Goal: Information Seeking & Learning: Learn about a topic

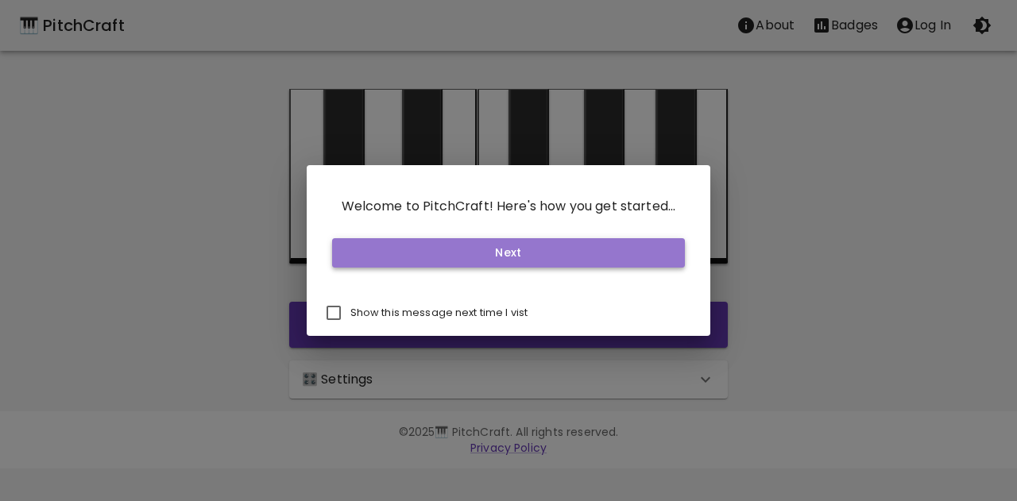
click at [521, 249] on button "Next" at bounding box center [508, 252] width 353 height 29
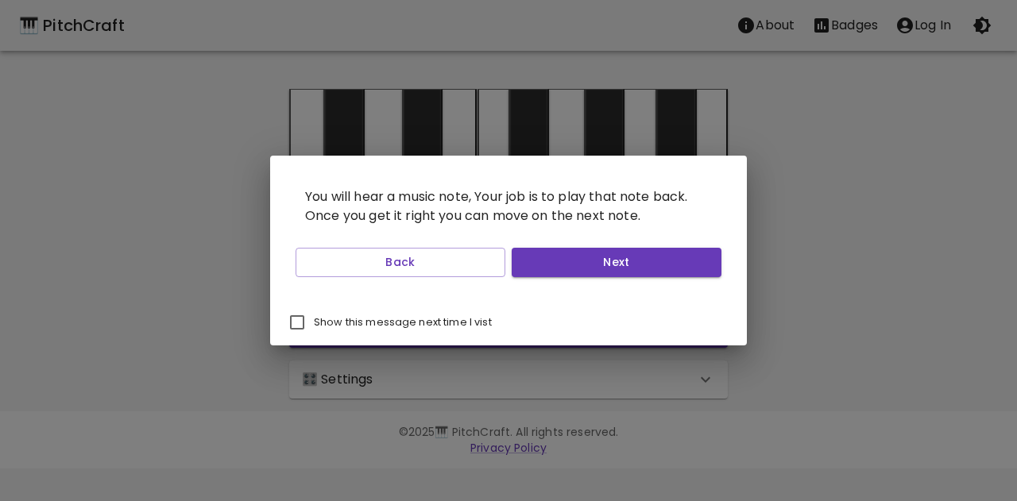
click at [627, 236] on p "You will hear a music note, Your job is to play that note back. Once you get it…" at bounding box center [508, 207] width 438 height 70
click at [618, 260] on button "Next" at bounding box center [617, 262] width 210 height 29
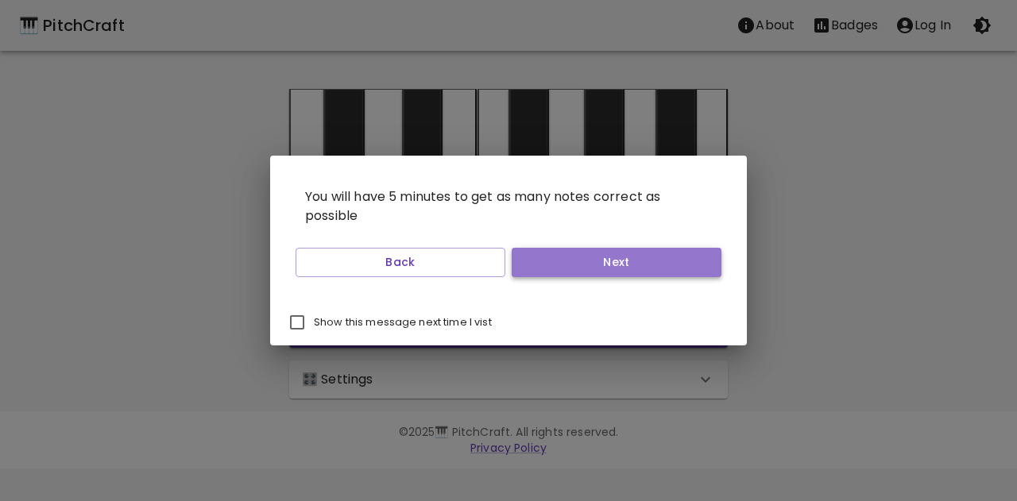
click at [621, 265] on button "Next" at bounding box center [617, 262] width 210 height 29
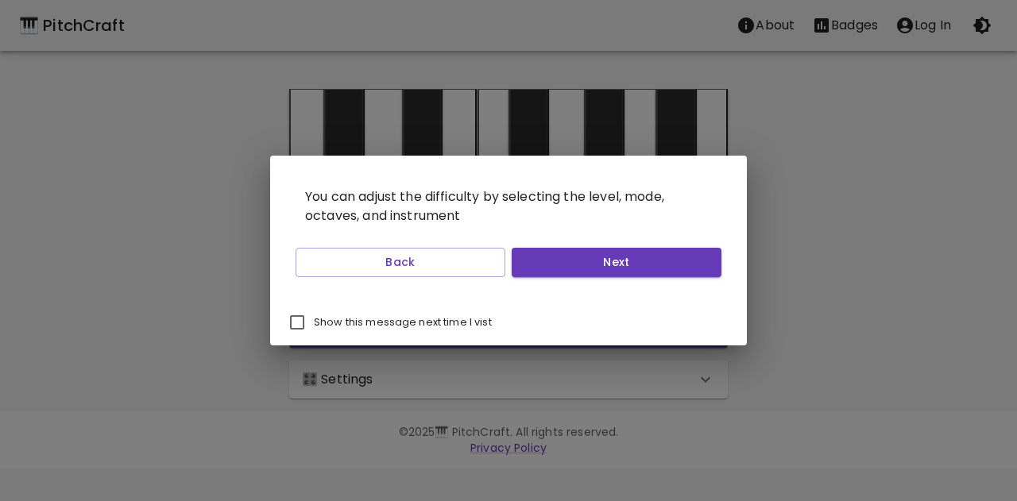
click at [647, 277] on div "Back Next" at bounding box center [508, 262] width 438 height 42
click at [622, 258] on button "Next" at bounding box center [617, 262] width 210 height 29
click at [647, 231] on p "If you want to track your progress, create an account to store all of you quiz …" at bounding box center [508, 207] width 438 height 70
click at [629, 273] on button "Start Playing" at bounding box center [617, 262] width 210 height 29
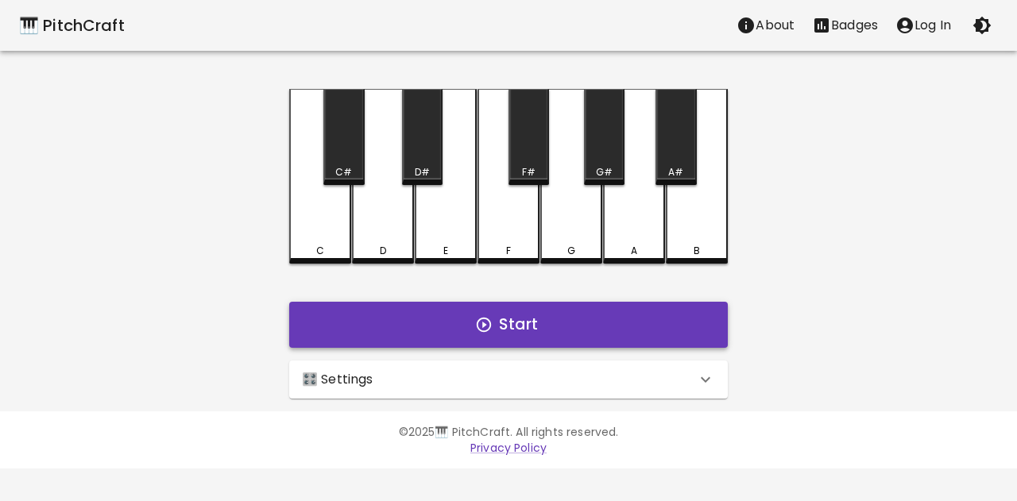
click at [473, 325] on button "Start" at bounding box center [508, 325] width 438 height 46
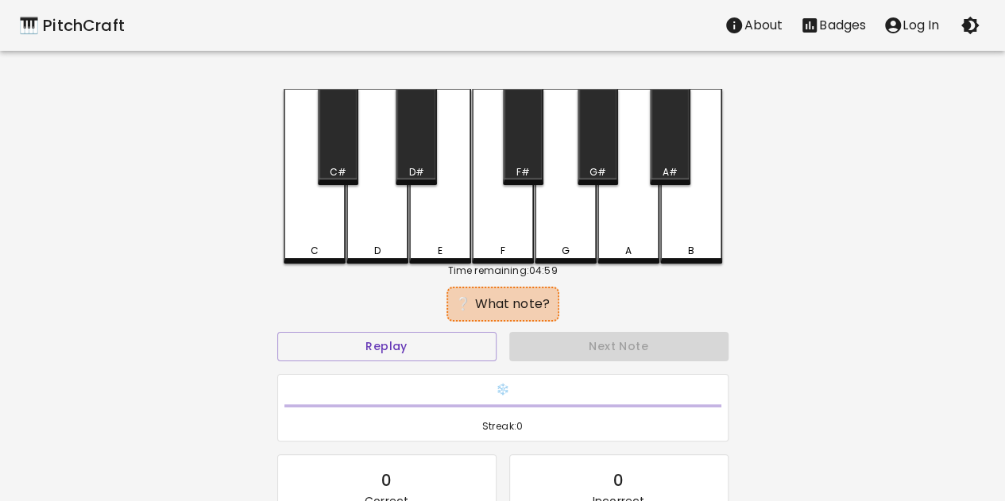
click at [384, 233] on div "D" at bounding box center [377, 176] width 62 height 175
click at [443, 223] on div "E" at bounding box center [440, 176] width 62 height 175
click at [511, 219] on div "F" at bounding box center [503, 176] width 62 height 175
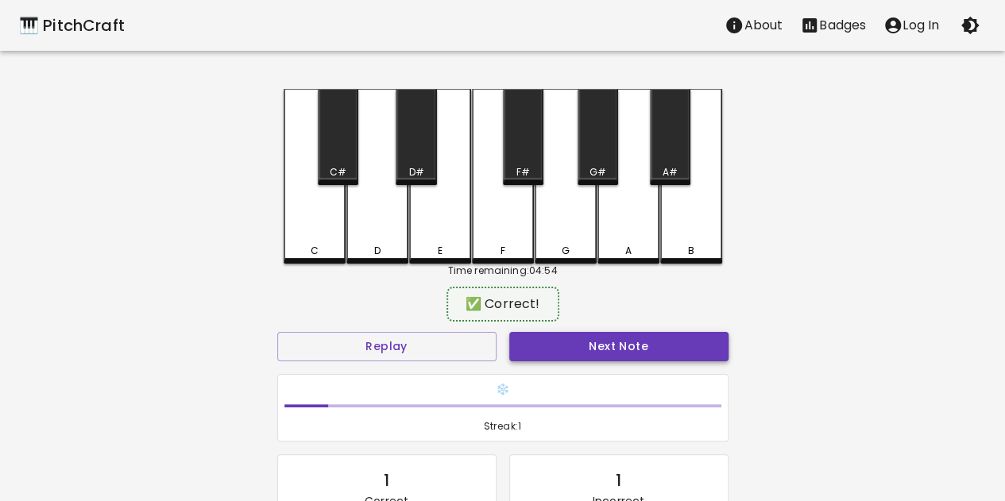
click at [564, 355] on button "Next Note" at bounding box center [618, 346] width 219 height 29
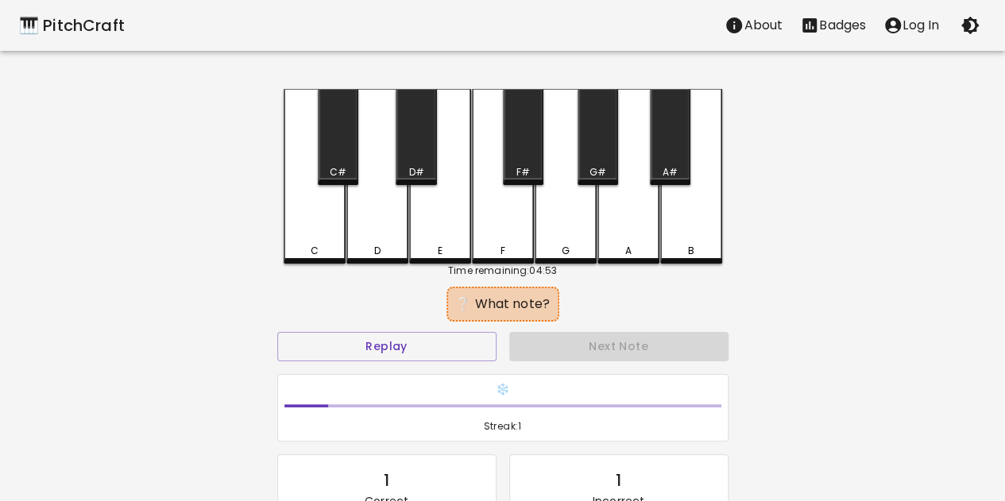
click at [556, 203] on div "G" at bounding box center [566, 176] width 62 height 175
click at [601, 156] on div "G#" at bounding box center [597, 137] width 41 height 96
click at [630, 227] on div "A" at bounding box center [628, 176] width 62 height 175
click at [680, 211] on div "B" at bounding box center [691, 176] width 62 height 175
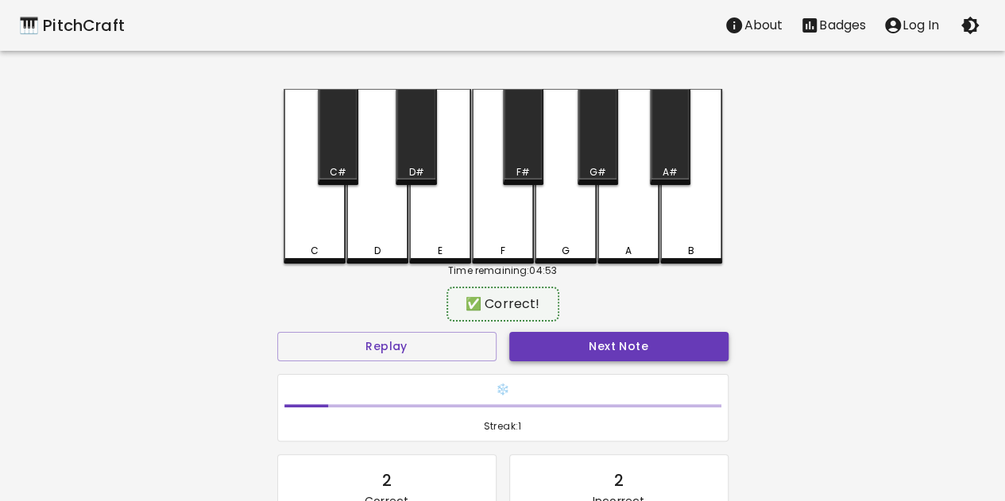
click at [645, 350] on button "Next Note" at bounding box center [618, 346] width 219 height 29
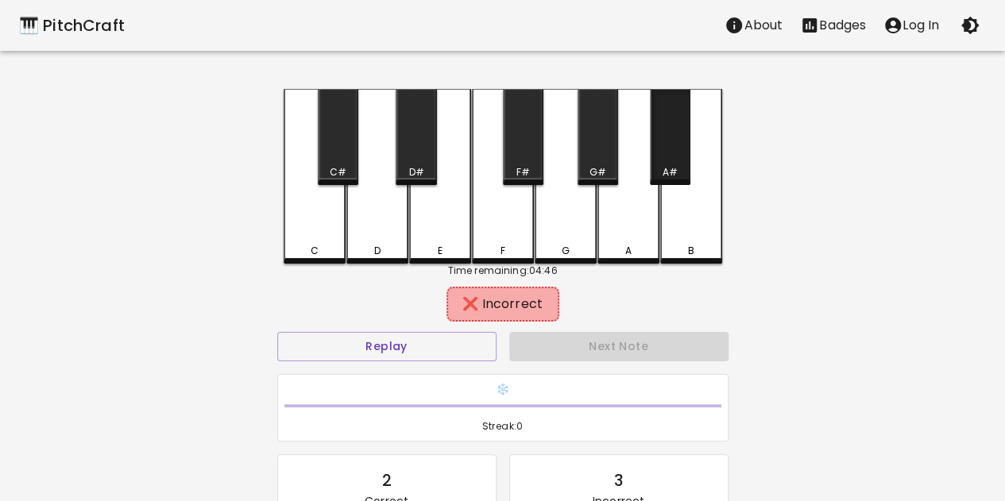
click at [670, 125] on div "A#" at bounding box center [670, 137] width 41 height 96
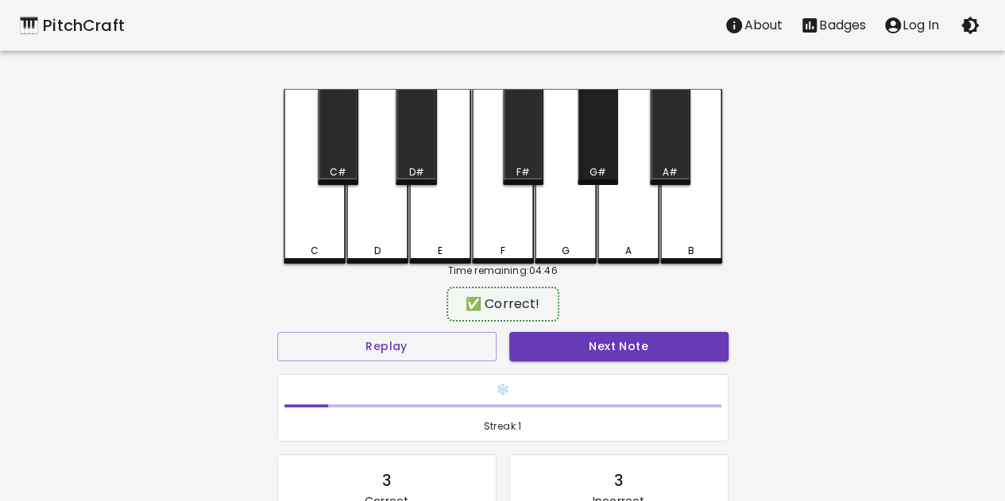
click at [588, 133] on div "G#" at bounding box center [597, 137] width 41 height 96
click at [594, 351] on button "Next Note" at bounding box center [618, 346] width 219 height 29
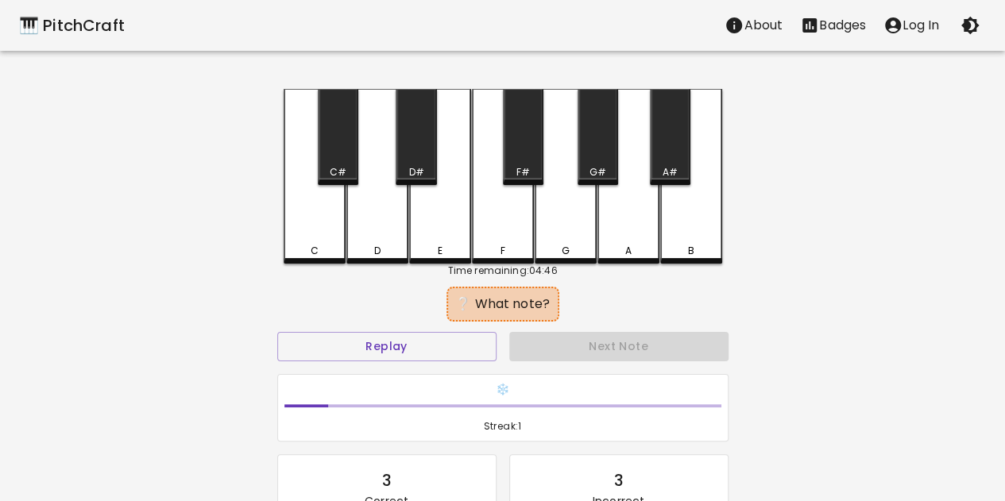
click at [674, 164] on div "A#" at bounding box center [670, 137] width 41 height 96
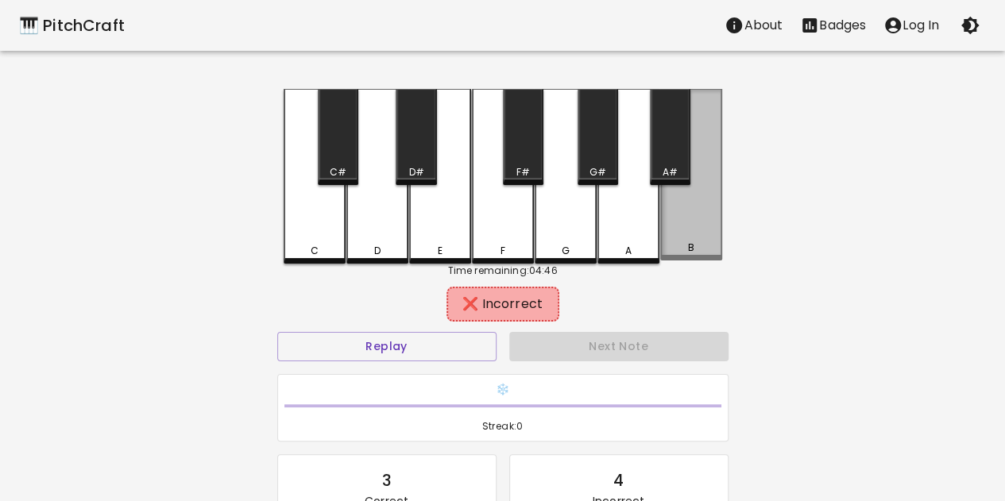
click at [674, 221] on div "B" at bounding box center [691, 175] width 62 height 172
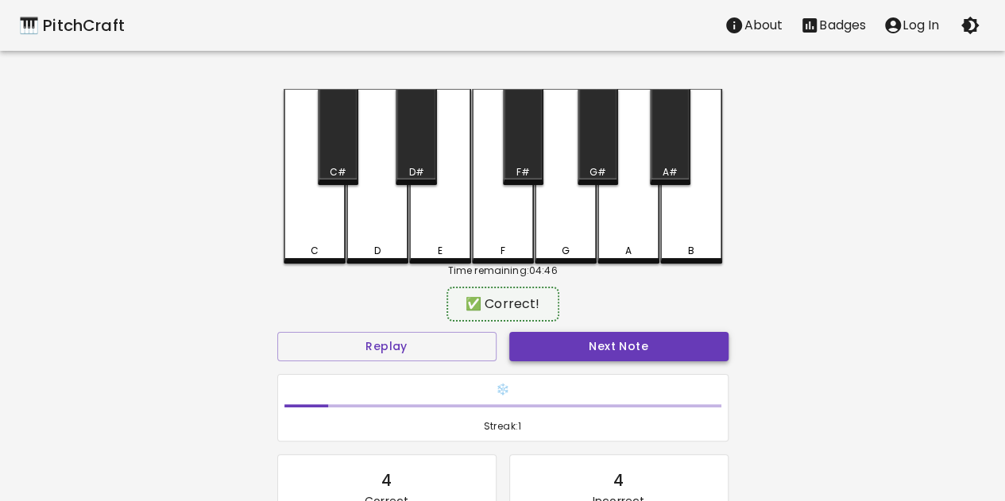
click at [639, 344] on button "Next Note" at bounding box center [618, 346] width 219 height 29
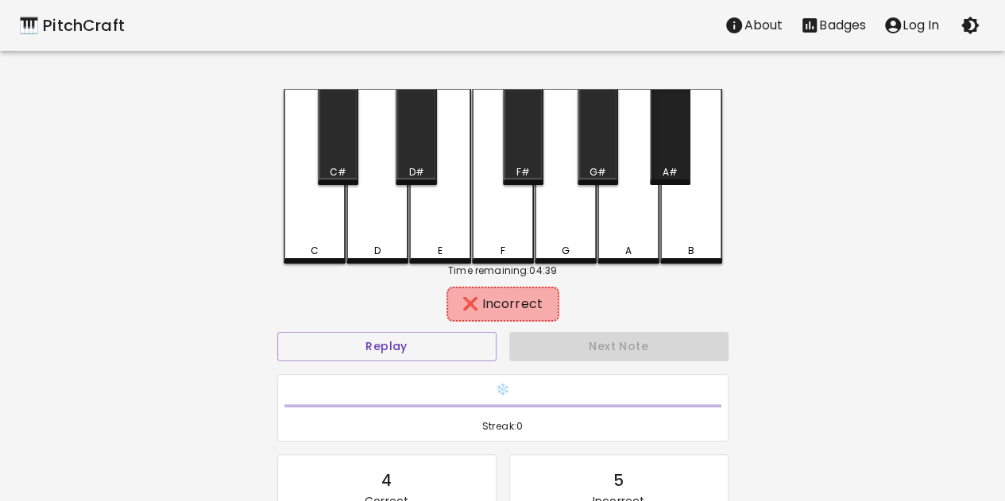
click at [664, 140] on div "A#" at bounding box center [670, 137] width 41 height 96
click at [625, 168] on div "A" at bounding box center [628, 176] width 62 height 175
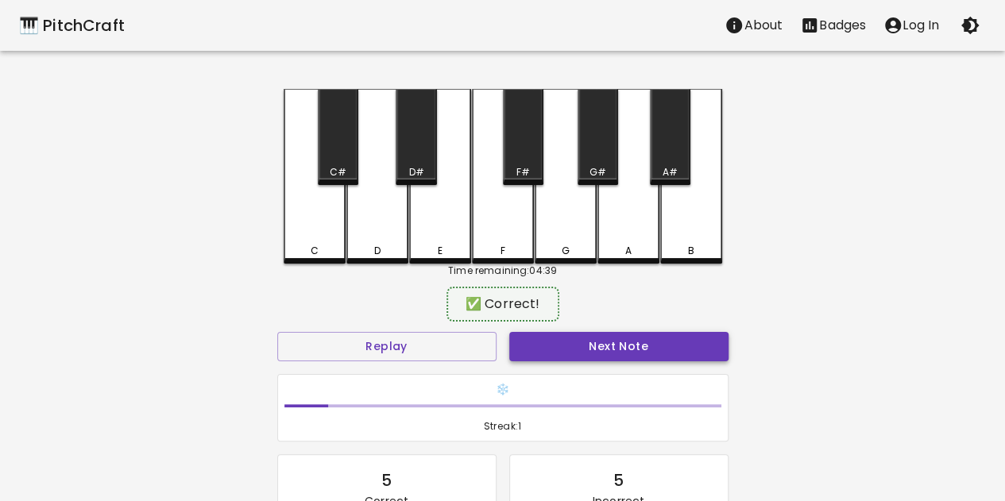
click at [639, 353] on button "Next Note" at bounding box center [618, 346] width 219 height 29
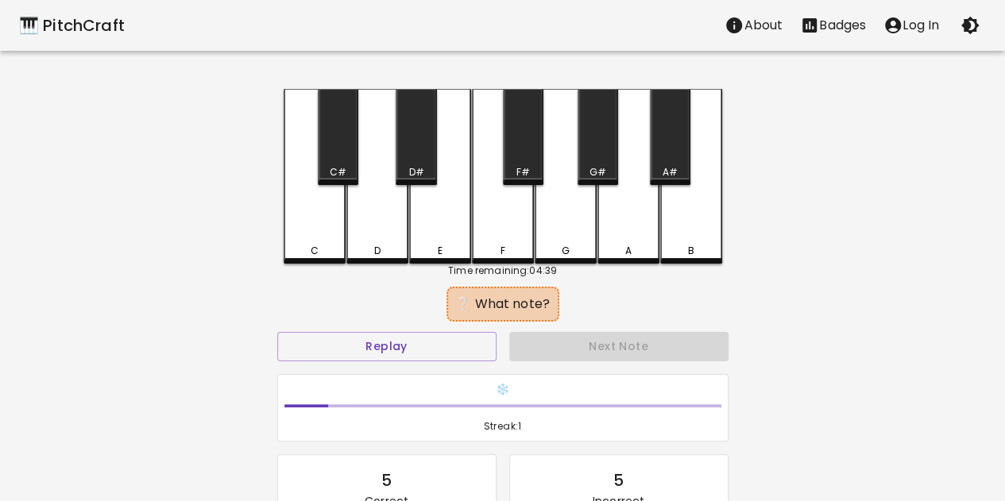
click at [634, 185] on div "A" at bounding box center [628, 176] width 62 height 175
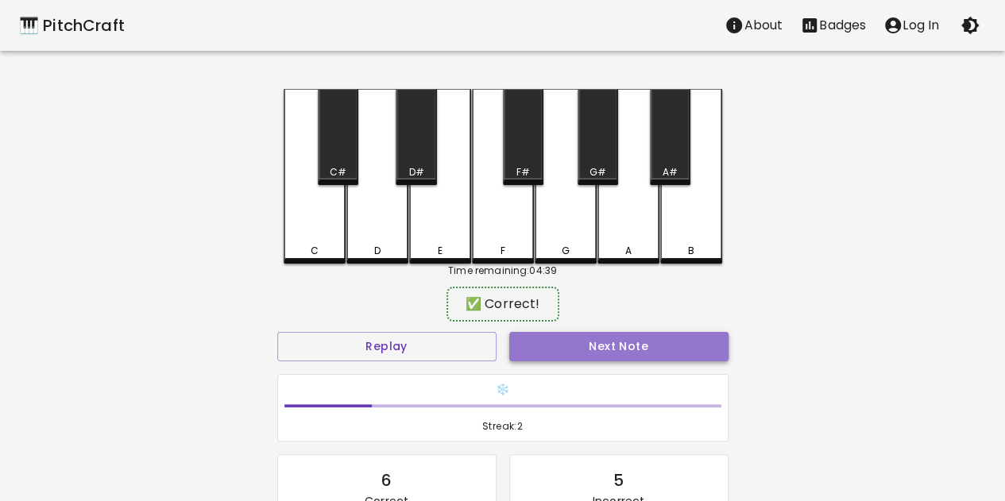
click at [606, 353] on button "Next Note" at bounding box center [618, 346] width 219 height 29
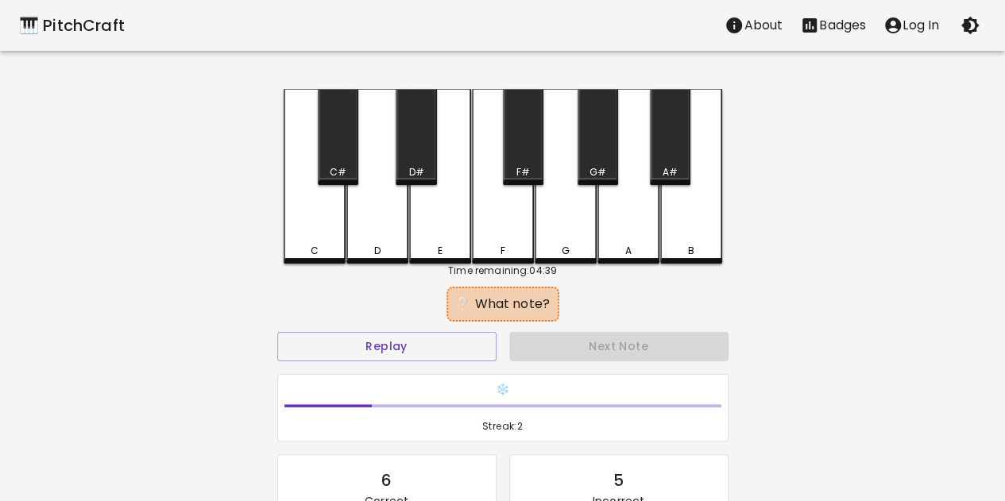
click at [279, 230] on div "C C# D D# E F F# G G# A A# B Time remaining: 04:39 ❔ What note? Replay Next Not…" at bounding box center [503, 360] width 477 height 543
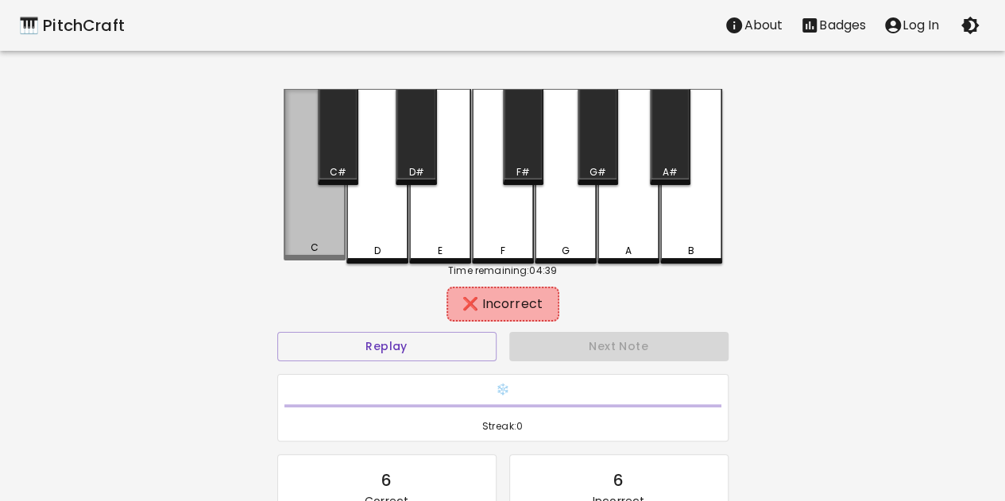
click at [294, 230] on div "C" at bounding box center [315, 175] width 62 height 172
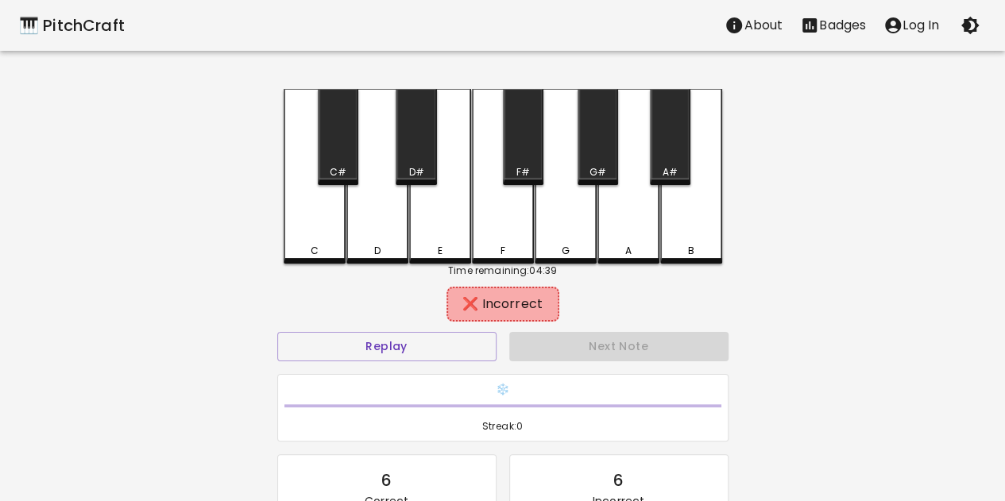
click at [373, 241] on div "D" at bounding box center [377, 176] width 62 height 175
click at [443, 222] on div "E" at bounding box center [440, 176] width 62 height 175
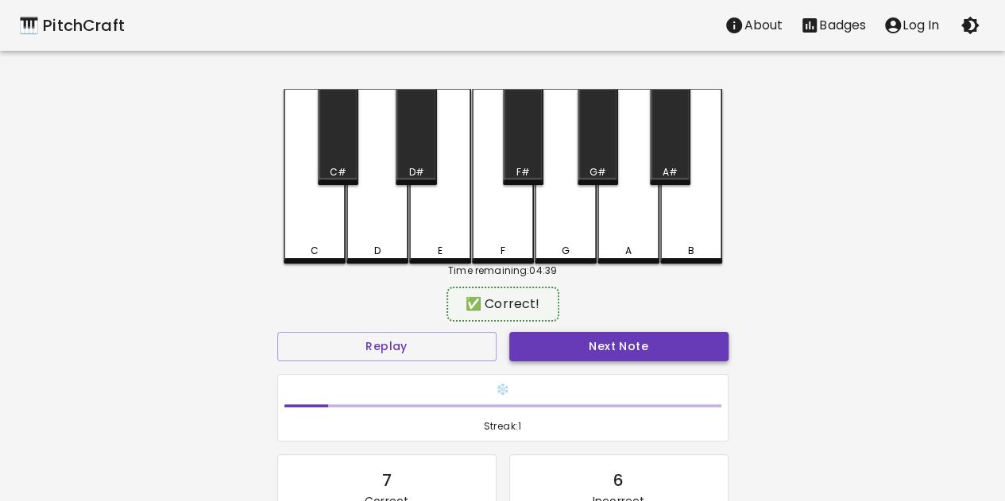
click at [575, 344] on button "Next Note" at bounding box center [618, 346] width 219 height 29
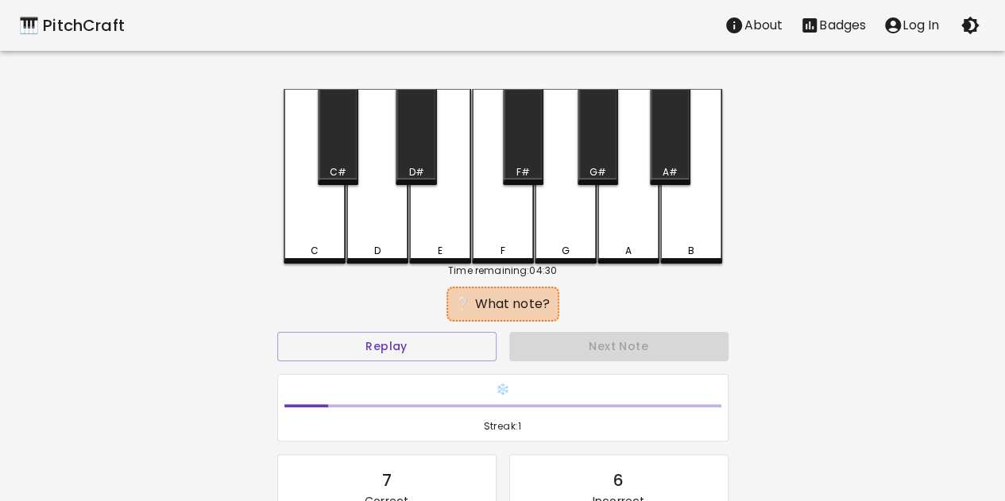
click at [491, 218] on div "F" at bounding box center [503, 176] width 62 height 175
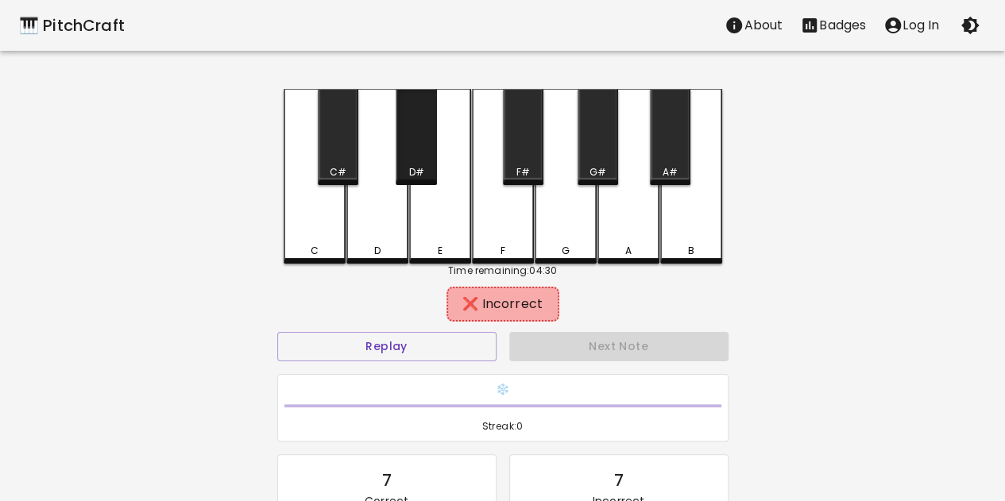
click at [429, 156] on div "D#" at bounding box center [416, 137] width 41 height 96
click at [539, 136] on div "F#" at bounding box center [523, 137] width 41 height 96
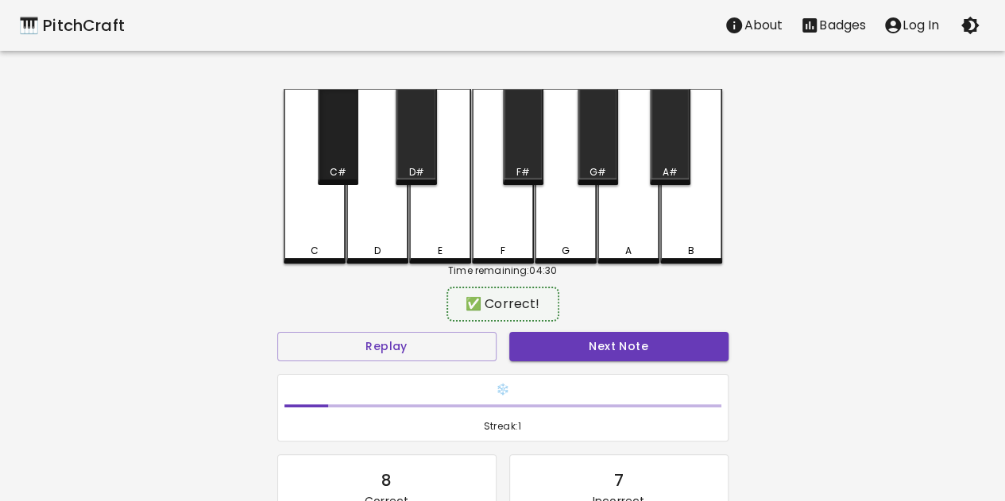
click at [349, 156] on div "C#" at bounding box center [338, 137] width 41 height 96
click at [663, 338] on button "Next Note" at bounding box center [618, 346] width 219 height 29
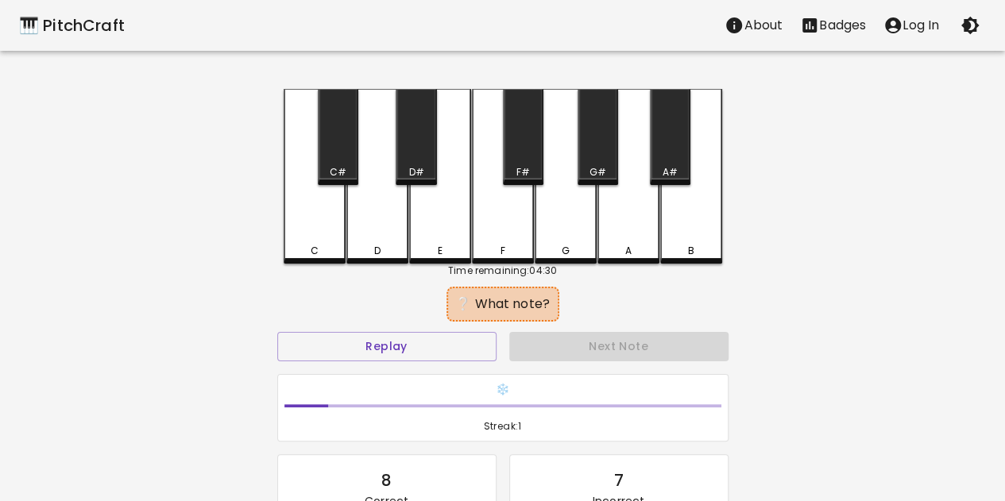
click at [684, 228] on div "B" at bounding box center [691, 176] width 62 height 175
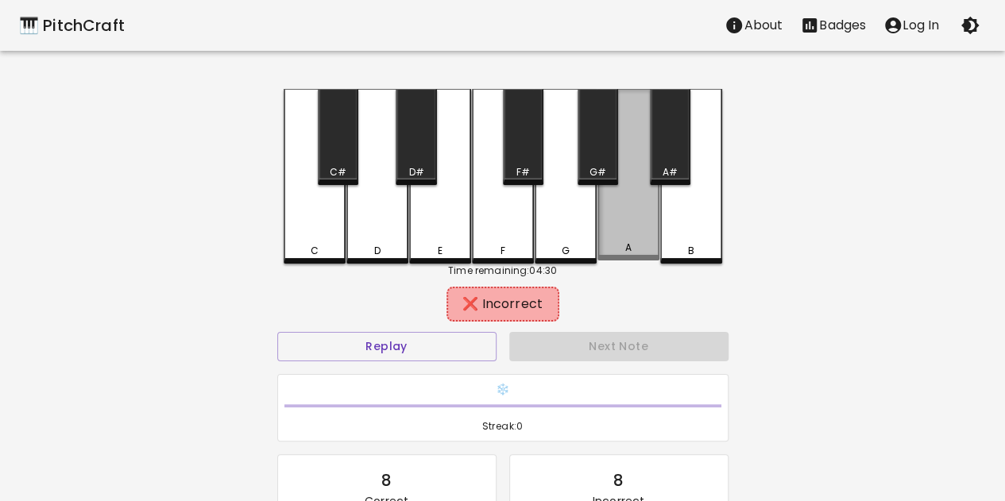
click at [642, 216] on div "A" at bounding box center [628, 175] width 62 height 172
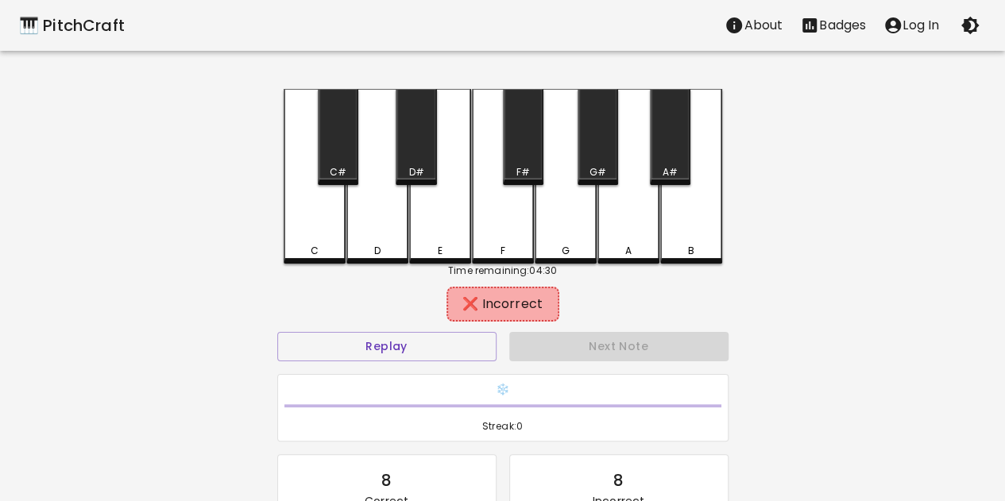
click at [558, 214] on div "G" at bounding box center [566, 176] width 62 height 175
click at [644, 166] on div "A" at bounding box center [628, 176] width 62 height 175
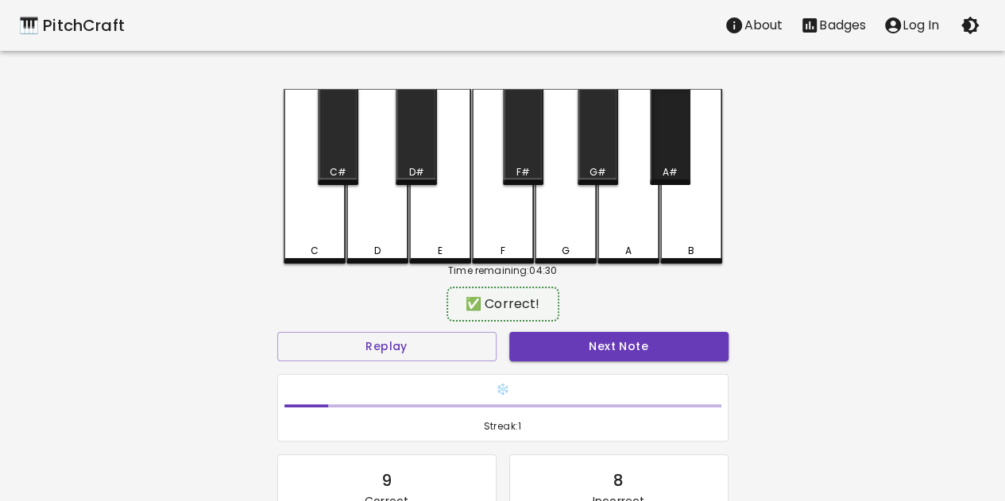
click at [654, 165] on div "A#" at bounding box center [669, 172] width 37 height 14
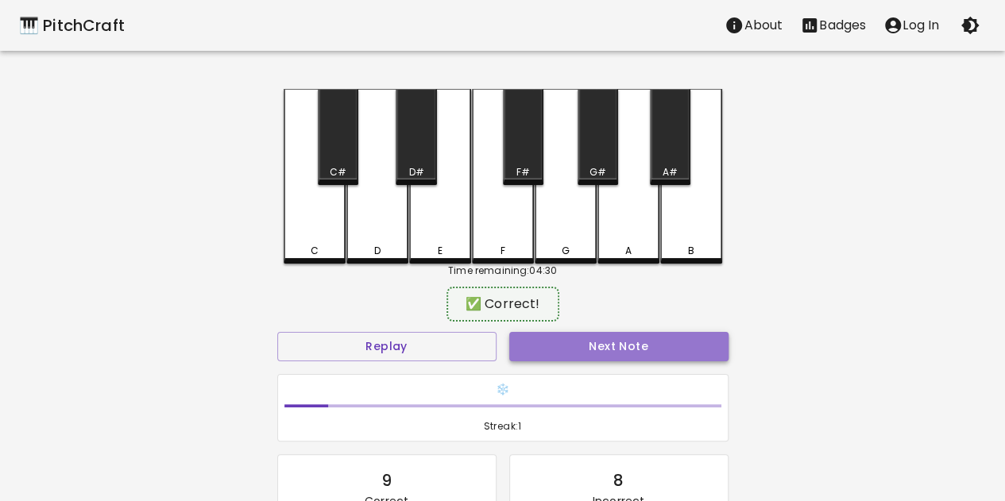
click at [614, 359] on button "Next Note" at bounding box center [618, 346] width 219 height 29
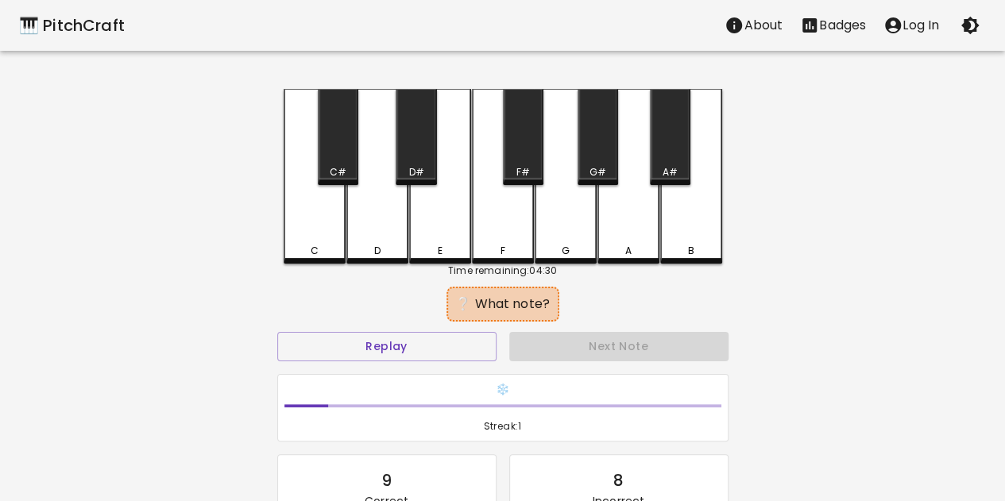
click at [675, 147] on div "A#" at bounding box center [670, 137] width 41 height 96
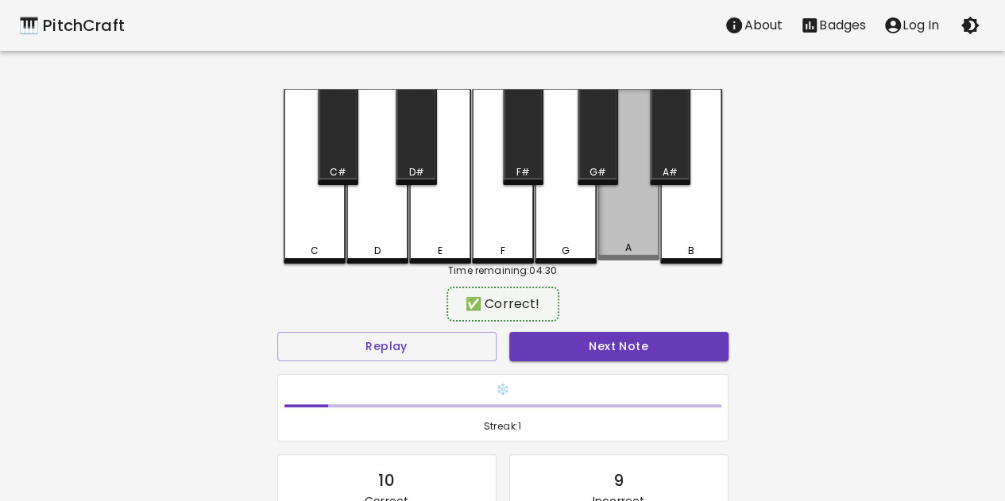
click at [631, 214] on div "A" at bounding box center [628, 175] width 62 height 172
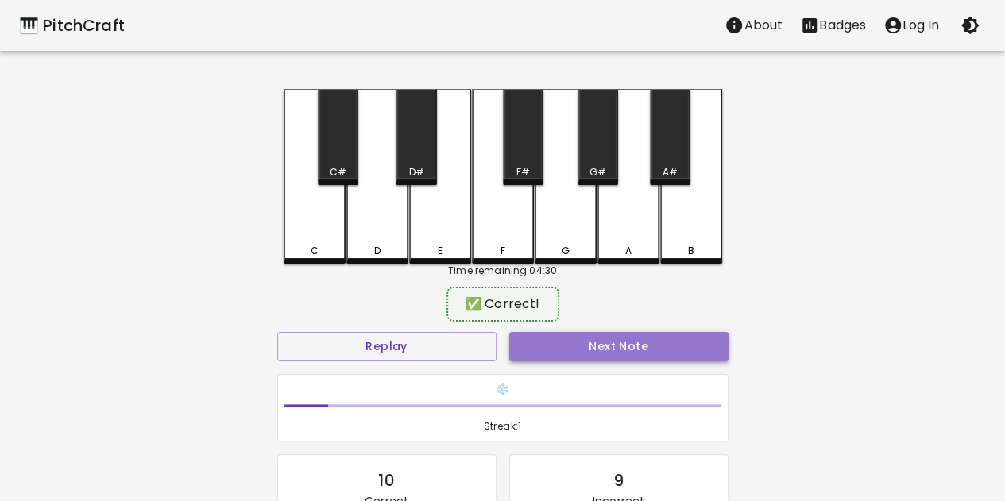
click at [642, 333] on button "Next Note" at bounding box center [618, 346] width 219 height 29
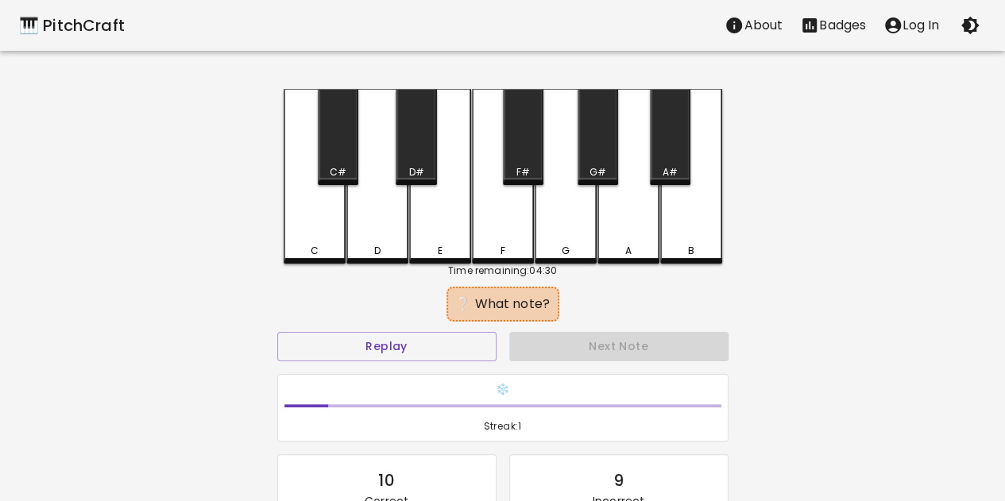
click at [341, 184] on div "C#" at bounding box center [338, 137] width 41 height 96
click at [379, 220] on div "D" at bounding box center [377, 176] width 62 height 175
click at [426, 160] on div "D#" at bounding box center [416, 137] width 41 height 96
click at [442, 210] on div "E" at bounding box center [440, 176] width 62 height 175
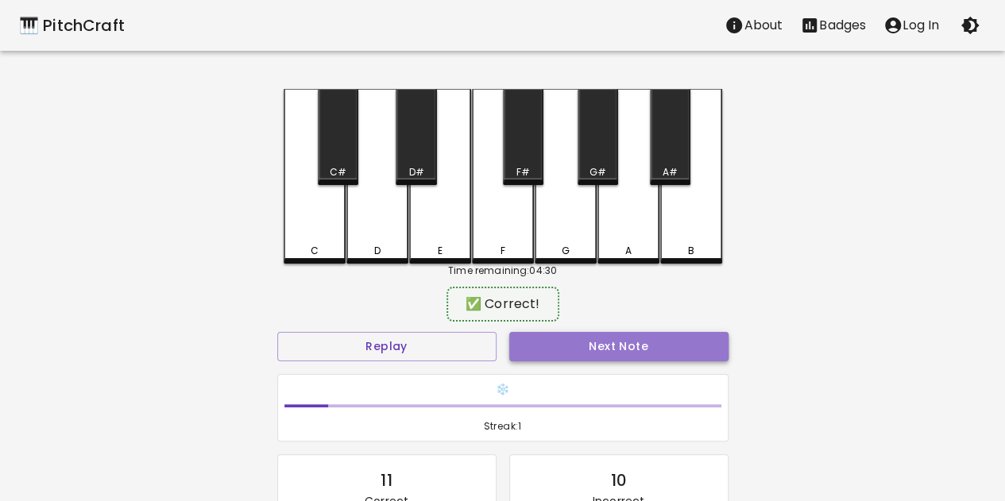
click at [569, 344] on button "Next Note" at bounding box center [618, 346] width 219 height 29
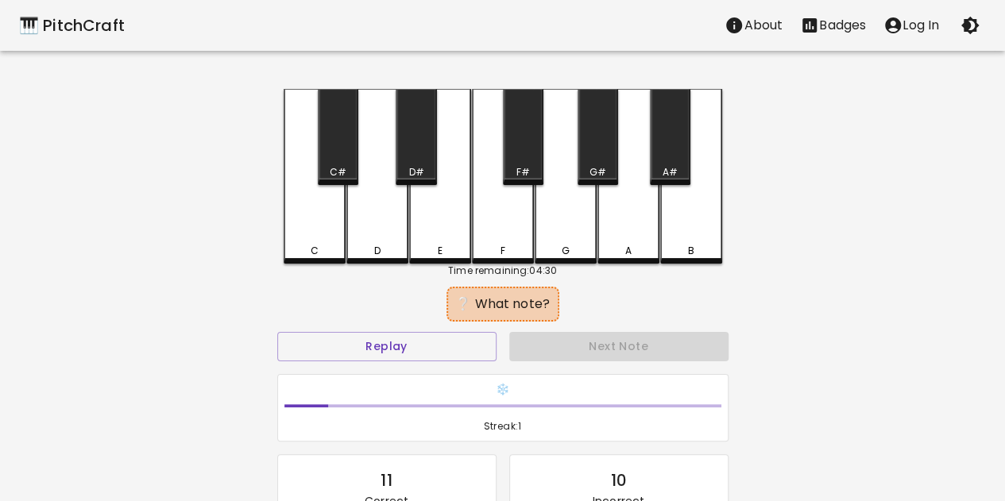
click at [332, 218] on div "C" at bounding box center [315, 176] width 62 height 175
click at [369, 216] on div "D" at bounding box center [377, 176] width 62 height 175
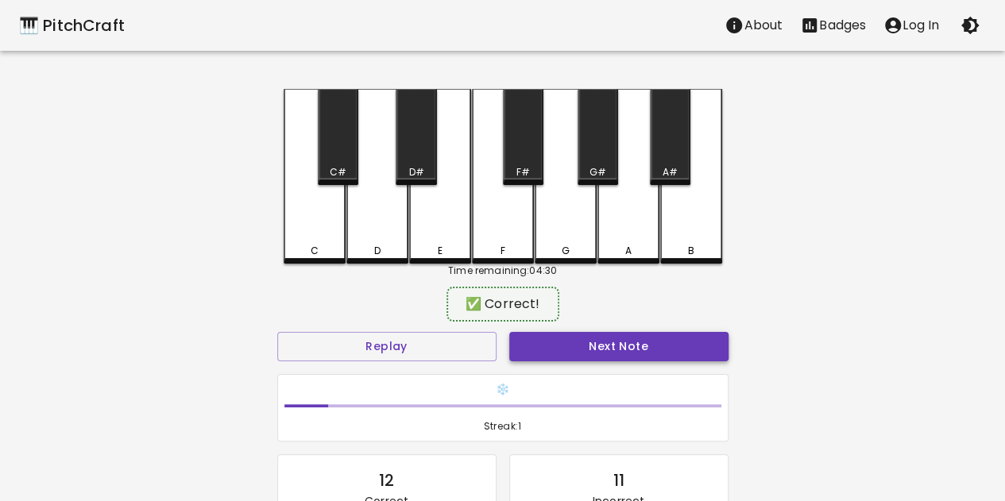
click at [615, 344] on button "Next Note" at bounding box center [618, 346] width 219 height 29
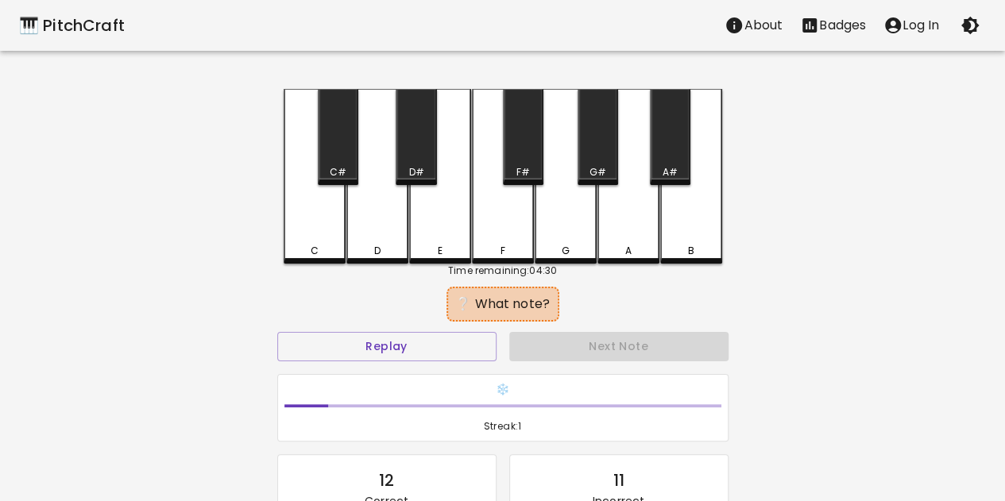
click at [669, 153] on div "A#" at bounding box center [670, 137] width 41 height 96
click at [636, 180] on div "A" at bounding box center [628, 176] width 62 height 175
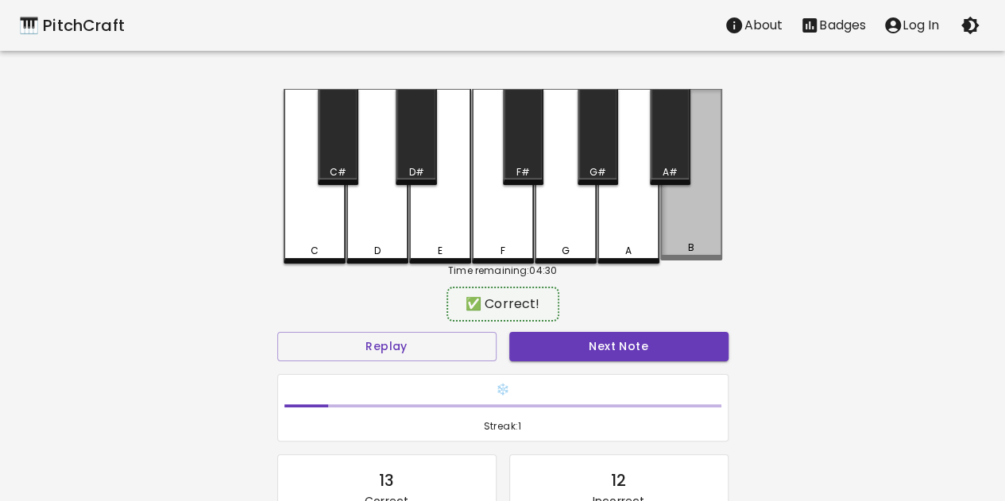
click at [714, 194] on div "B" at bounding box center [691, 175] width 62 height 172
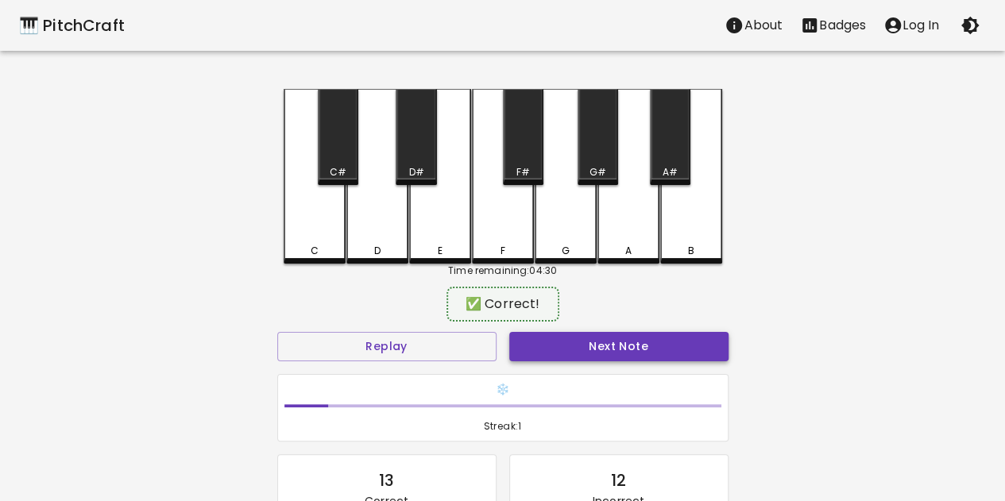
click at [632, 349] on button "Next Note" at bounding box center [618, 346] width 219 height 29
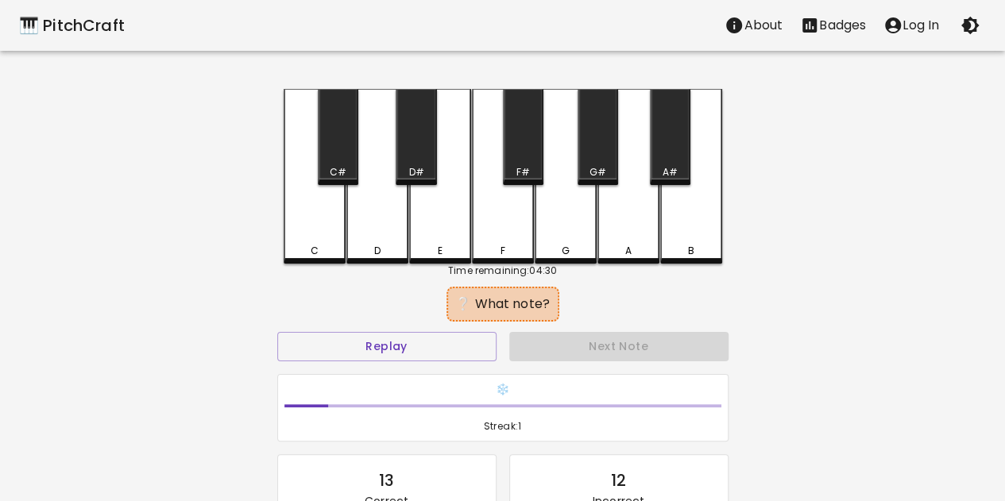
click at [316, 212] on div "C" at bounding box center [315, 176] width 62 height 175
click at [361, 222] on div "D" at bounding box center [377, 176] width 62 height 175
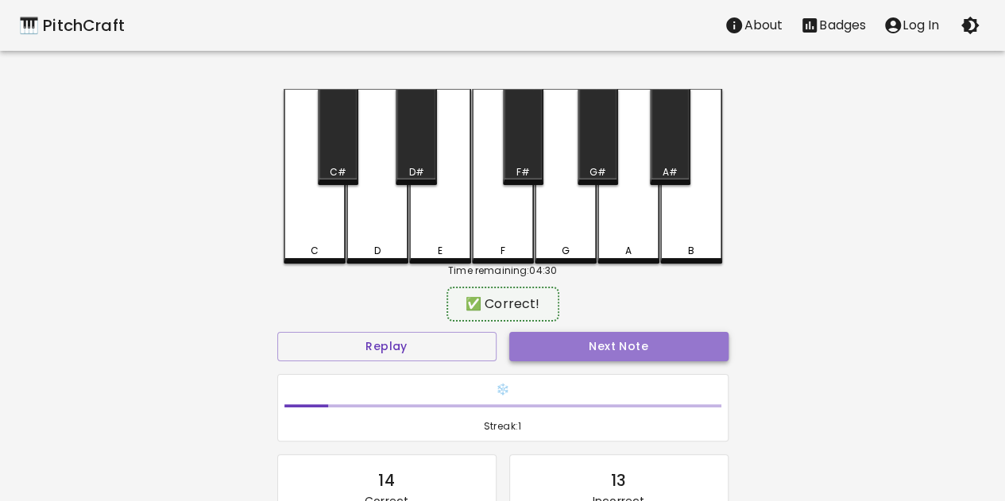
click at [588, 343] on button "Next Note" at bounding box center [618, 346] width 219 height 29
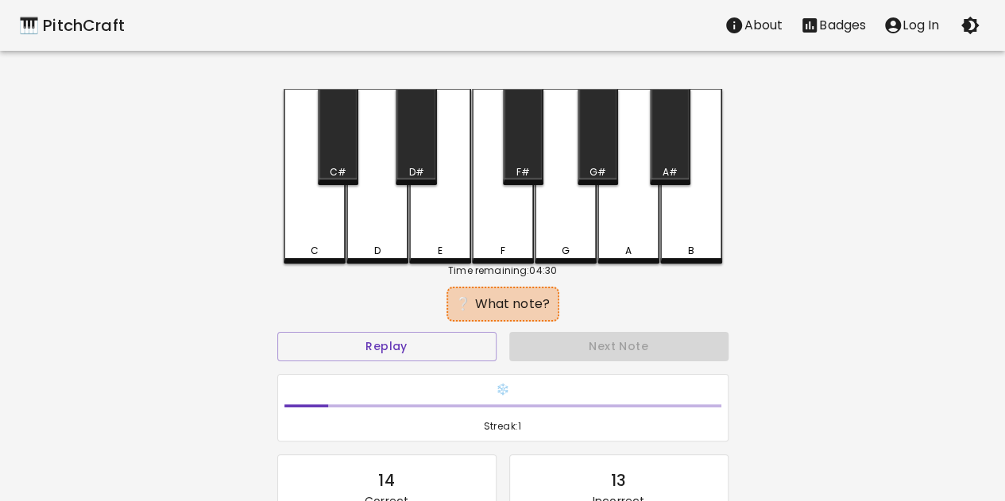
click at [337, 109] on div "C#" at bounding box center [338, 137] width 41 height 96
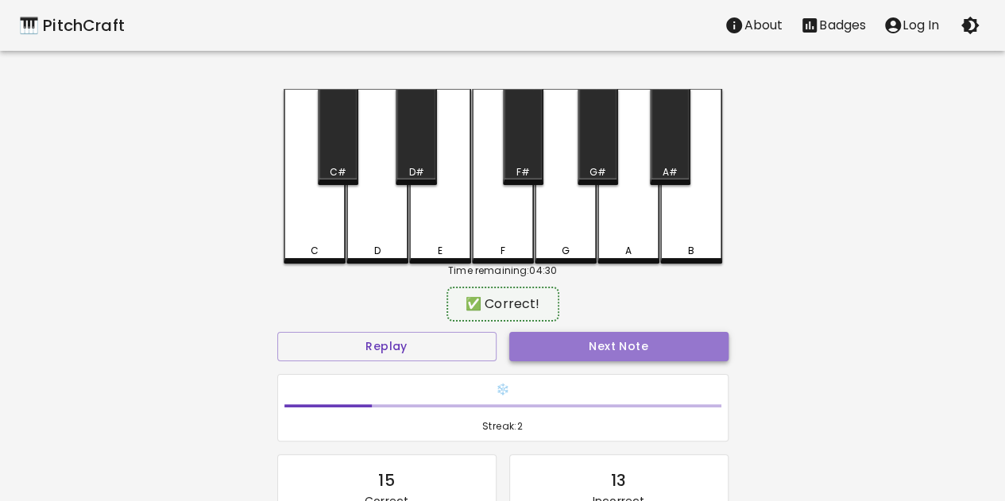
click at [643, 349] on button "Next Note" at bounding box center [618, 346] width 219 height 29
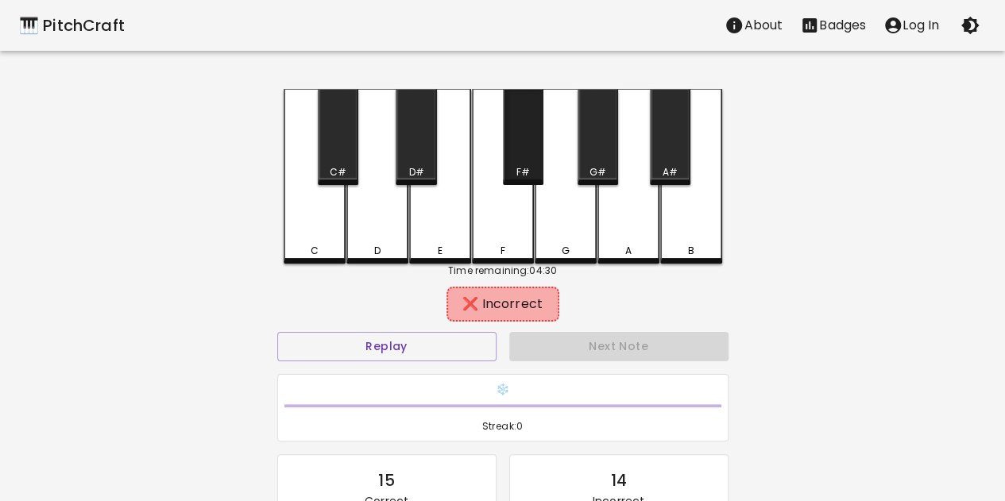
click at [514, 145] on div "F#" at bounding box center [523, 137] width 41 height 96
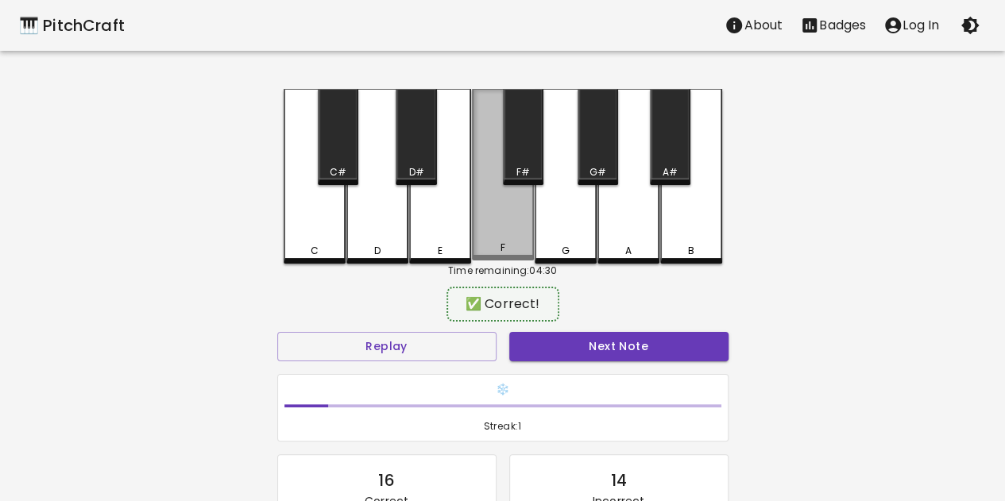
click at [497, 210] on div "F" at bounding box center [503, 175] width 62 height 172
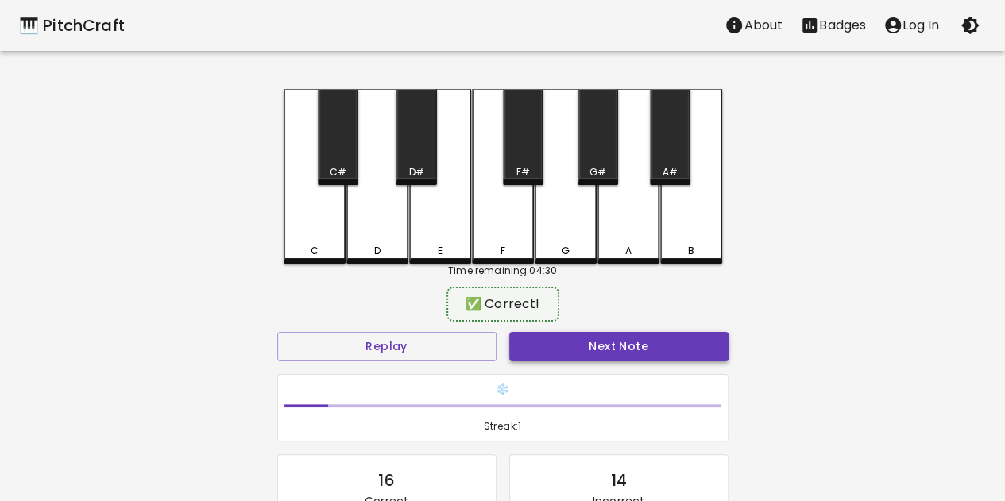
click at [577, 347] on button "Next Note" at bounding box center [618, 346] width 219 height 29
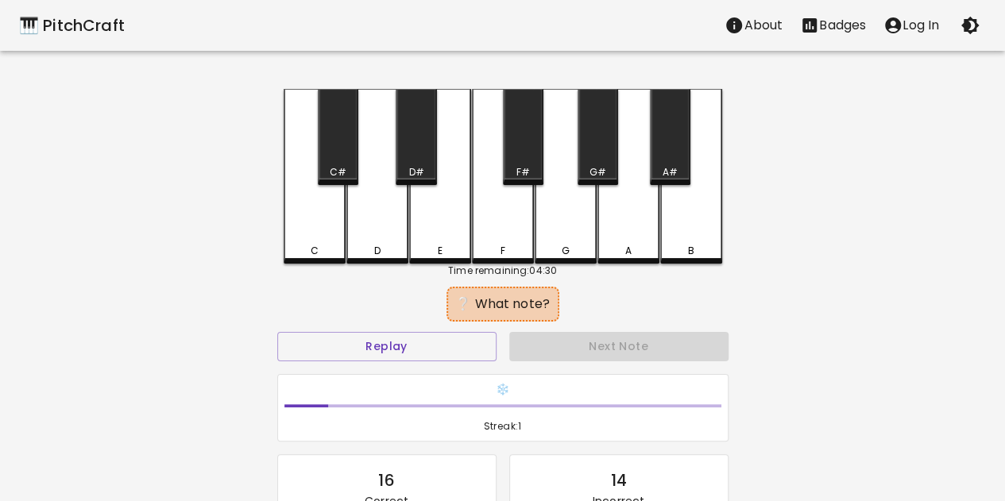
click at [710, 218] on div "B" at bounding box center [691, 176] width 62 height 175
click at [651, 238] on div "A" at bounding box center [628, 176] width 62 height 175
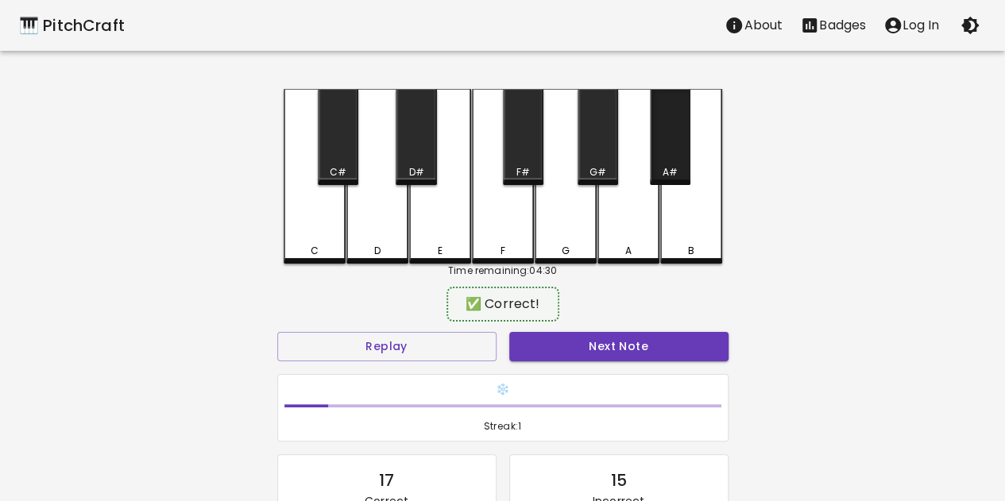
click at [677, 137] on div "A#" at bounding box center [670, 137] width 41 height 96
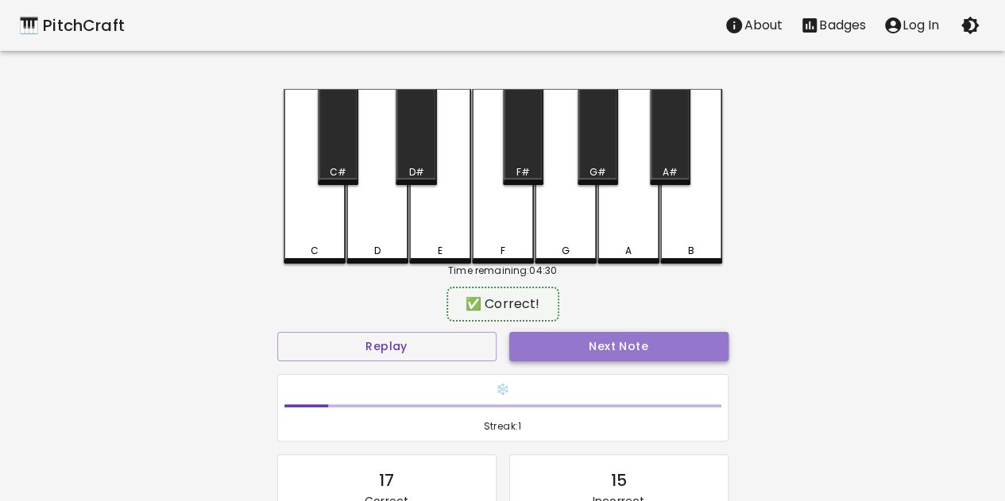
click at [643, 349] on button "Next Note" at bounding box center [618, 346] width 219 height 29
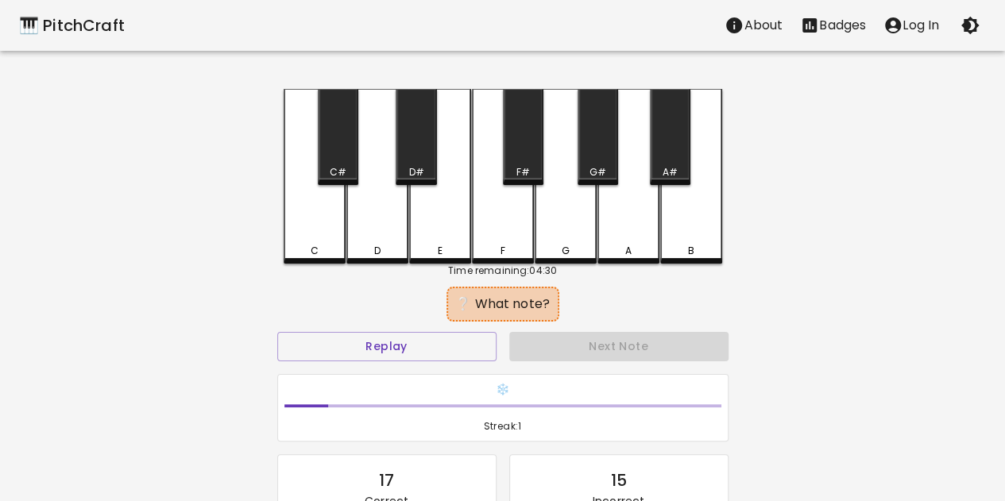
click at [674, 153] on div "A#" at bounding box center [670, 137] width 41 height 96
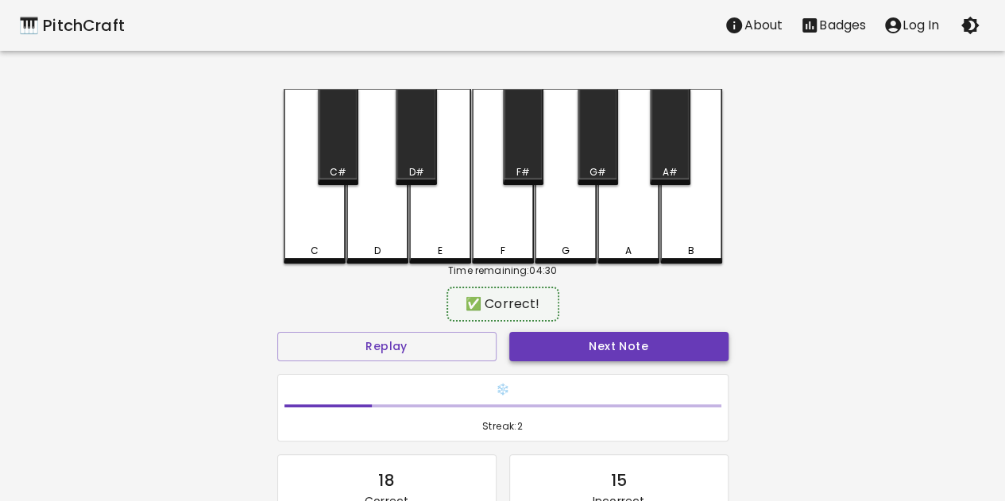
click at [616, 336] on button "Next Note" at bounding box center [618, 346] width 219 height 29
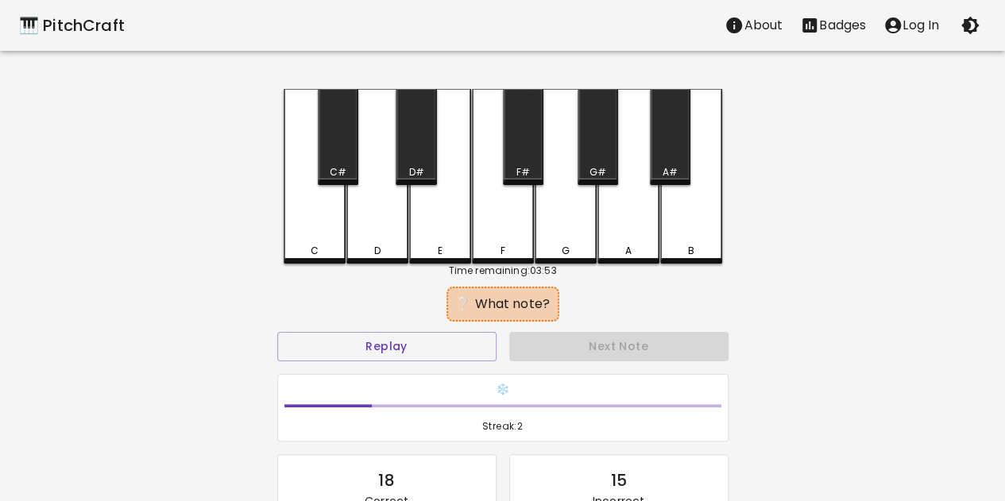
click at [385, 213] on div "D" at bounding box center [377, 176] width 62 height 175
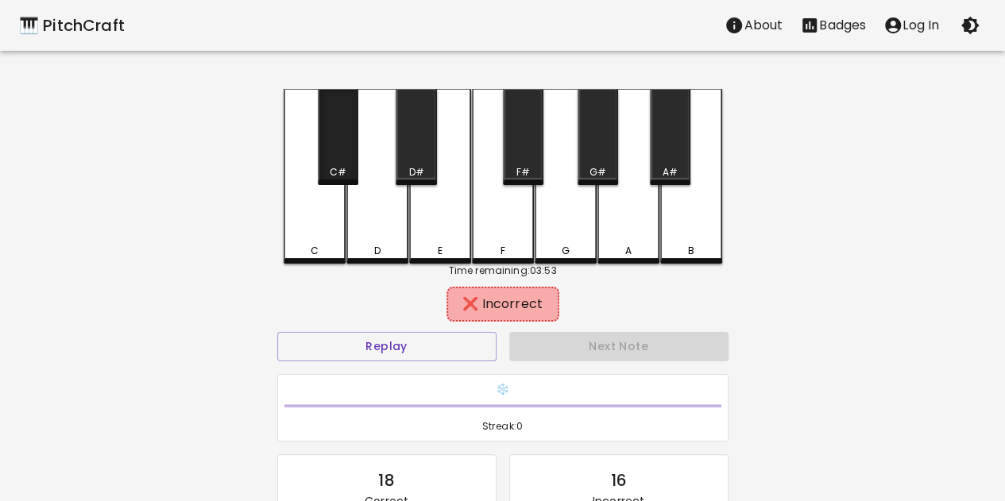
click at [339, 141] on div "C#" at bounding box center [338, 137] width 41 height 96
click at [442, 164] on div "E" at bounding box center [440, 176] width 62 height 175
click at [415, 163] on div "D#" at bounding box center [416, 137] width 41 height 96
click at [516, 225] on div "F" at bounding box center [503, 176] width 62 height 175
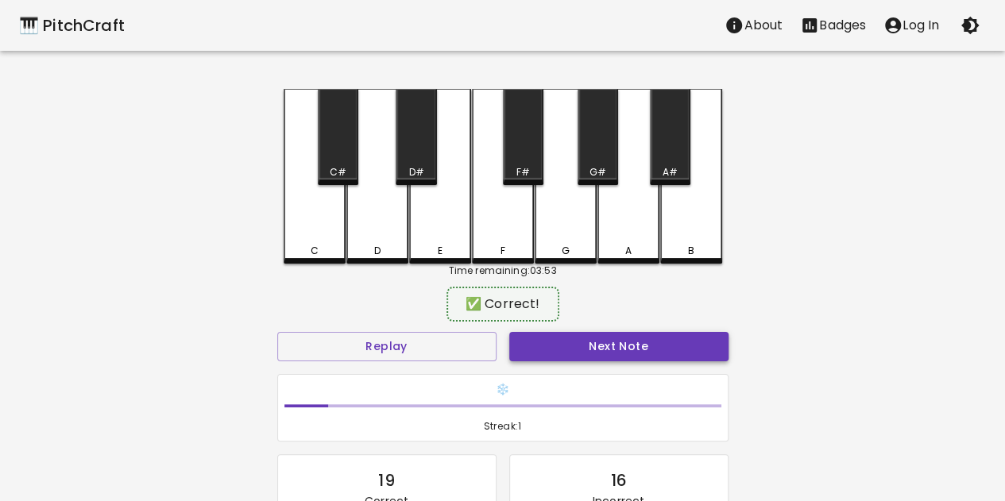
click at [583, 352] on button "Next Note" at bounding box center [618, 346] width 219 height 29
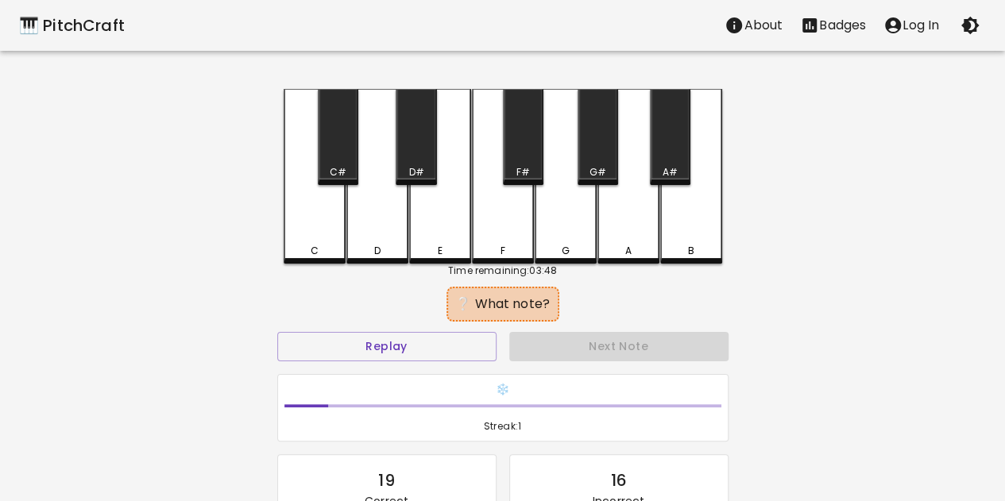
click at [535, 174] on div "F#" at bounding box center [522, 172] width 37 height 14
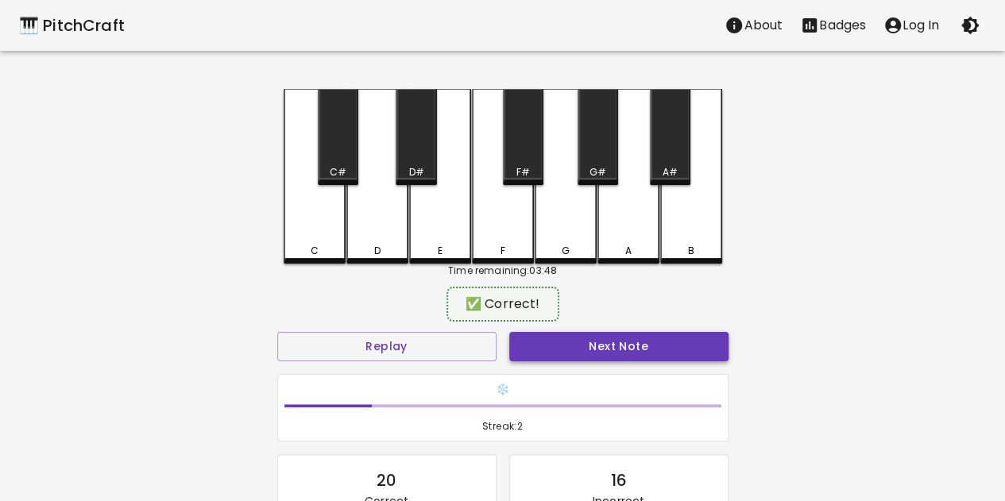
click at [597, 339] on button "Next Note" at bounding box center [618, 346] width 219 height 29
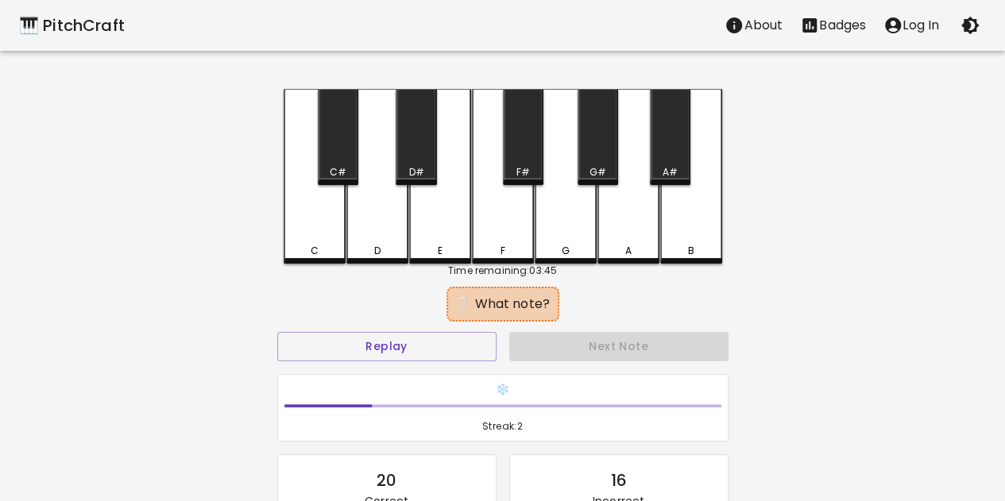
click at [416, 143] on div "D#" at bounding box center [416, 137] width 41 height 96
click at [367, 257] on div "D" at bounding box center [377, 176] width 62 height 175
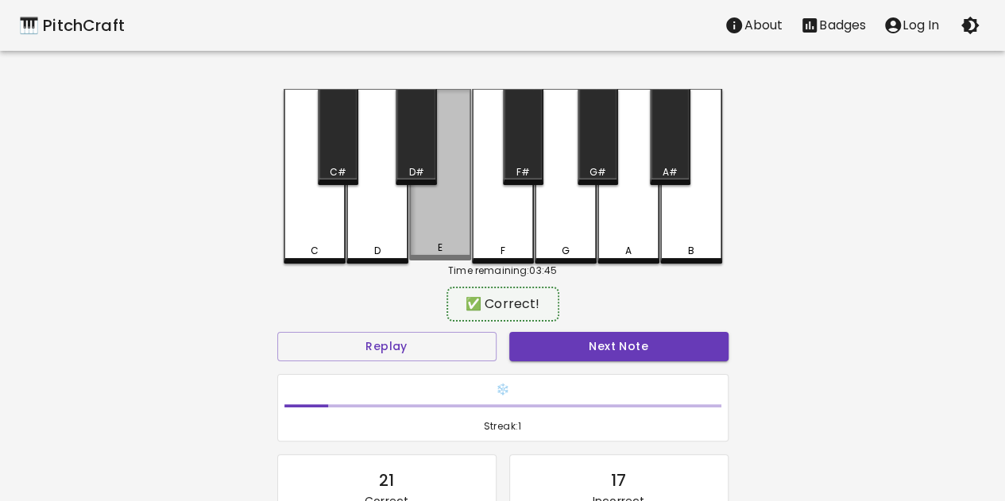
click at [427, 234] on div "E" at bounding box center [440, 175] width 62 height 172
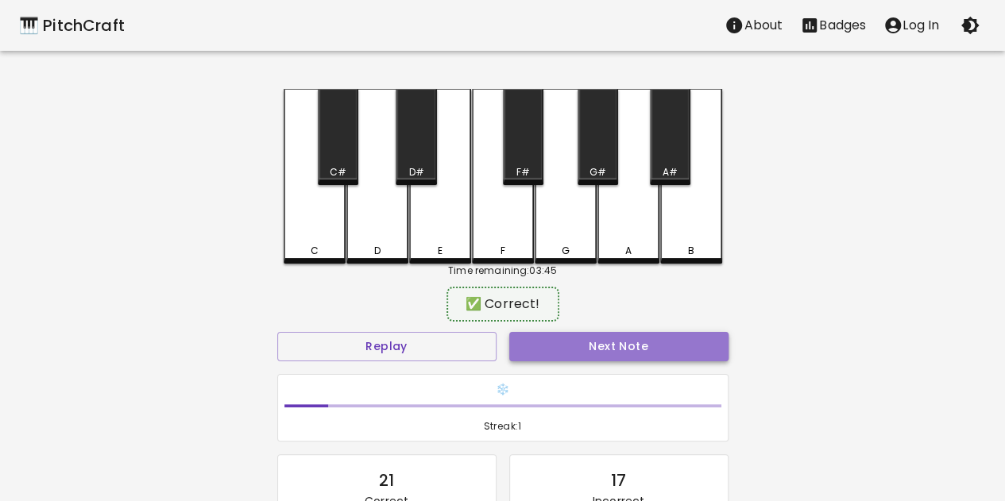
click at [602, 349] on button "Next Note" at bounding box center [618, 346] width 219 height 29
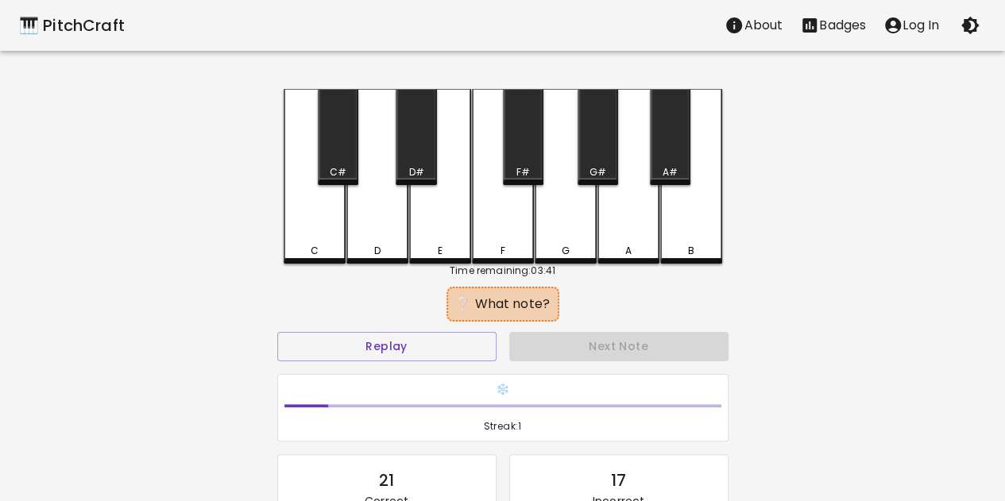
click at [612, 157] on div "G#" at bounding box center [597, 137] width 41 height 96
click at [612, 171] on div "G#" at bounding box center [597, 172] width 37 height 14
click at [643, 238] on div "A" at bounding box center [628, 176] width 62 height 175
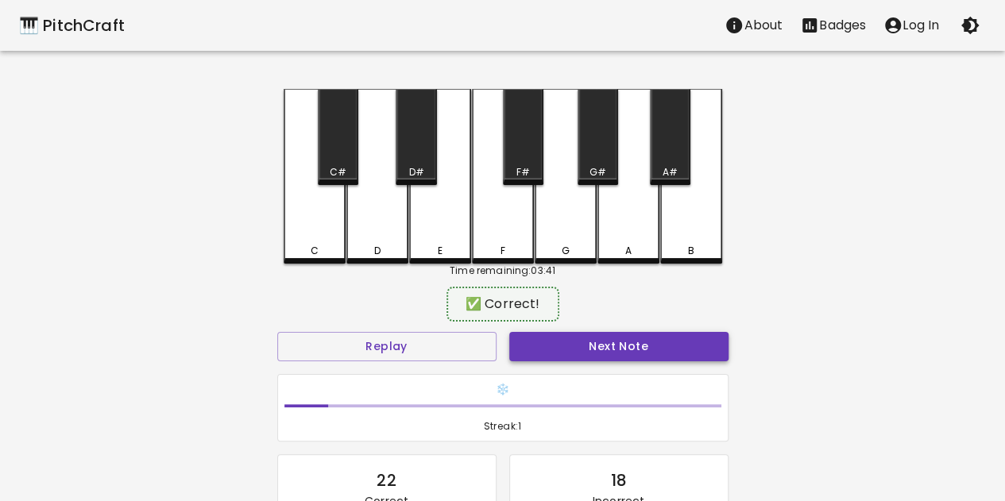
click at [646, 336] on button "Next Note" at bounding box center [618, 346] width 219 height 29
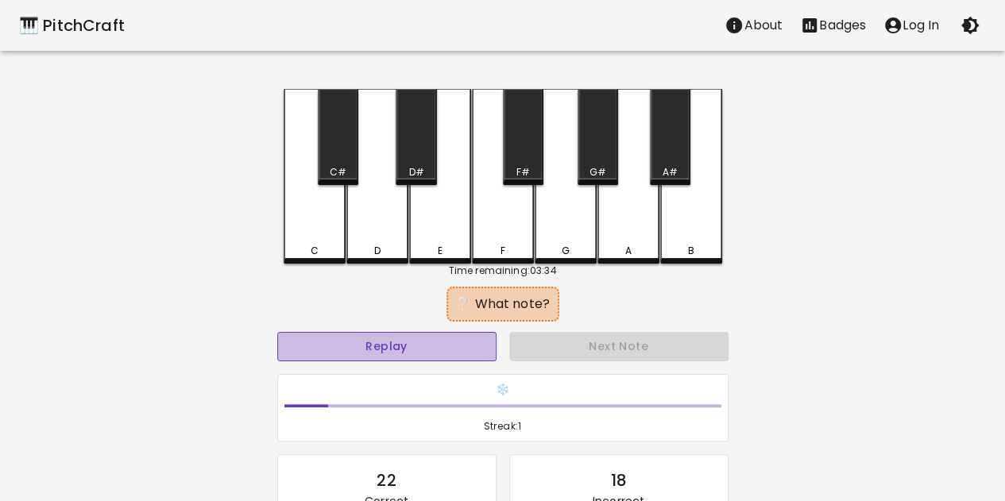
click at [425, 351] on button "Replay" at bounding box center [386, 346] width 219 height 29
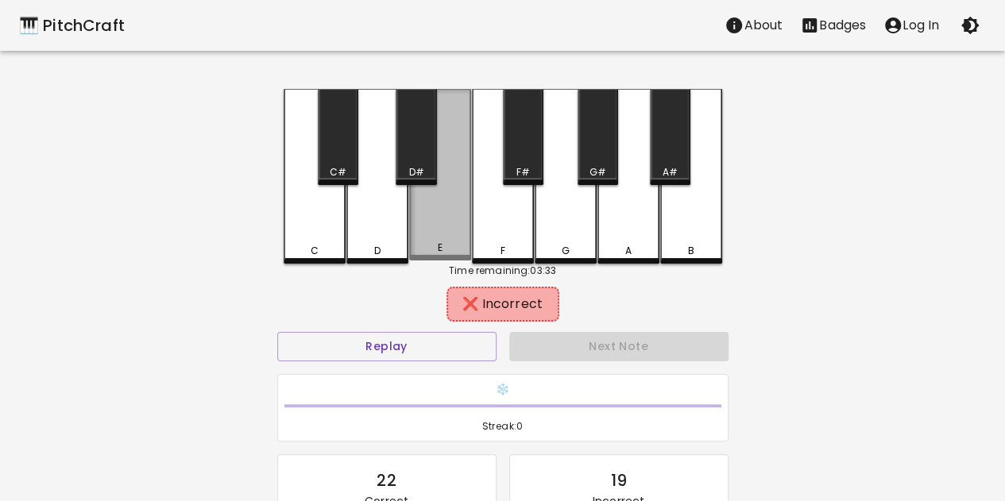
click at [437, 219] on div "E" at bounding box center [440, 175] width 62 height 172
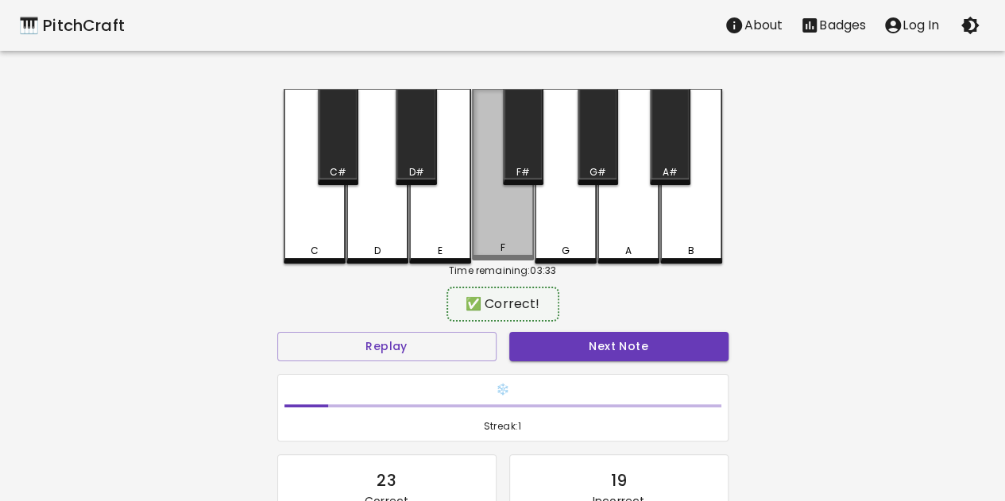
click at [504, 222] on div "F" at bounding box center [503, 175] width 62 height 172
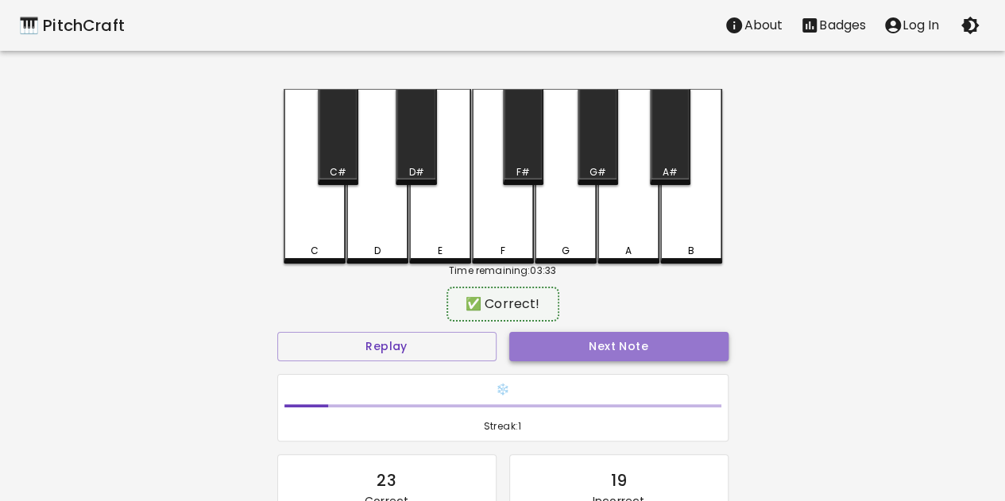
click at [572, 354] on button "Next Note" at bounding box center [618, 346] width 219 height 29
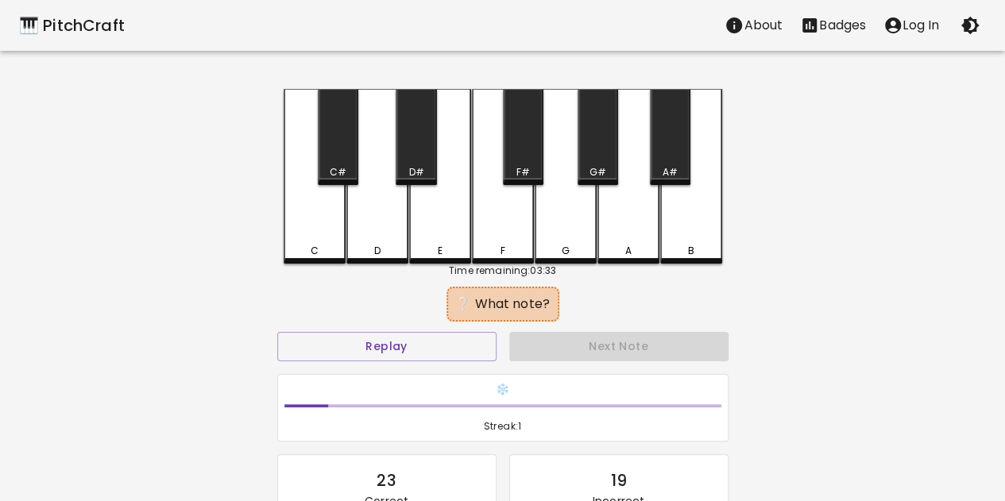
click at [668, 110] on div "A#" at bounding box center [670, 137] width 41 height 96
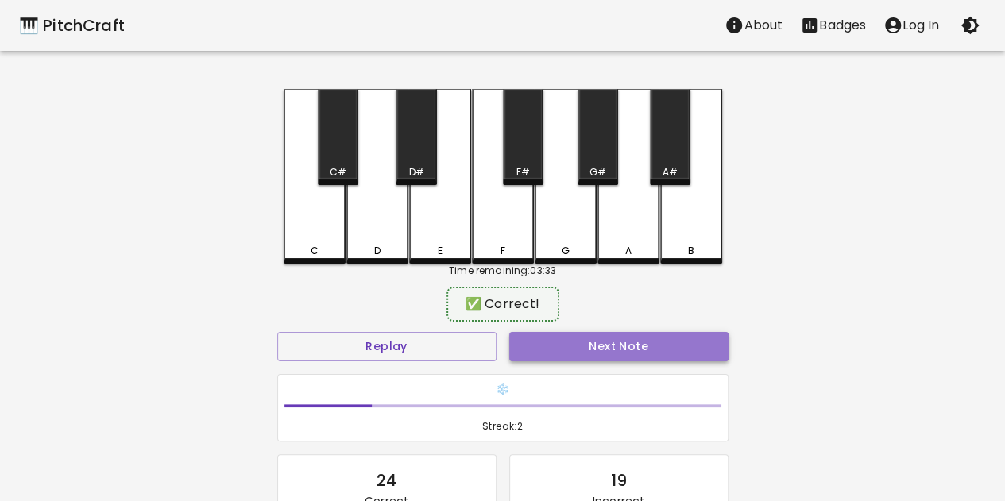
click at [647, 344] on button "Next Note" at bounding box center [618, 346] width 219 height 29
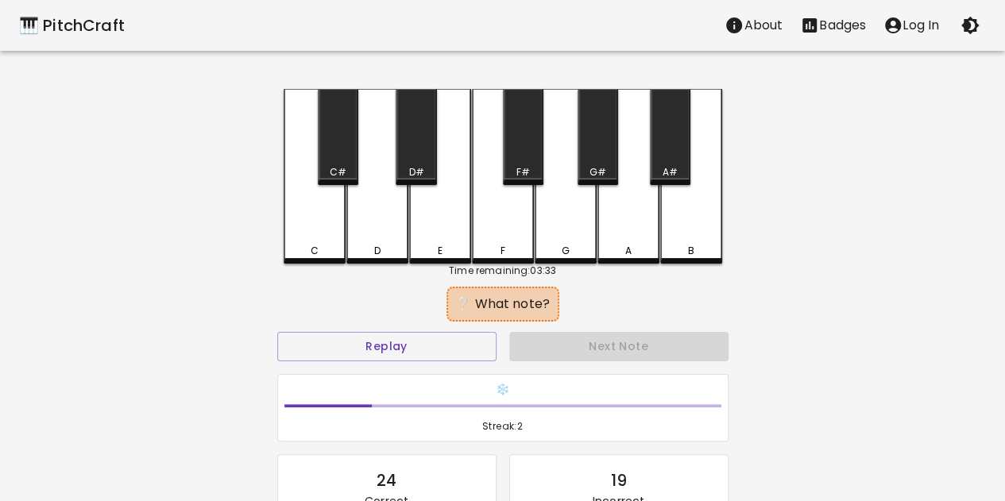
click at [638, 239] on div "A" at bounding box center [628, 176] width 62 height 175
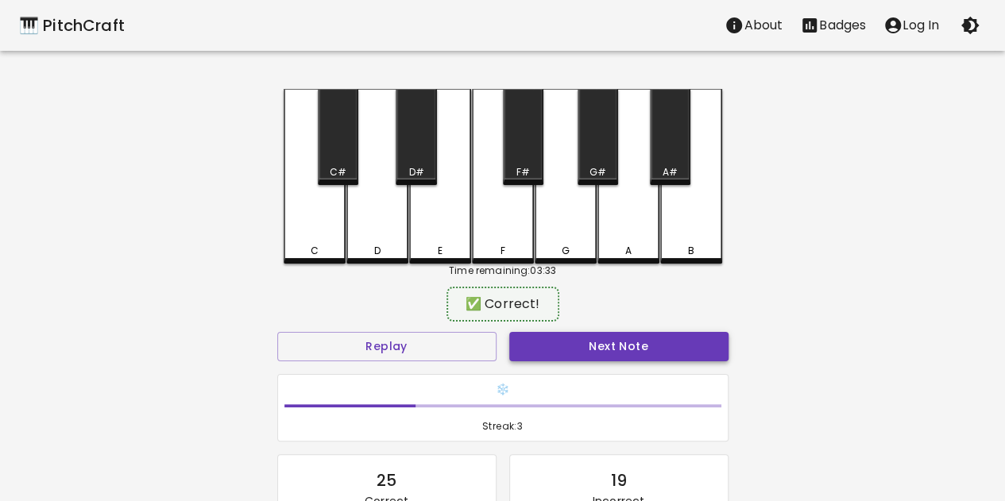
click at [635, 350] on button "Next Note" at bounding box center [618, 346] width 219 height 29
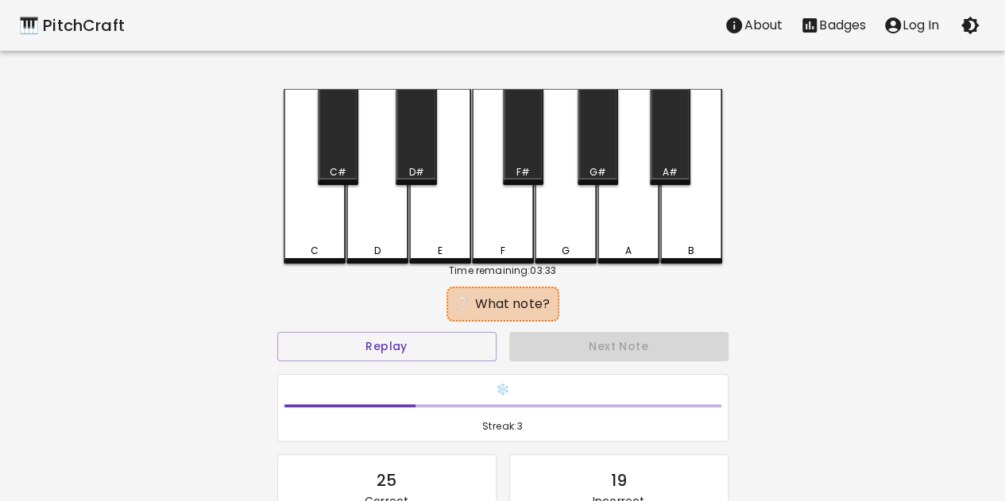
click at [606, 155] on div "G#" at bounding box center [597, 137] width 41 height 96
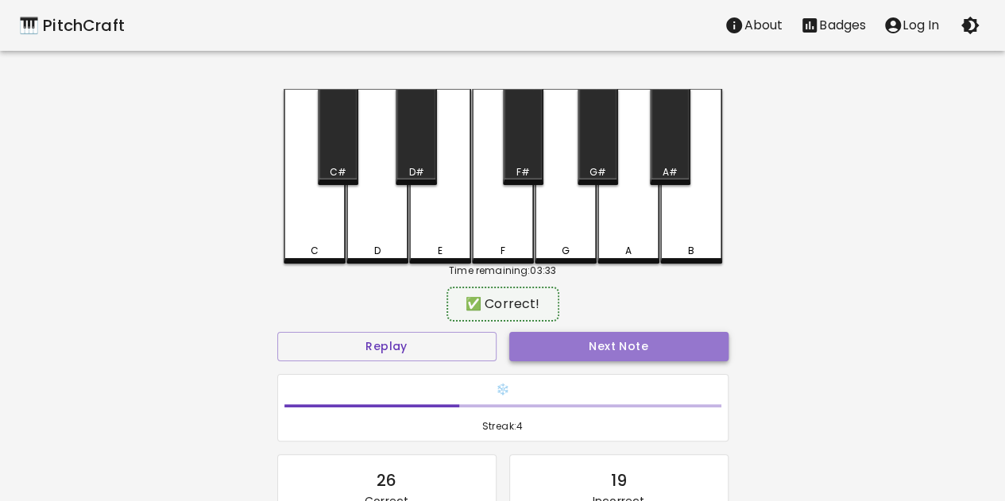
click at [615, 357] on button "Next Note" at bounding box center [618, 346] width 219 height 29
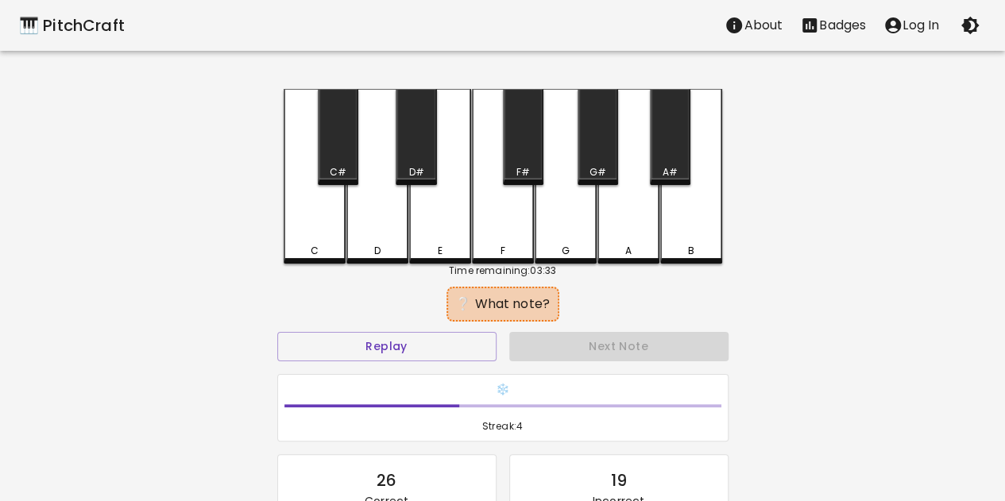
click at [634, 213] on div "A" at bounding box center [628, 176] width 62 height 175
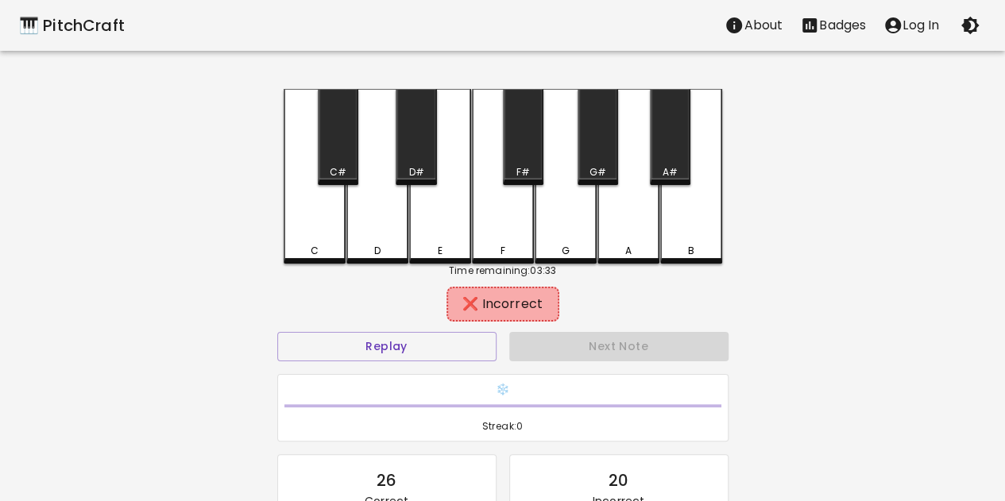
click at [680, 168] on div "A#" at bounding box center [669, 172] width 37 height 14
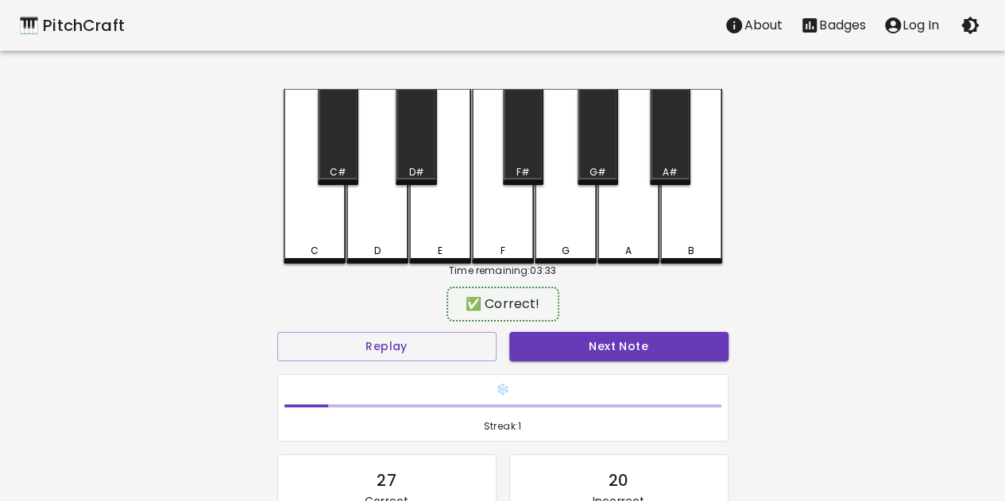
click at [645, 326] on div "Next Note" at bounding box center [619, 347] width 232 height 42
click at [637, 349] on button "Next Note" at bounding box center [618, 346] width 219 height 29
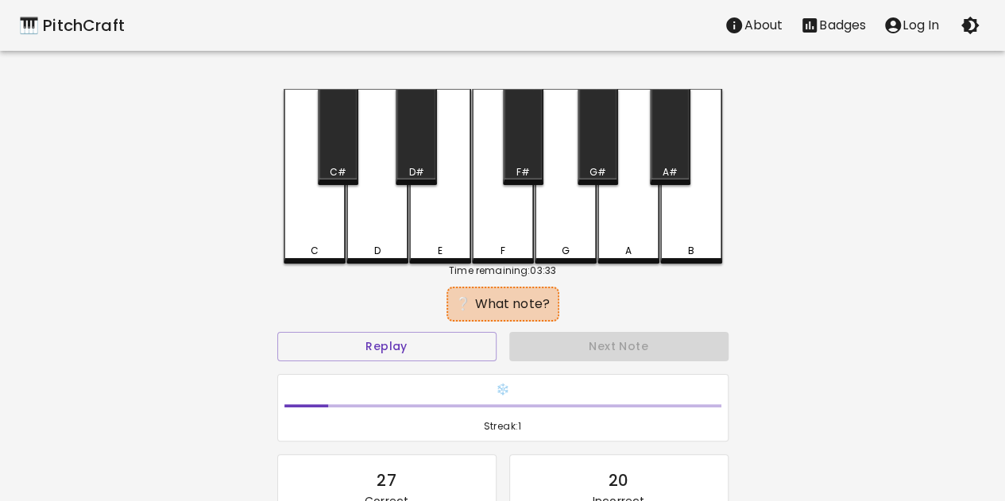
click at [640, 238] on div "A" at bounding box center [628, 176] width 62 height 175
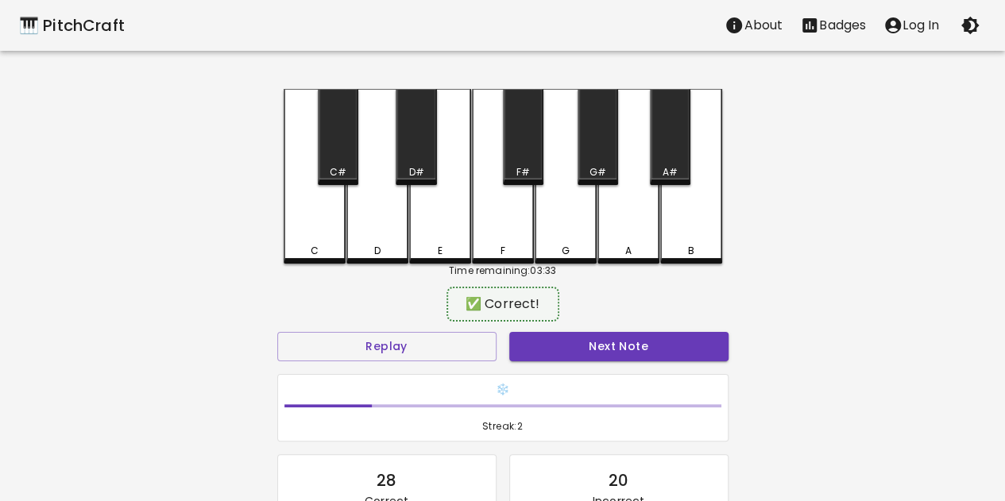
click at [630, 362] on div "Next Note" at bounding box center [619, 347] width 232 height 42
click at [635, 357] on button "Next Note" at bounding box center [618, 346] width 219 height 29
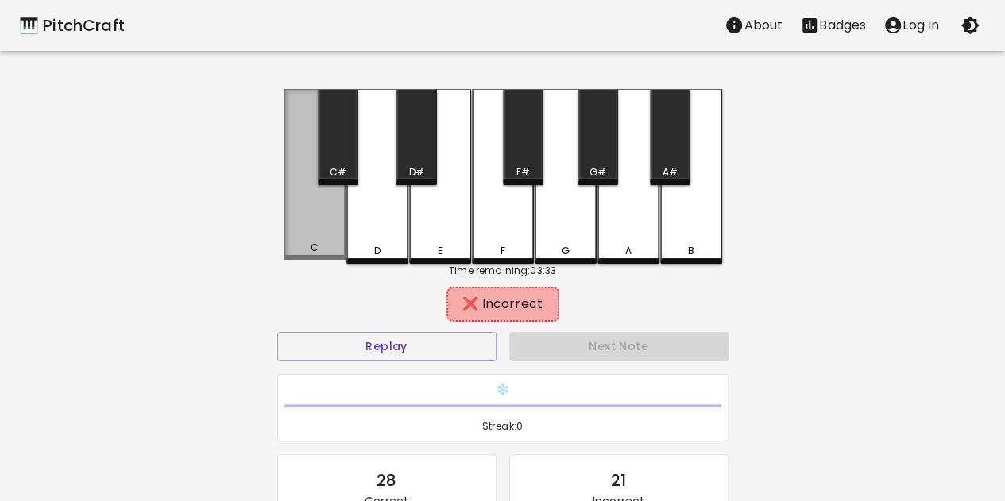
click at [310, 230] on div "C" at bounding box center [315, 175] width 62 height 172
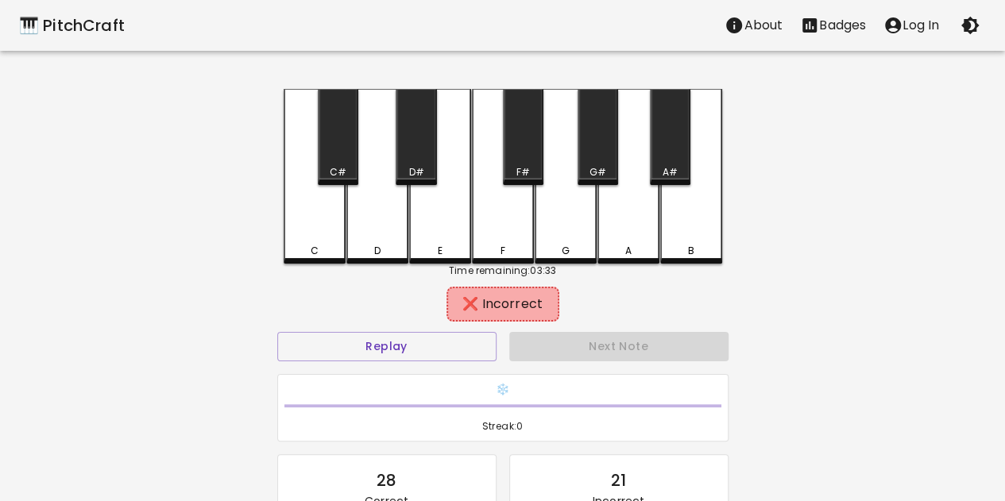
click at [368, 233] on div "D" at bounding box center [377, 176] width 62 height 175
click at [407, 234] on div "D" at bounding box center [377, 176] width 62 height 175
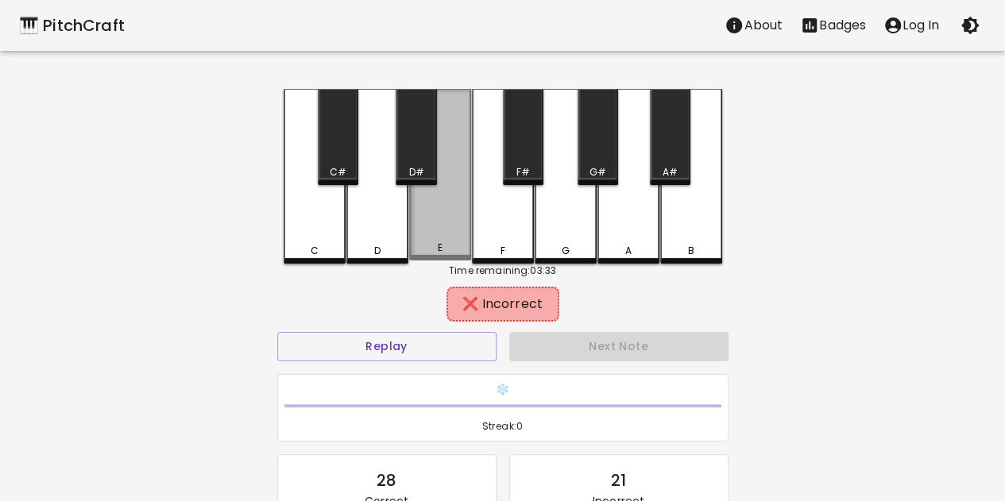
click at [426, 234] on div "E" at bounding box center [440, 175] width 62 height 172
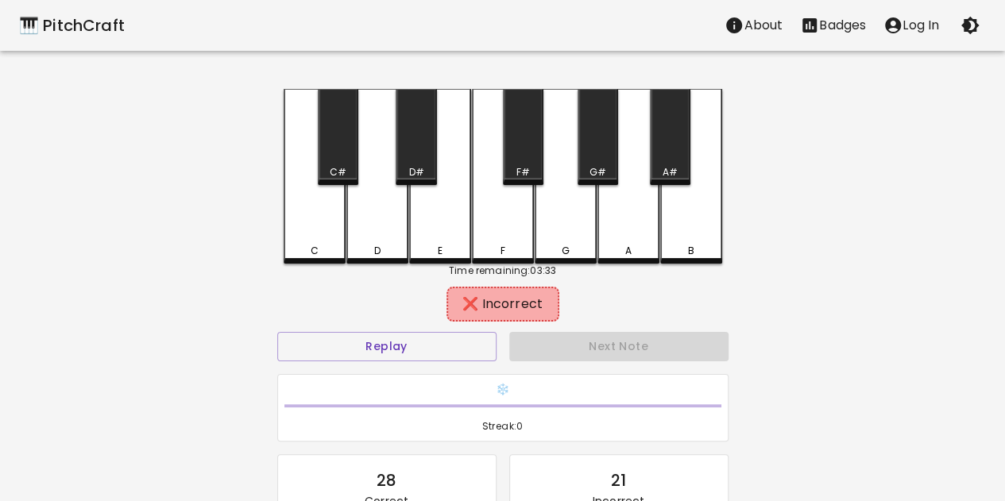
click at [599, 358] on div "Next Note" at bounding box center [619, 347] width 232 height 42
click at [631, 355] on div "Next Note" at bounding box center [619, 347] width 232 height 42
click at [423, 225] on div "E" at bounding box center [440, 176] width 62 height 175
click at [419, 198] on div "E" at bounding box center [440, 176] width 62 height 175
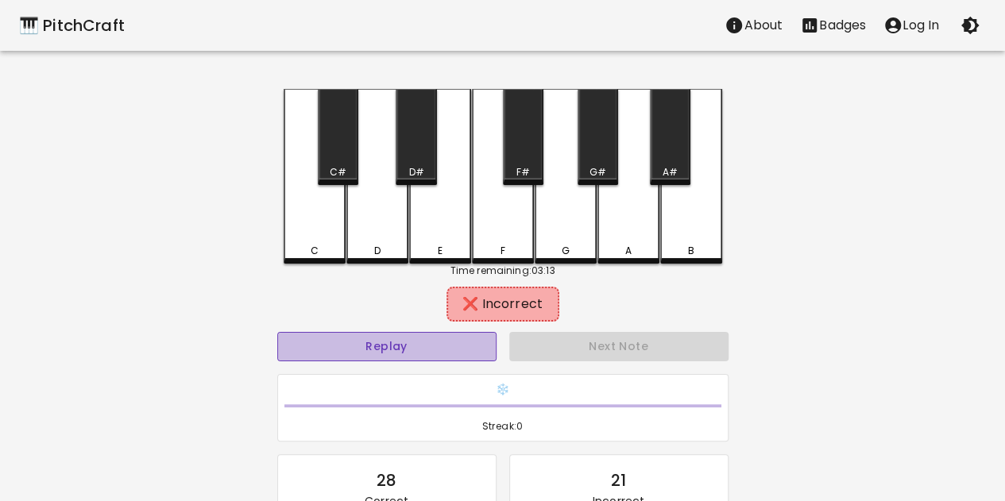
click at [435, 358] on button "Replay" at bounding box center [386, 346] width 219 height 29
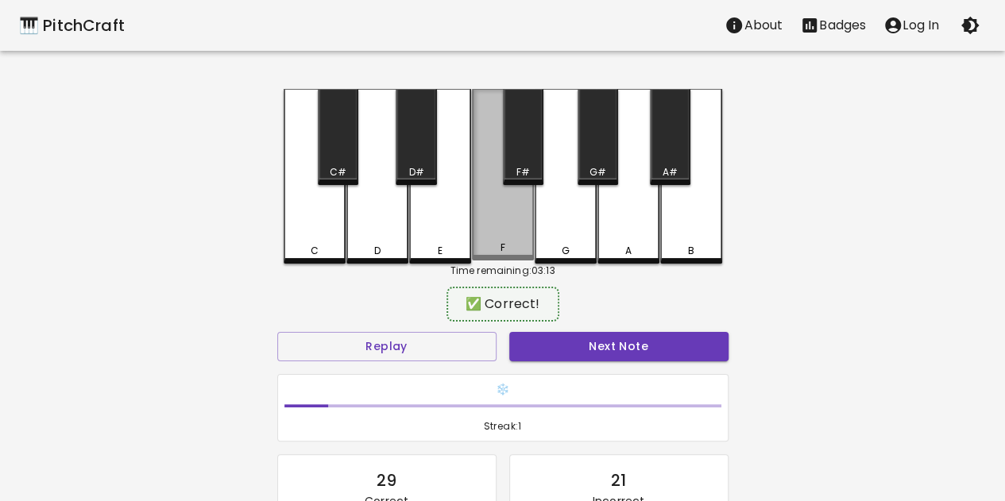
click at [496, 129] on div "F" at bounding box center [503, 175] width 62 height 172
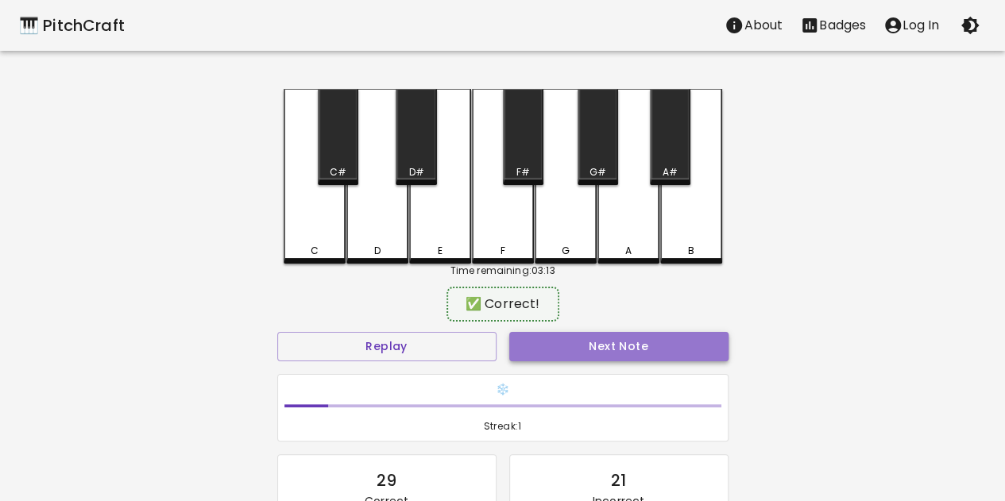
click at [596, 335] on button "Next Note" at bounding box center [618, 346] width 219 height 29
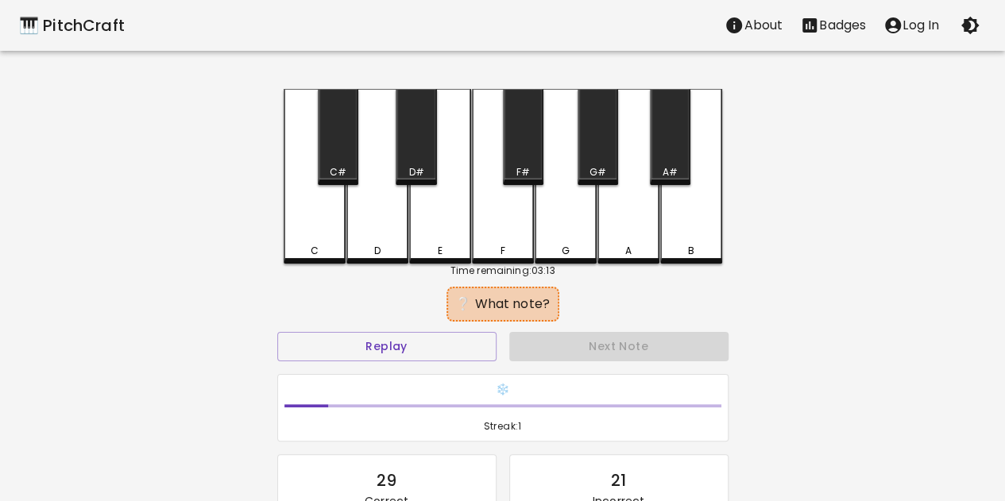
click at [450, 206] on div "E" at bounding box center [440, 176] width 62 height 175
click at [529, 152] on div "F#" at bounding box center [523, 137] width 41 height 96
click at [421, 134] on div "D#" at bounding box center [416, 137] width 41 height 96
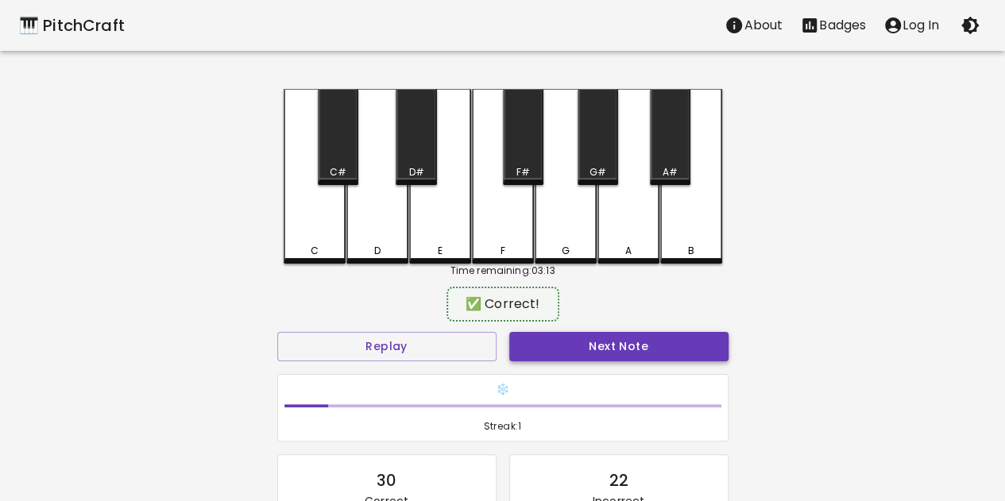
click at [656, 360] on button "Next Note" at bounding box center [618, 346] width 219 height 29
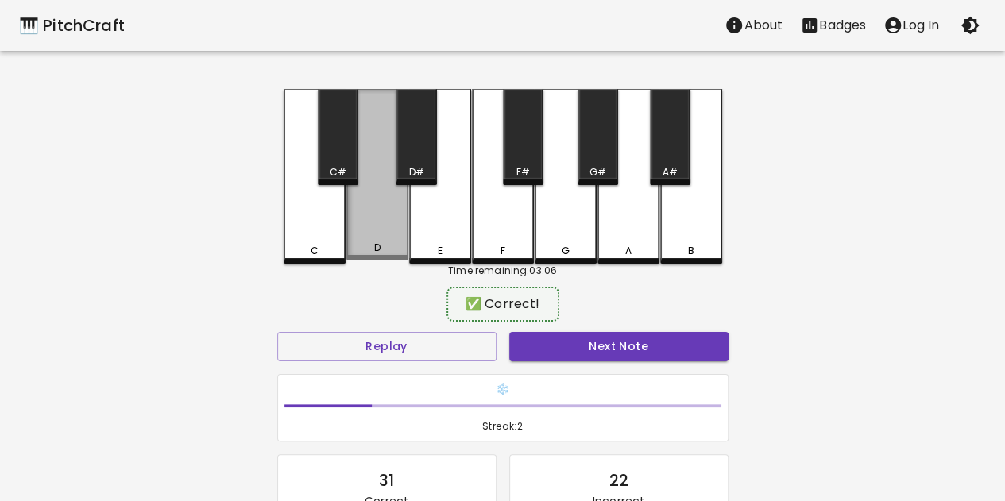
click at [389, 215] on div "D" at bounding box center [377, 175] width 62 height 172
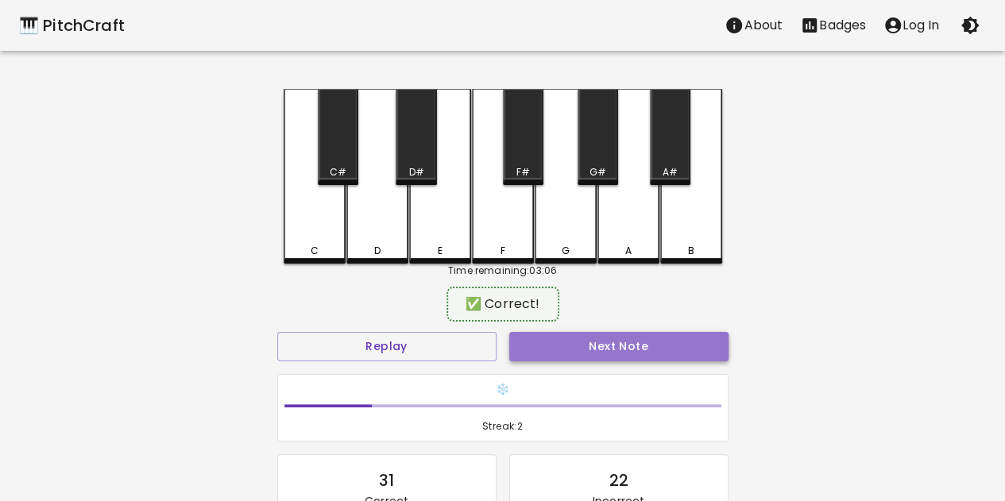
click at [574, 358] on button "Next Note" at bounding box center [618, 346] width 219 height 29
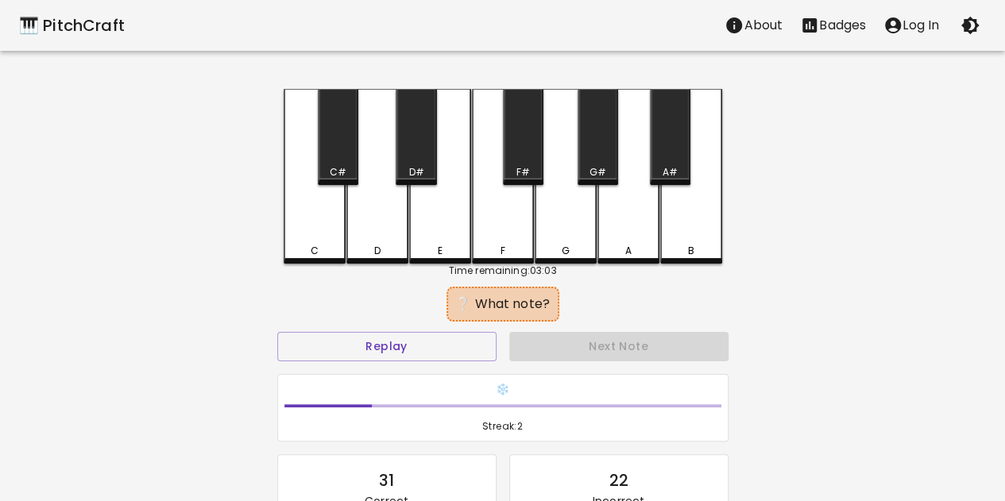
click at [707, 236] on div "B" at bounding box center [691, 176] width 62 height 175
click at [671, 144] on div "A#" at bounding box center [670, 137] width 41 height 96
click at [621, 191] on div "A" at bounding box center [628, 176] width 62 height 175
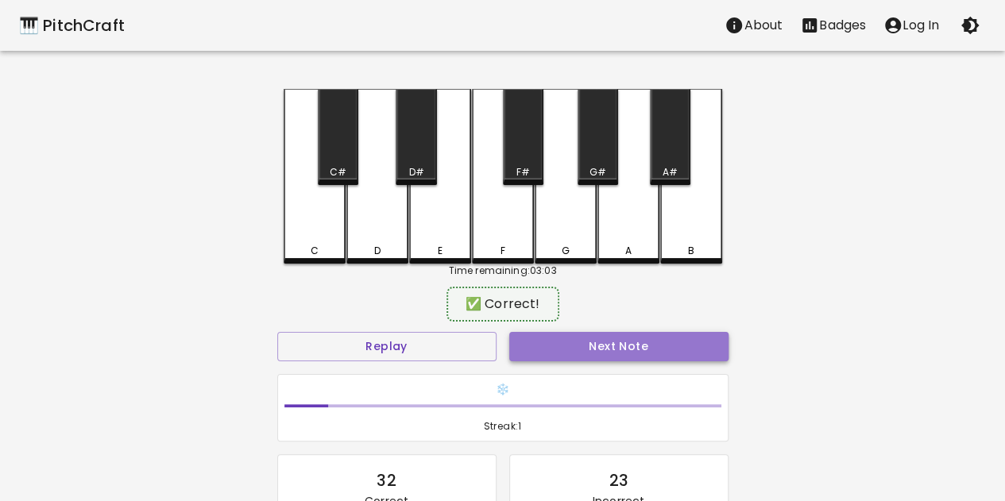
click at [635, 337] on button "Next Note" at bounding box center [618, 346] width 219 height 29
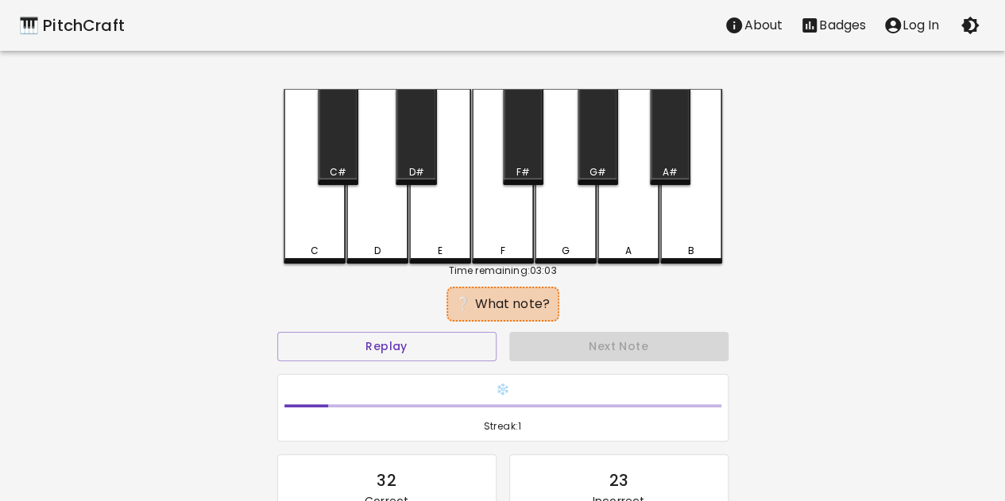
click at [670, 111] on div "A#" at bounding box center [670, 137] width 41 height 96
click at [705, 214] on div "B" at bounding box center [691, 176] width 62 height 175
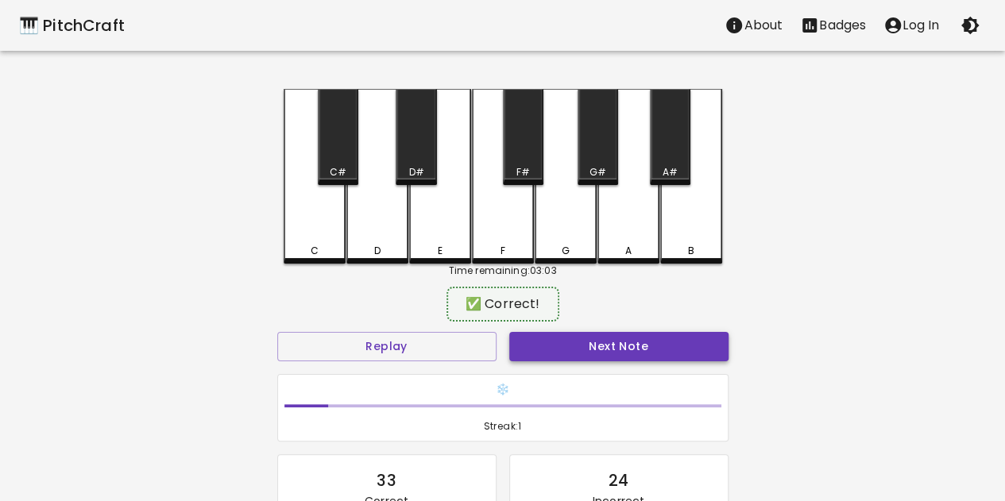
click at [635, 338] on button "Next Note" at bounding box center [618, 346] width 219 height 29
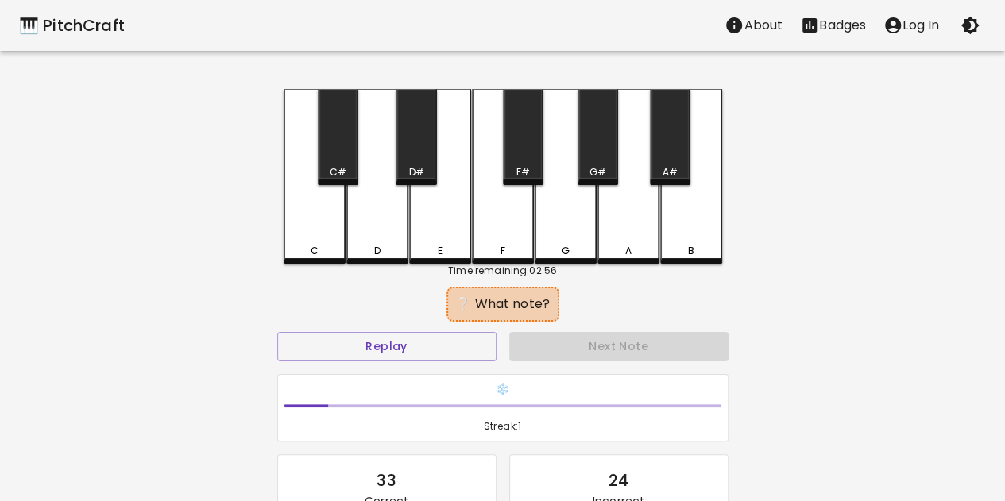
click at [505, 207] on div "F" at bounding box center [503, 176] width 62 height 175
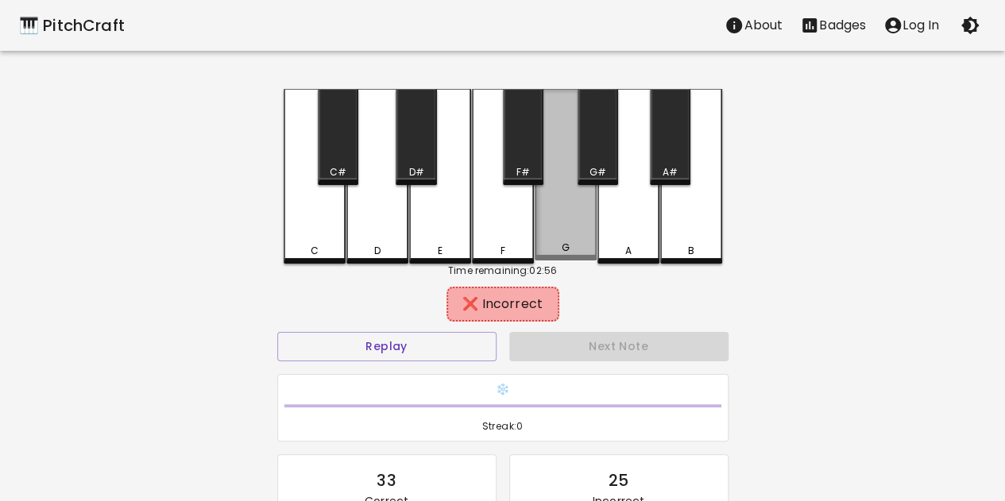
click at [572, 217] on div "G" at bounding box center [566, 175] width 62 height 172
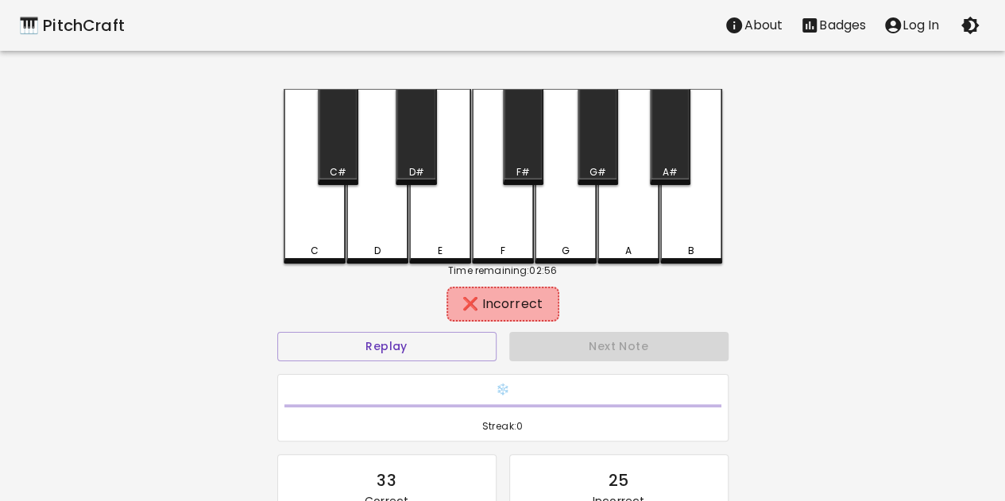
click at [656, 242] on div "A" at bounding box center [628, 176] width 62 height 175
click at [600, 133] on div "G#" at bounding box center [597, 137] width 41 height 96
click at [512, 137] on div "F#" at bounding box center [523, 137] width 41 height 96
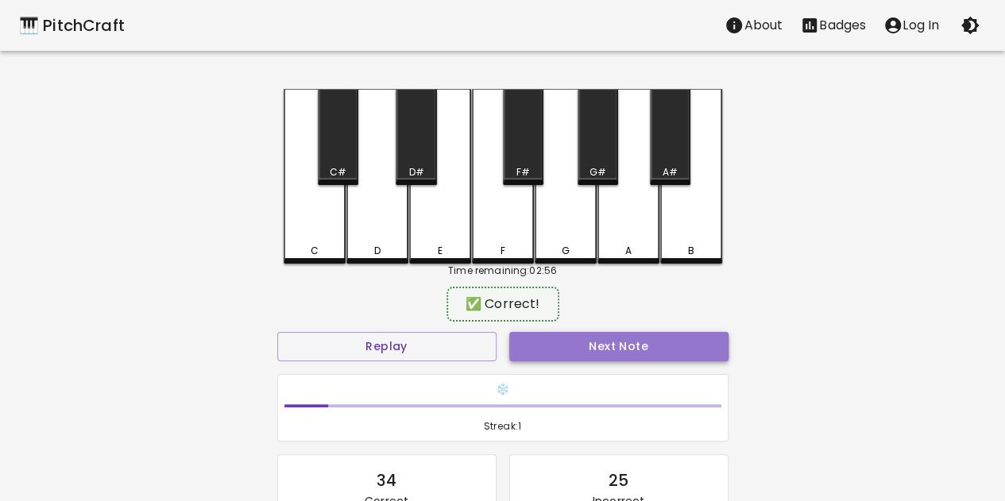
click at [577, 357] on button "Next Note" at bounding box center [618, 346] width 219 height 29
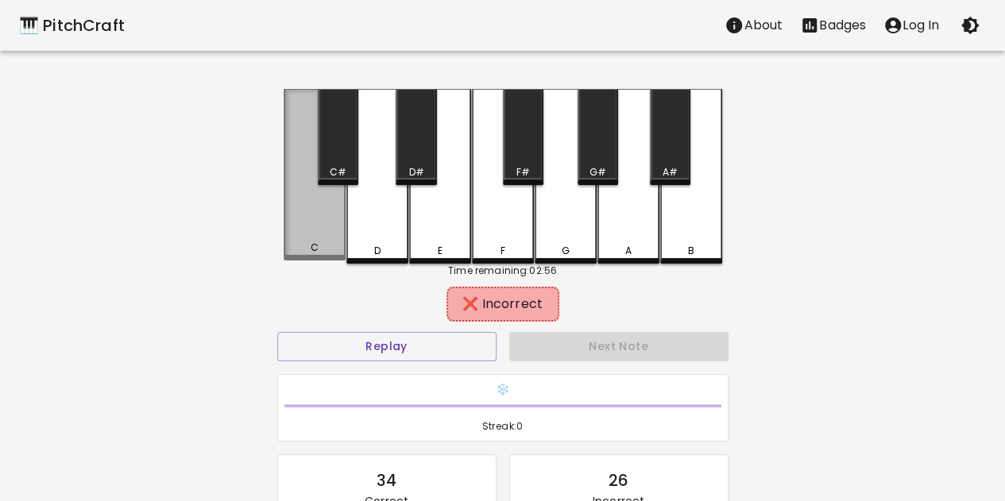
click at [303, 205] on div "C" at bounding box center [315, 175] width 62 height 172
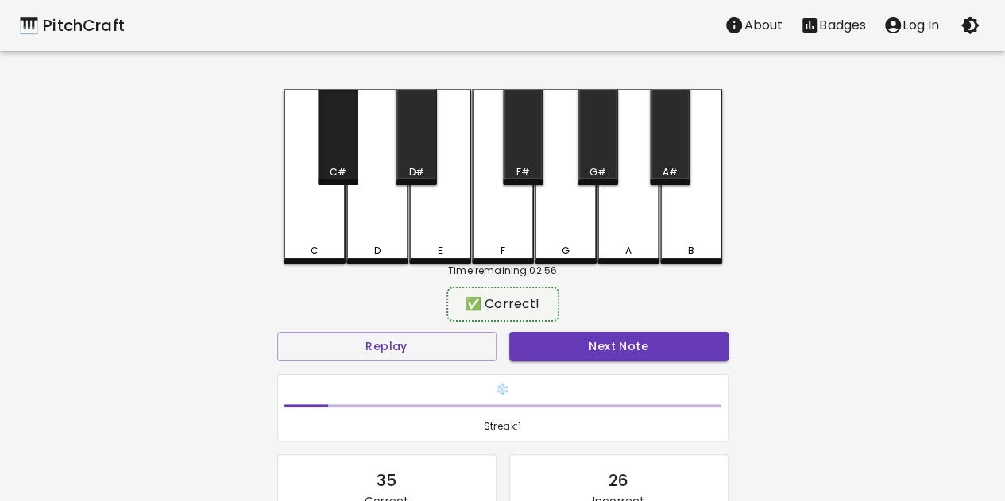
click at [336, 176] on div "C#" at bounding box center [338, 172] width 17 height 14
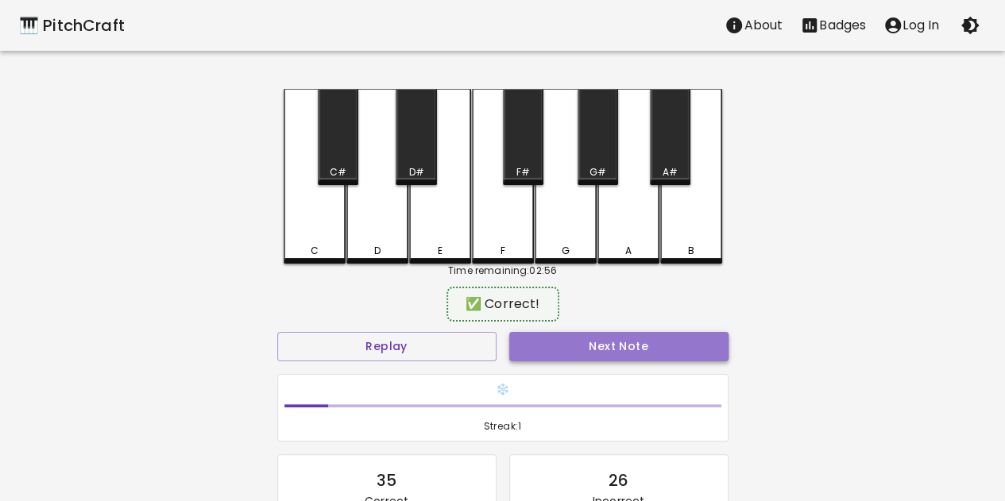
click at [626, 355] on button "Next Note" at bounding box center [618, 346] width 219 height 29
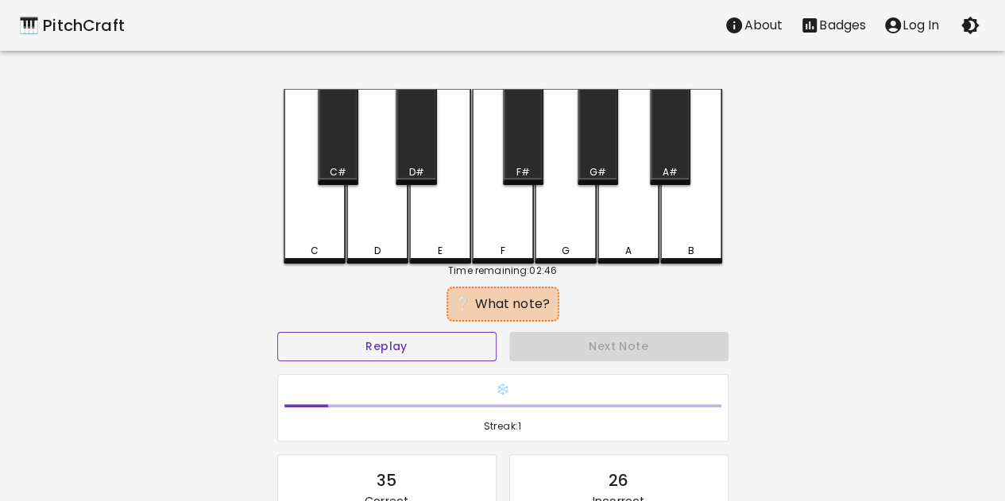
click at [441, 351] on button "Replay" at bounding box center [386, 346] width 219 height 29
click at [423, 230] on div "E" at bounding box center [440, 176] width 62 height 175
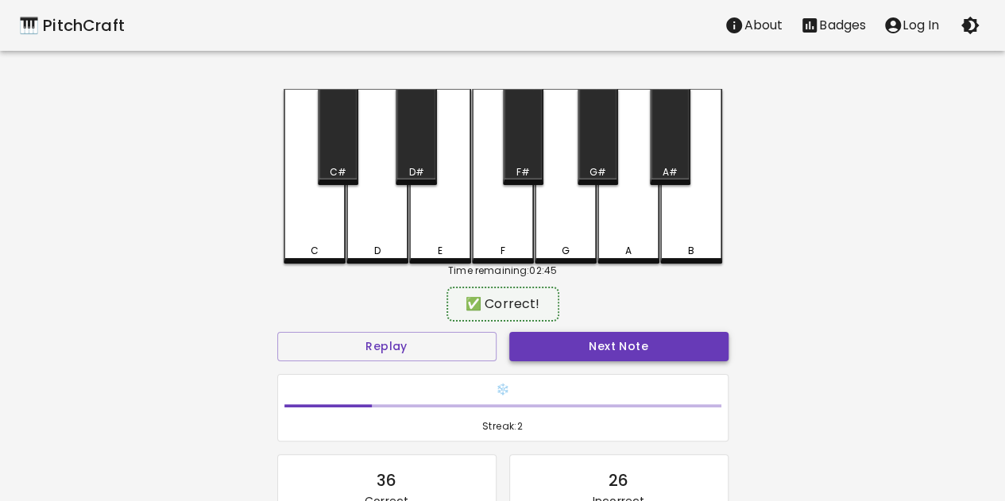
click at [612, 344] on button "Next Note" at bounding box center [618, 346] width 219 height 29
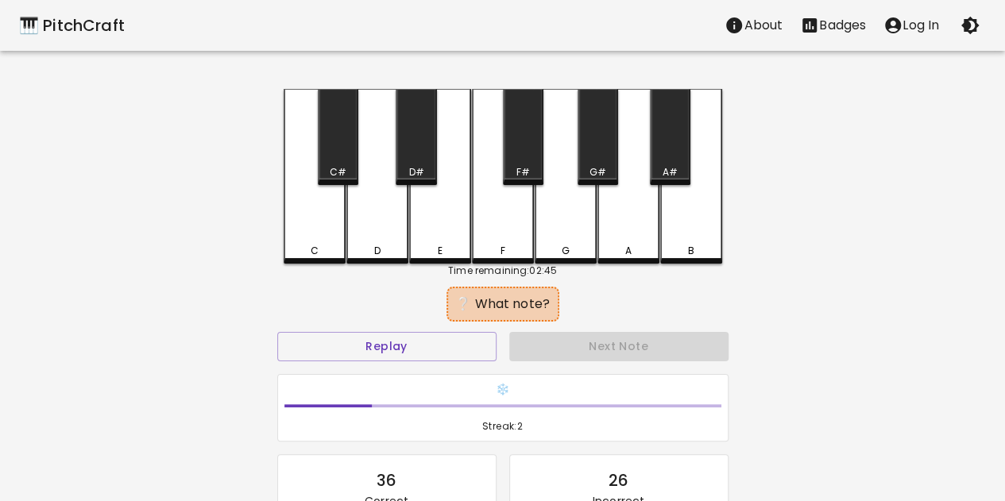
click at [446, 223] on div "E" at bounding box center [440, 176] width 62 height 175
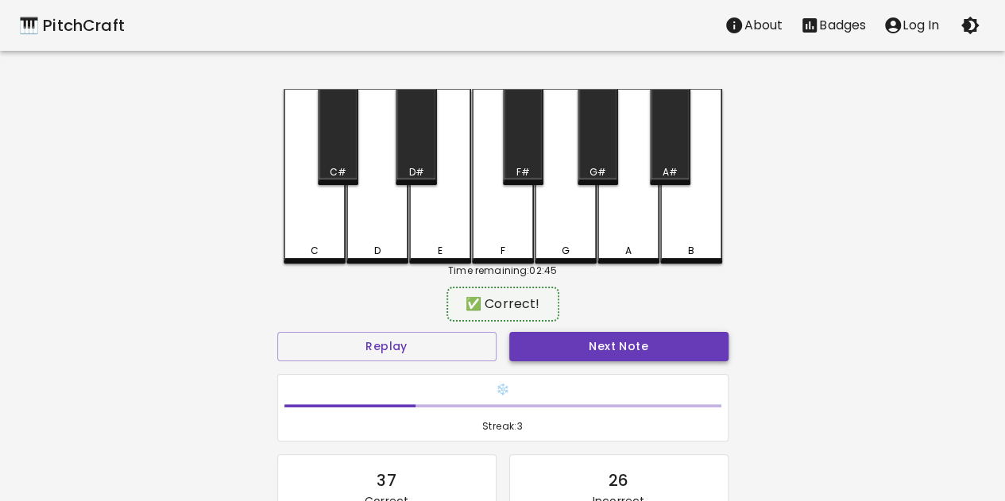
click at [566, 347] on button "Next Note" at bounding box center [618, 346] width 219 height 29
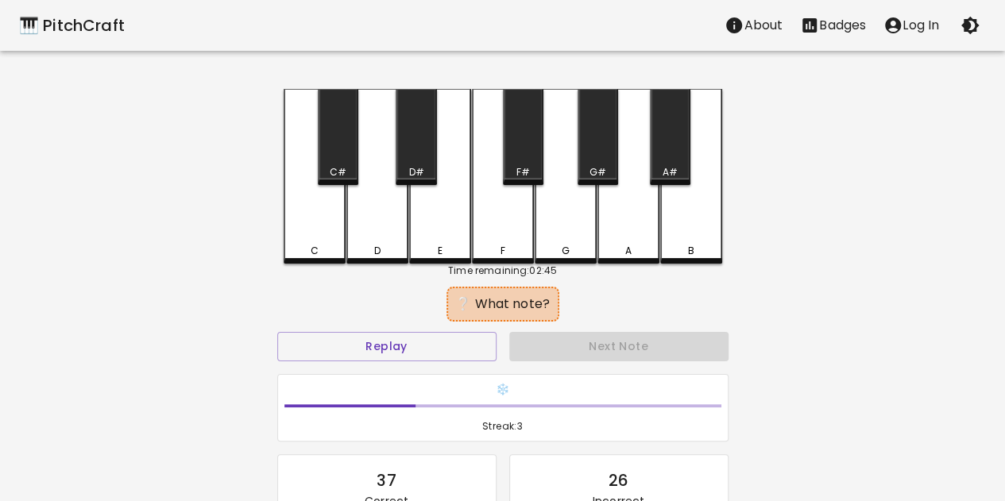
click at [373, 216] on div "D" at bounding box center [377, 176] width 62 height 175
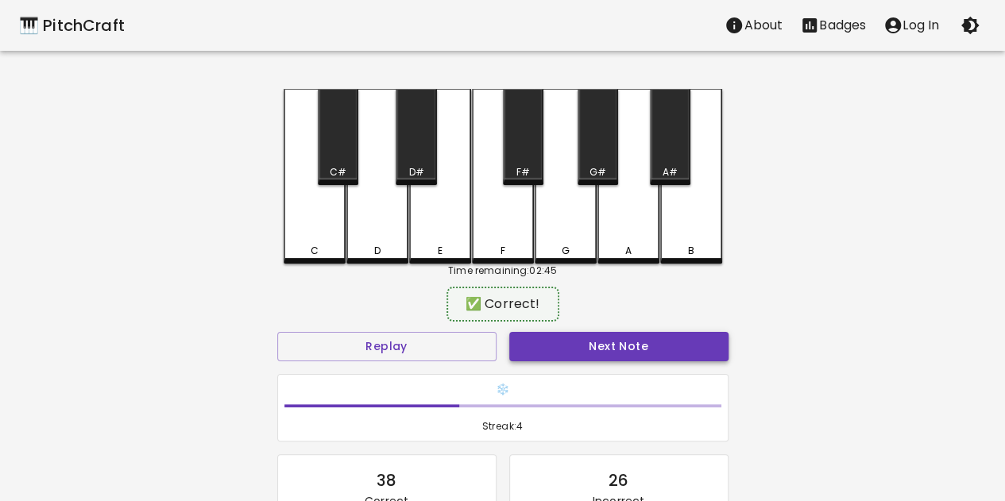
click at [562, 347] on button "Next Note" at bounding box center [618, 346] width 219 height 29
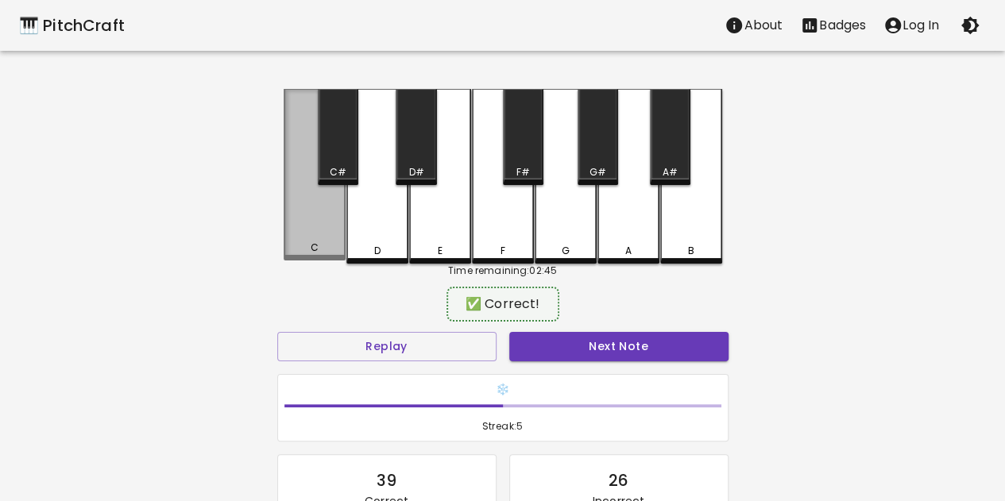
click at [300, 230] on div "C" at bounding box center [315, 175] width 62 height 172
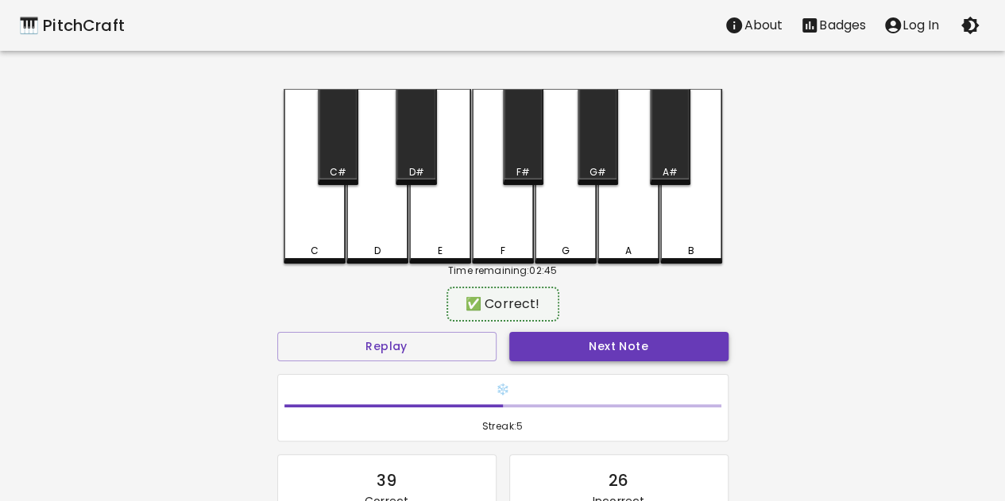
click at [620, 349] on button "Next Note" at bounding box center [618, 346] width 219 height 29
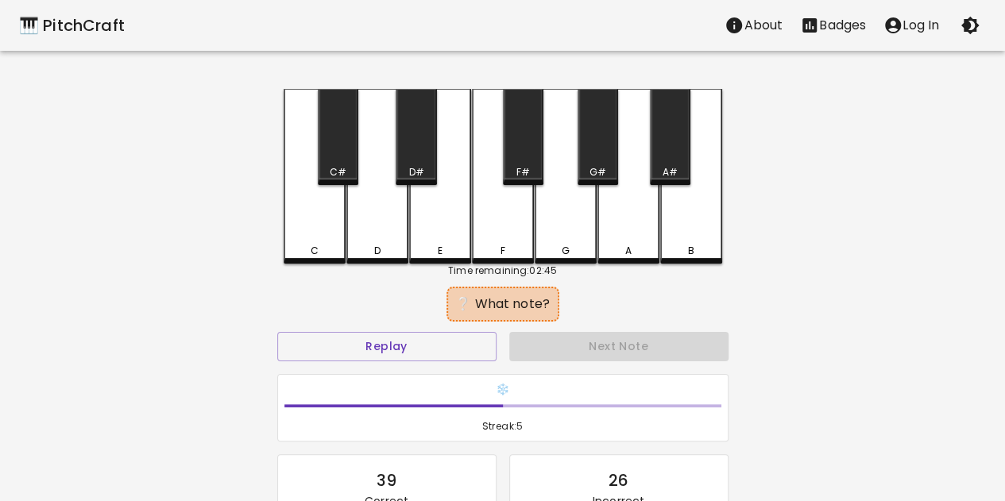
click at [319, 220] on div "C" at bounding box center [315, 176] width 62 height 175
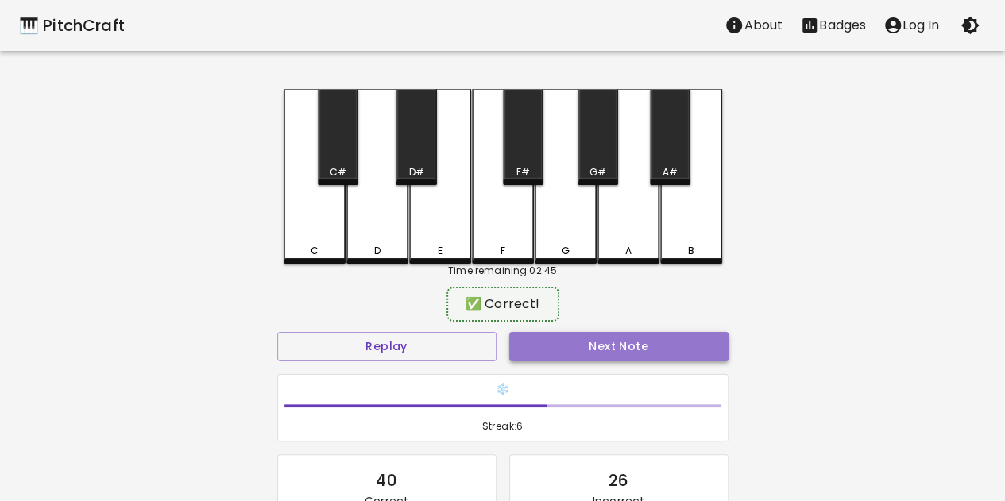
click at [564, 336] on button "Next Note" at bounding box center [618, 346] width 219 height 29
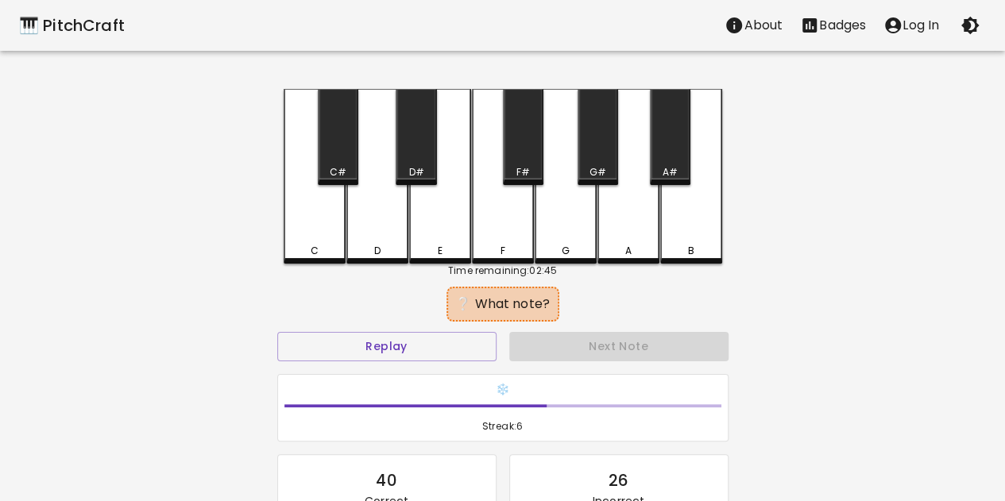
click at [345, 200] on div "C C# D D# E F F# G G# A A# B" at bounding box center [503, 176] width 438 height 175
click at [377, 207] on div "D" at bounding box center [377, 176] width 62 height 175
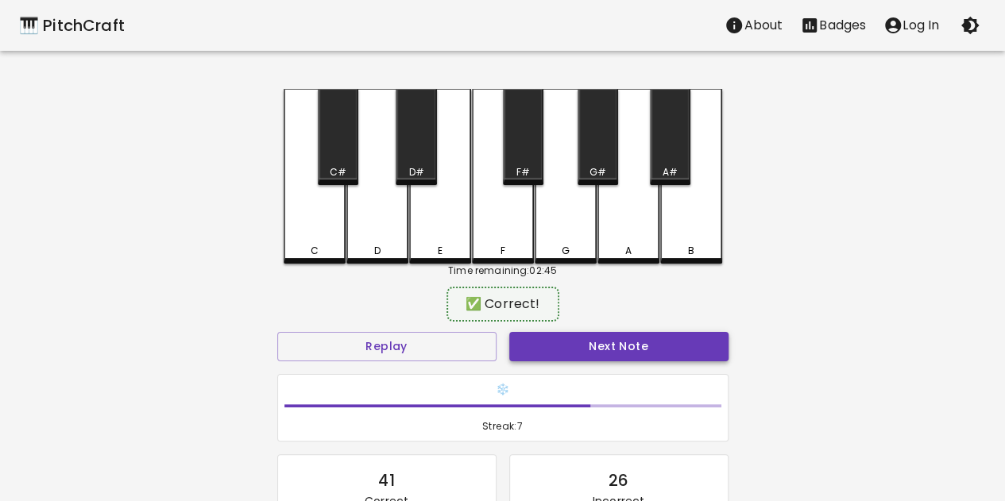
click at [588, 355] on button "Next Note" at bounding box center [618, 346] width 219 height 29
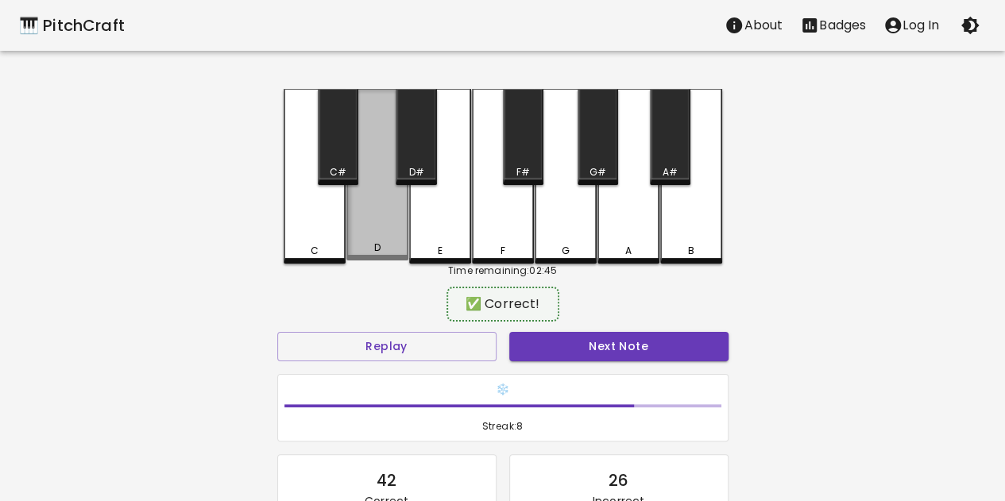
click at [388, 255] on div "D" at bounding box center [377, 175] width 62 height 172
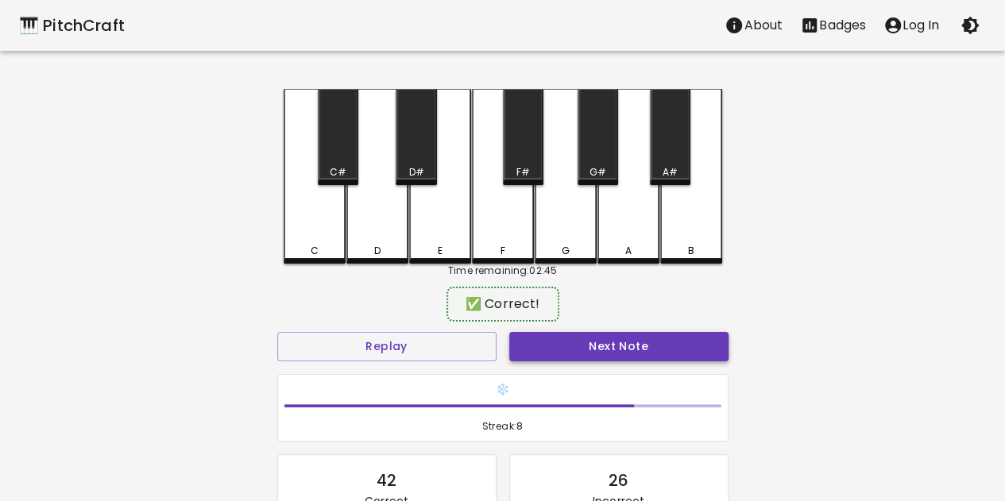
click at [571, 353] on button "Next Note" at bounding box center [618, 346] width 219 height 29
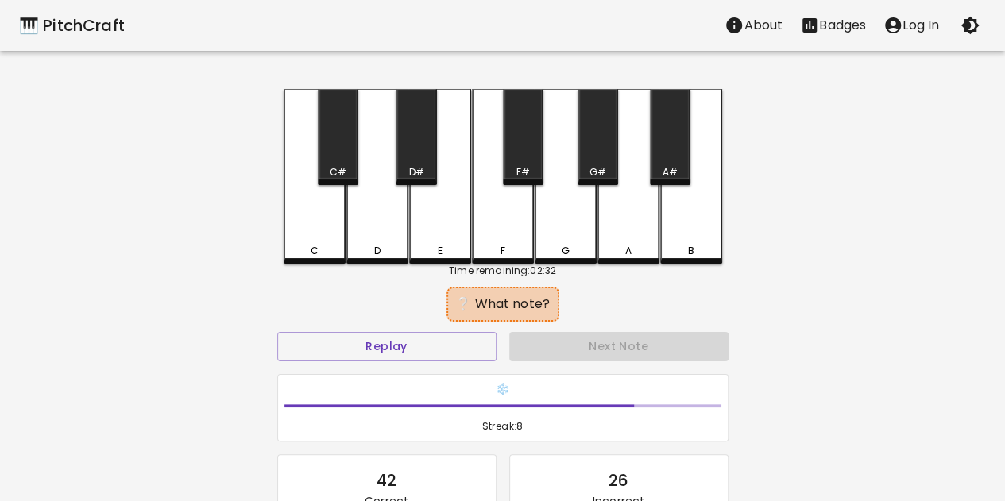
click at [666, 165] on div "A#" at bounding box center [669, 172] width 15 height 14
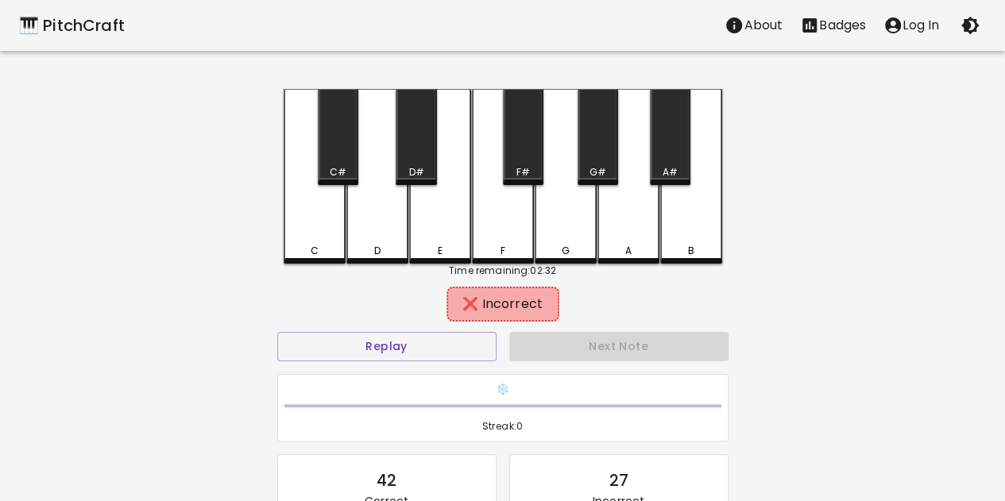
click at [639, 136] on div "A" at bounding box center [628, 176] width 62 height 175
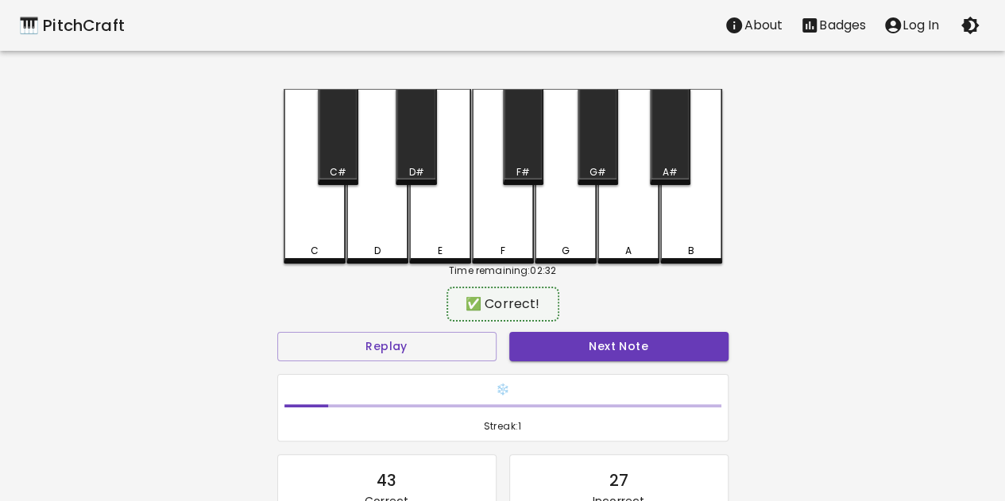
click at [633, 330] on div "Next Note" at bounding box center [619, 347] width 232 height 42
click at [618, 363] on div "Next Note" at bounding box center [619, 347] width 232 height 42
click at [618, 352] on button "Next Note" at bounding box center [618, 346] width 219 height 29
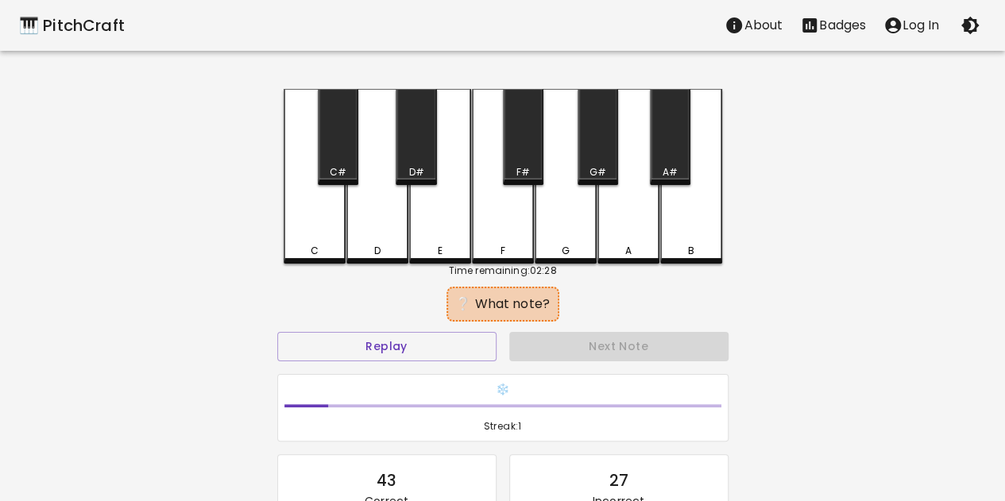
click at [319, 236] on div "C" at bounding box center [315, 176] width 62 height 175
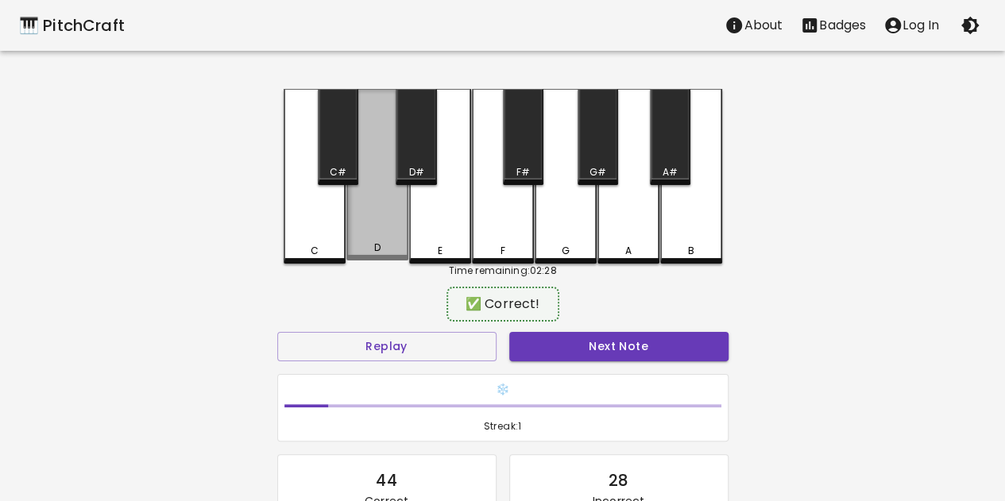
click at [386, 234] on div "D" at bounding box center [377, 175] width 62 height 172
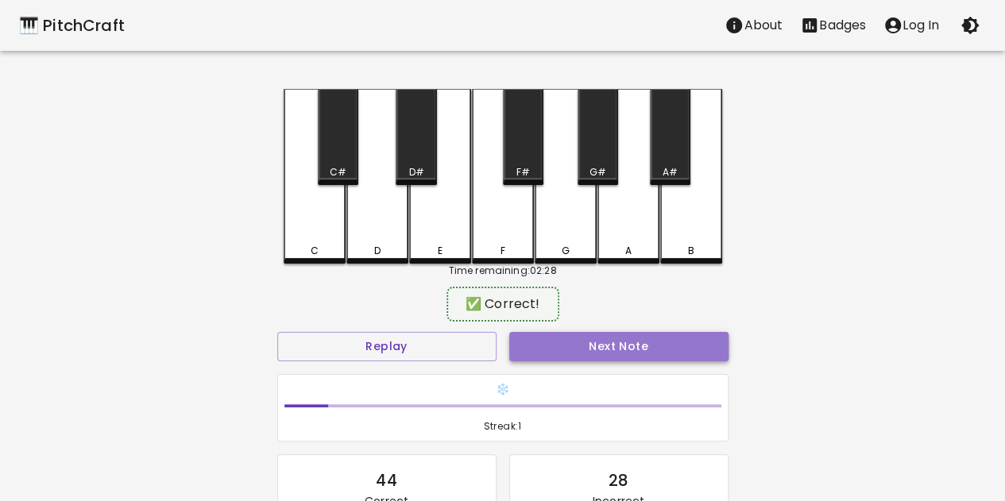
click at [559, 353] on button "Next Note" at bounding box center [618, 346] width 219 height 29
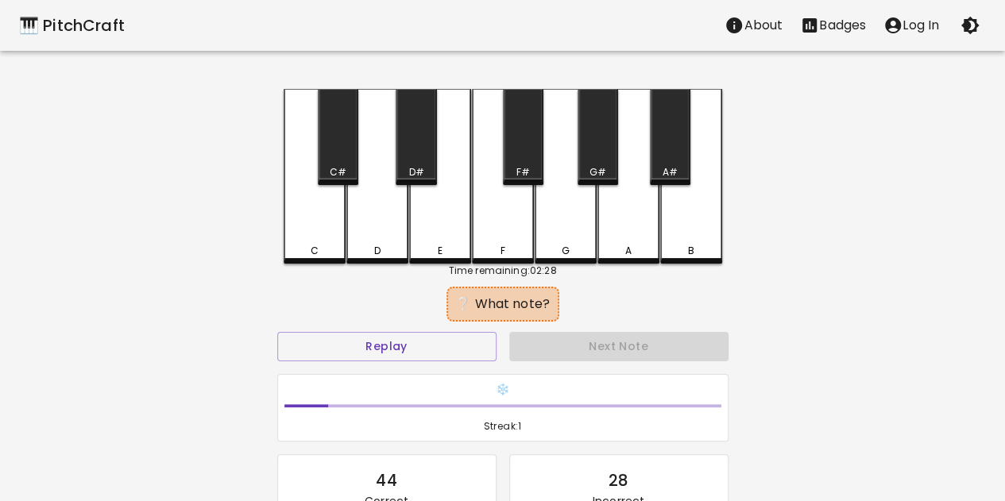
click at [389, 214] on div "D" at bounding box center [377, 176] width 62 height 175
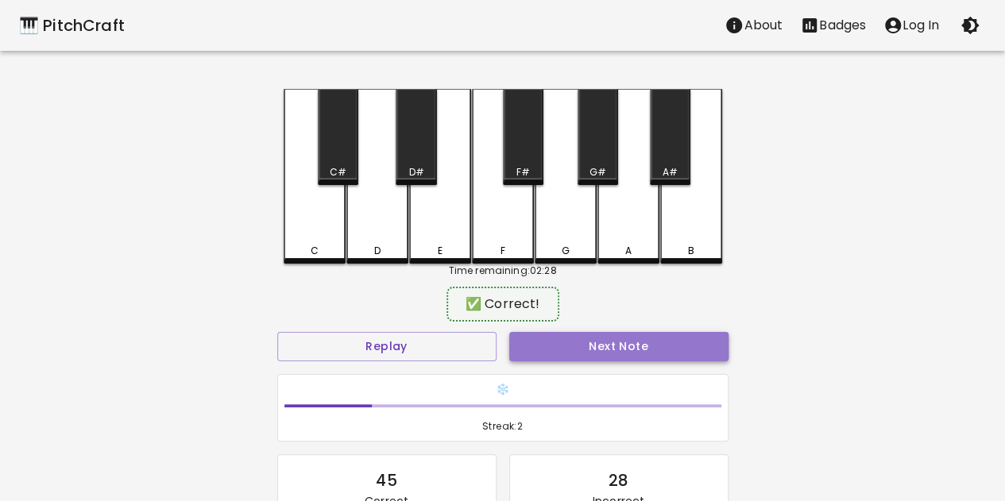
click at [577, 353] on button "Next Note" at bounding box center [618, 346] width 219 height 29
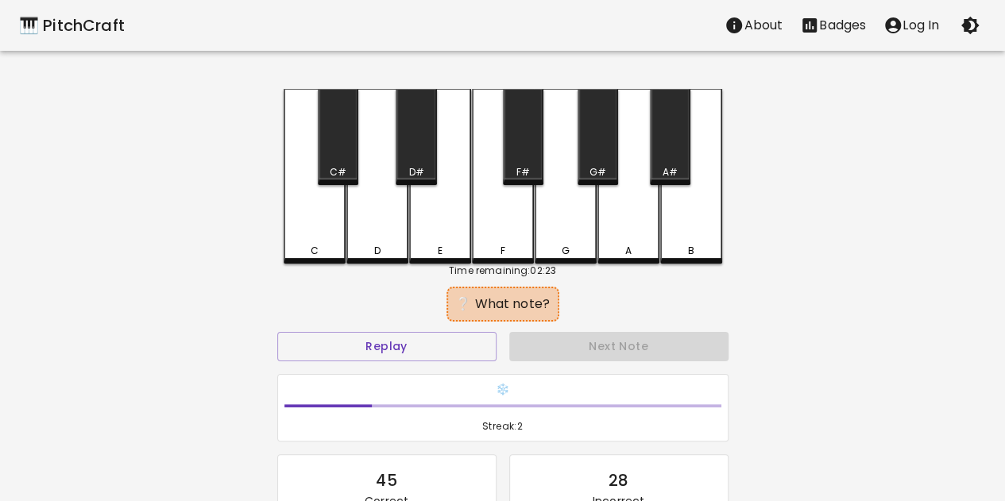
click at [666, 150] on div "A#" at bounding box center [670, 137] width 41 height 96
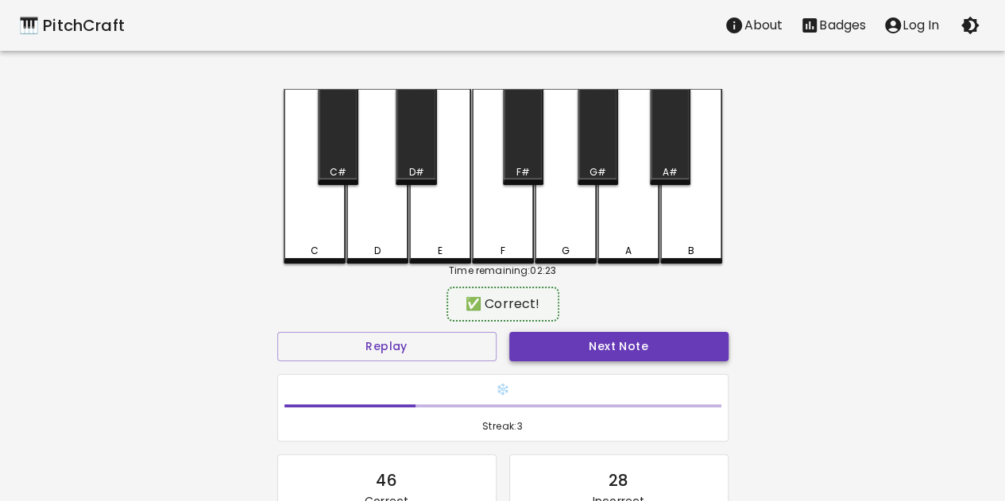
click at [645, 338] on button "Next Note" at bounding box center [618, 346] width 219 height 29
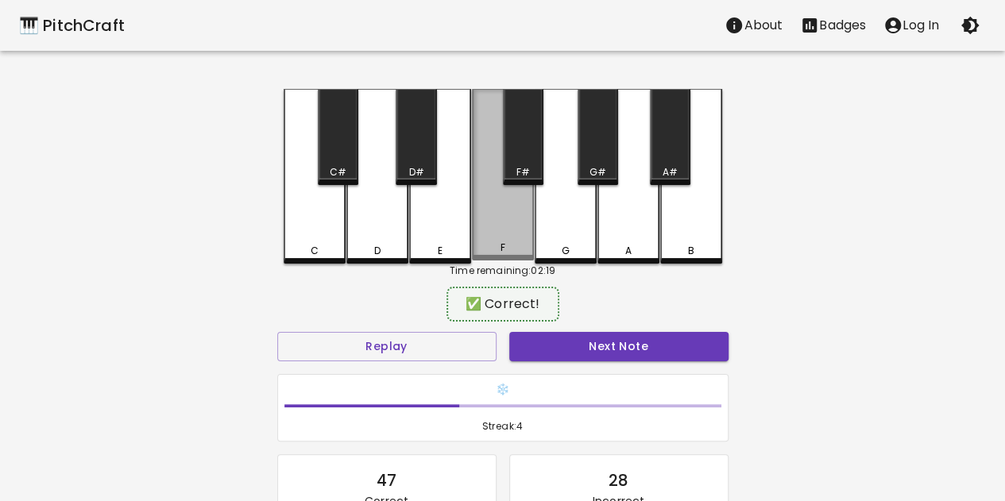
click at [496, 207] on div "F" at bounding box center [503, 175] width 62 height 172
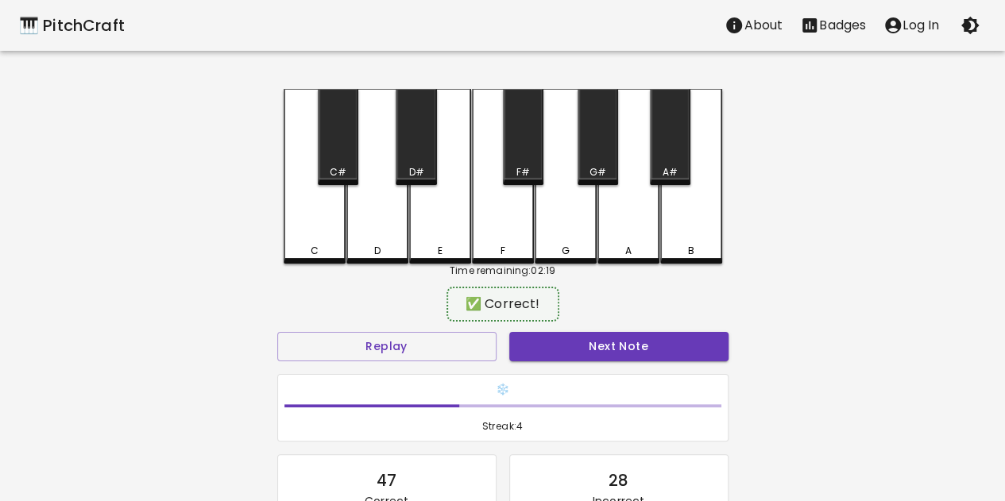
click at [602, 366] on div "Next Note" at bounding box center [619, 347] width 232 height 42
click at [605, 359] on button "Next Note" at bounding box center [618, 346] width 219 height 29
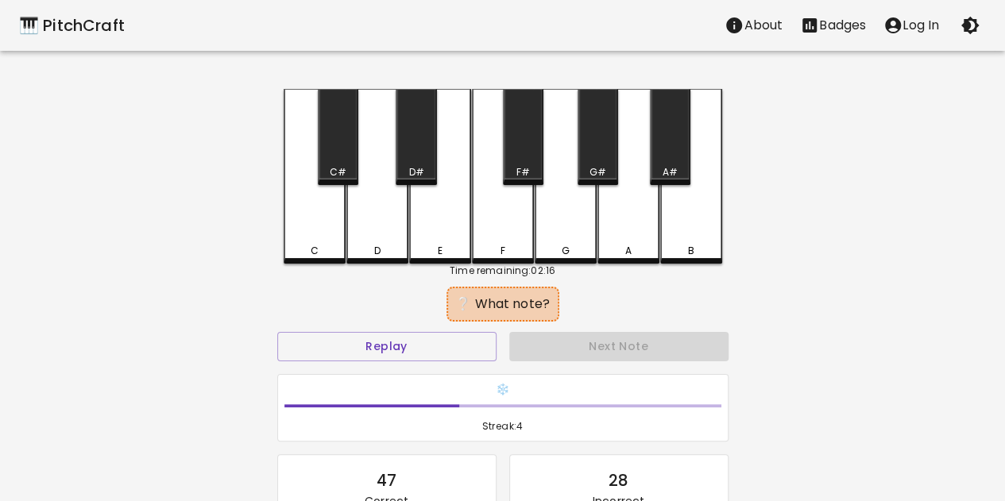
click at [373, 234] on div "D" at bounding box center [377, 176] width 62 height 175
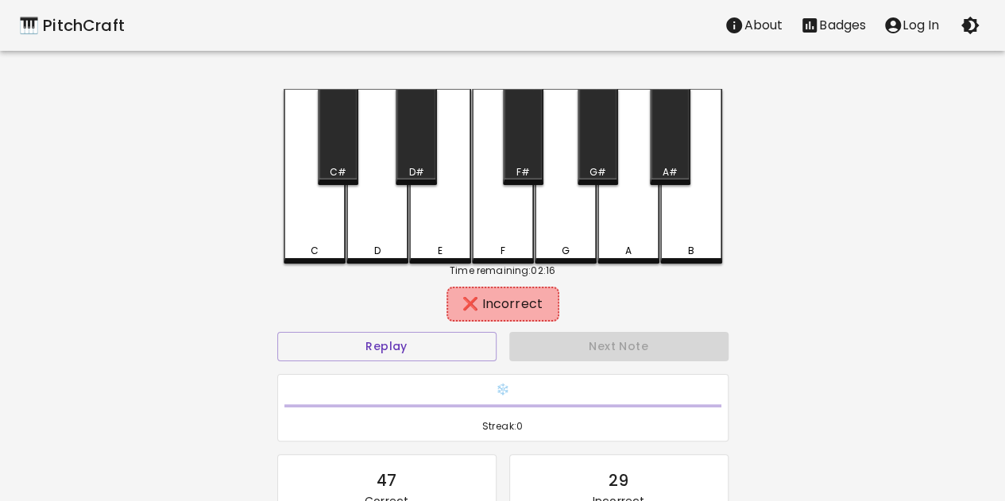
click at [294, 226] on div "C" at bounding box center [315, 176] width 62 height 175
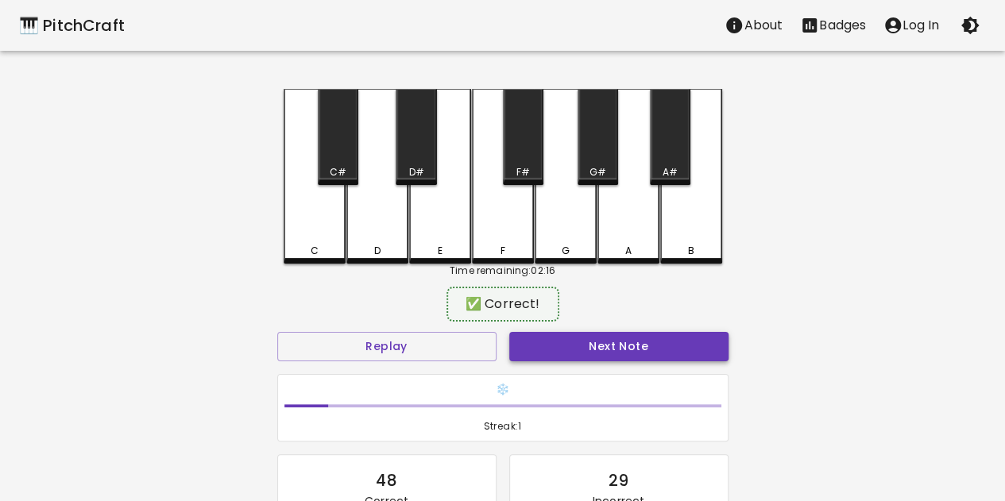
click at [640, 357] on button "Next Note" at bounding box center [618, 346] width 219 height 29
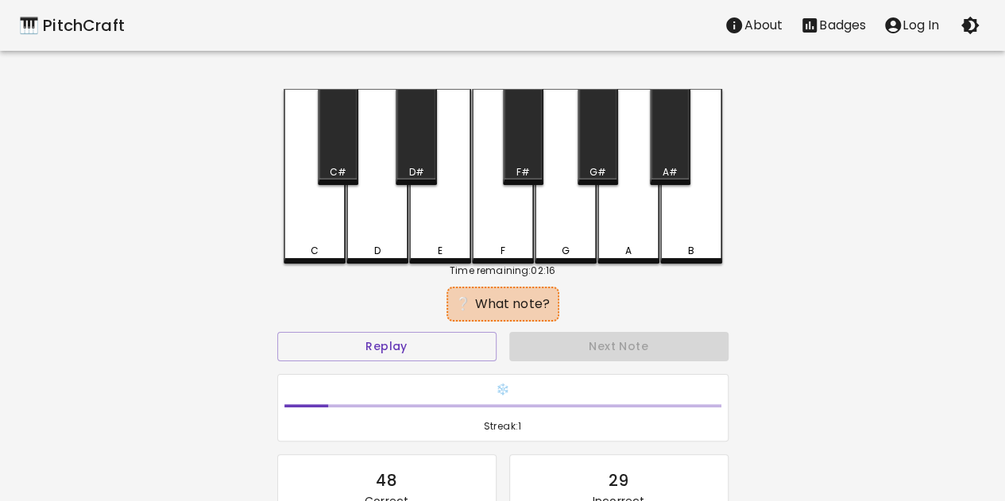
click at [344, 154] on div "C#" at bounding box center [338, 137] width 41 height 96
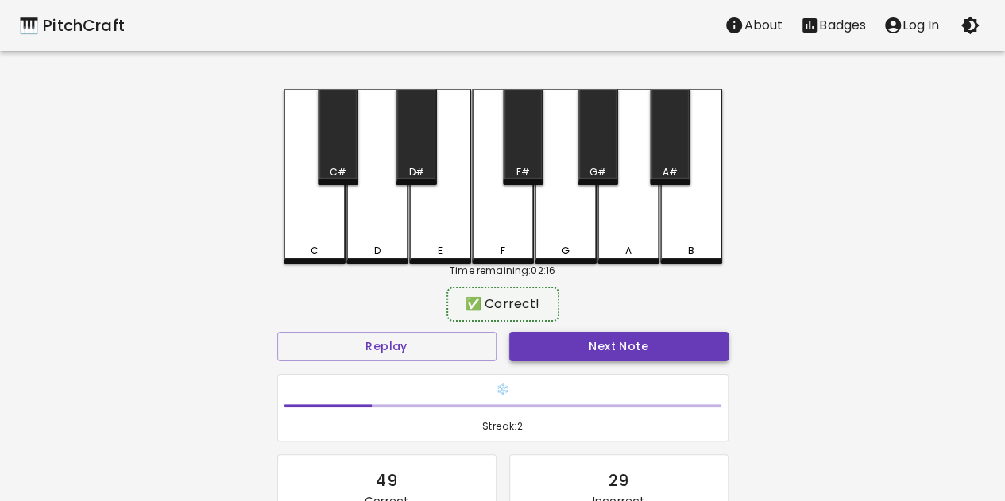
click at [593, 343] on button "Next Note" at bounding box center [618, 346] width 219 height 29
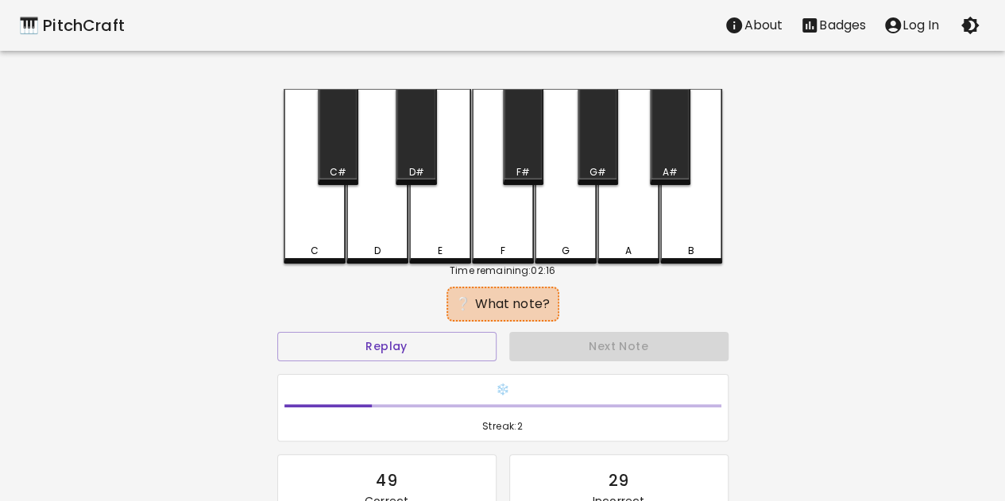
click at [305, 247] on div "C" at bounding box center [314, 251] width 59 height 14
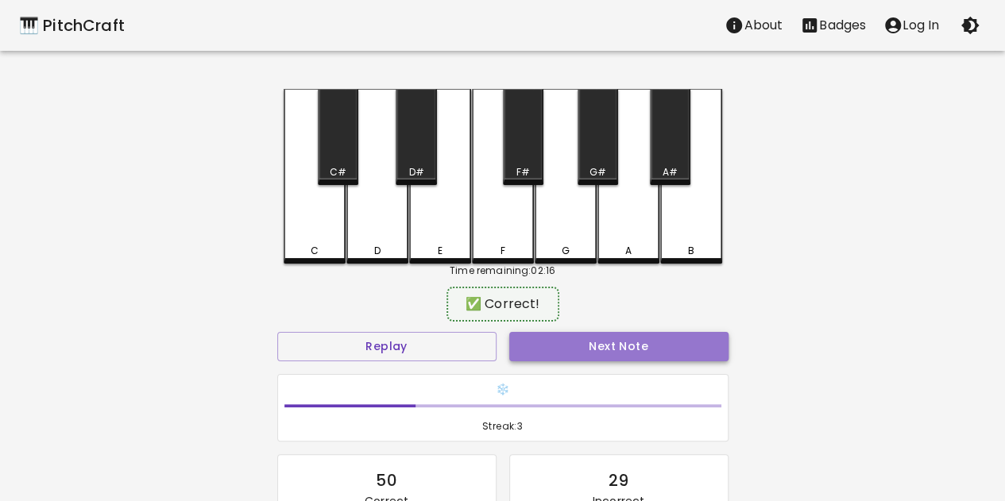
click at [589, 353] on button "Next Note" at bounding box center [618, 346] width 219 height 29
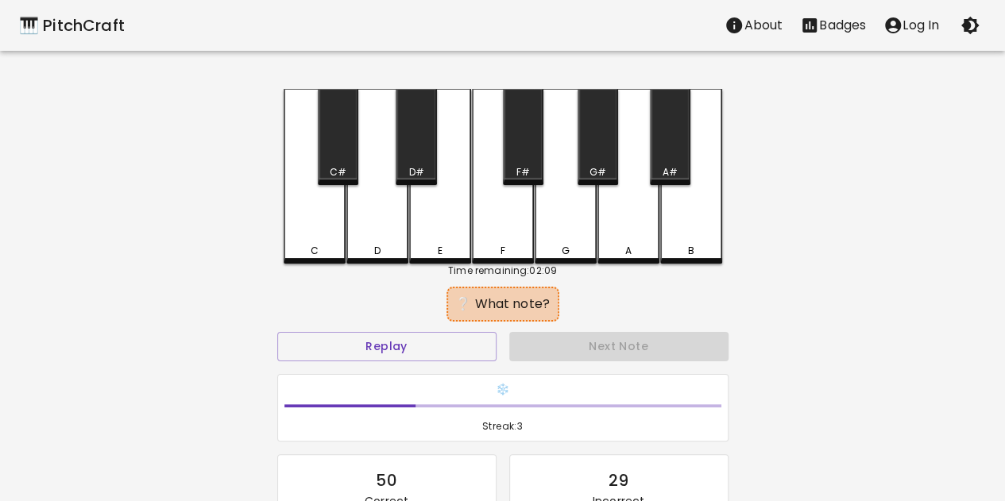
click at [489, 245] on div "F" at bounding box center [502, 251] width 59 height 14
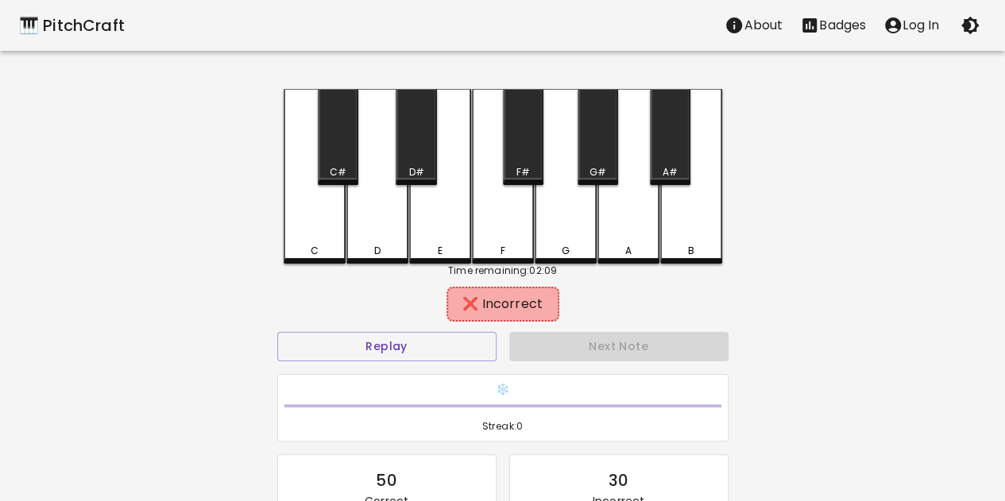
click at [437, 229] on div "E" at bounding box center [440, 176] width 62 height 175
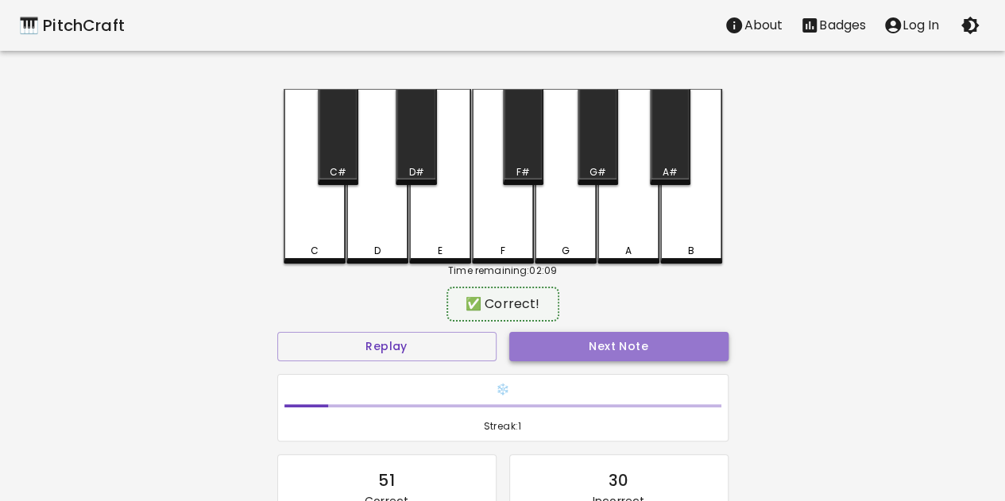
click at [606, 350] on button "Next Note" at bounding box center [618, 346] width 219 height 29
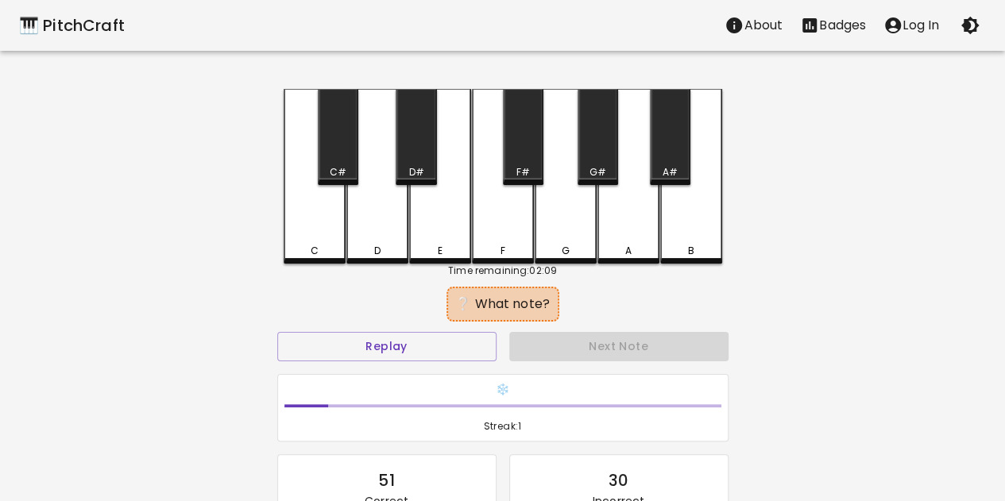
click at [427, 133] on div "D#" at bounding box center [416, 137] width 41 height 96
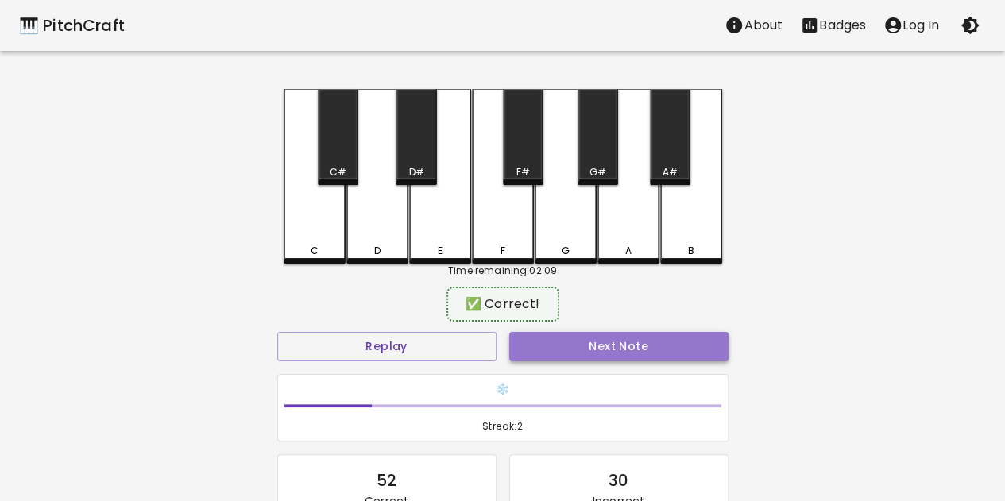
click at [599, 350] on button "Next Note" at bounding box center [618, 346] width 219 height 29
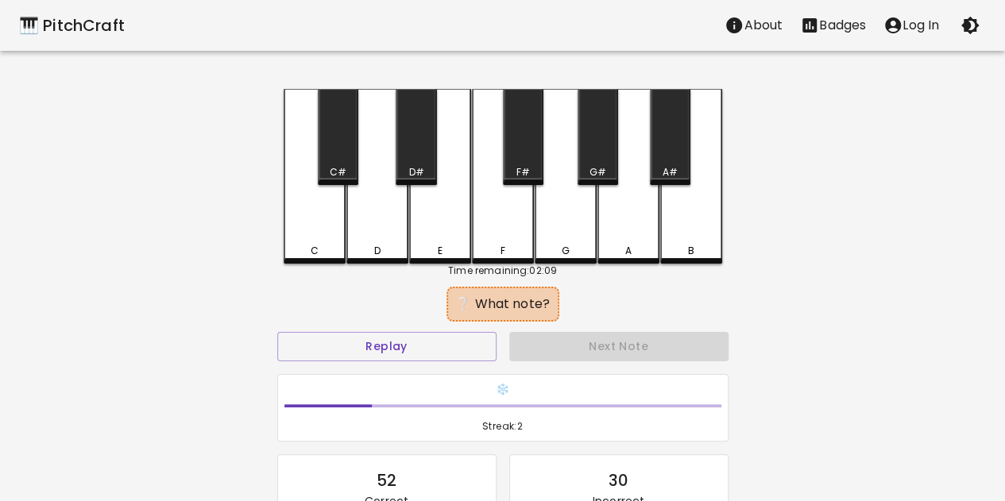
click at [323, 255] on div "C" at bounding box center [315, 176] width 62 height 175
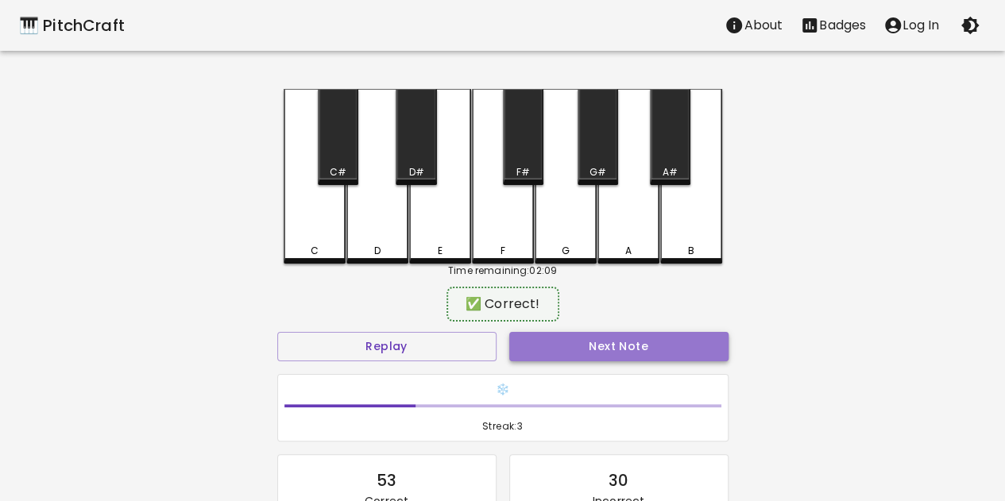
click at [548, 338] on button "Next Note" at bounding box center [618, 346] width 219 height 29
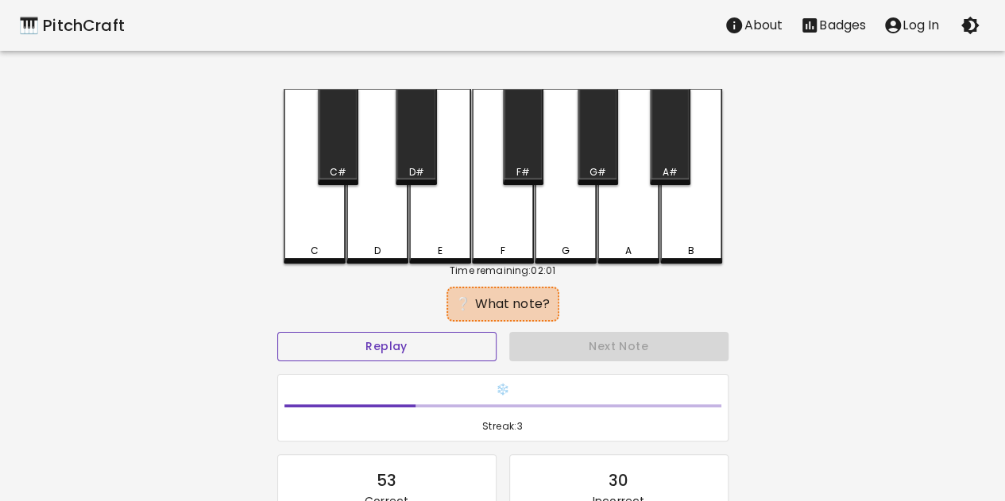
click at [423, 355] on button "Replay" at bounding box center [386, 346] width 219 height 29
click at [510, 216] on div "F" at bounding box center [503, 176] width 62 height 175
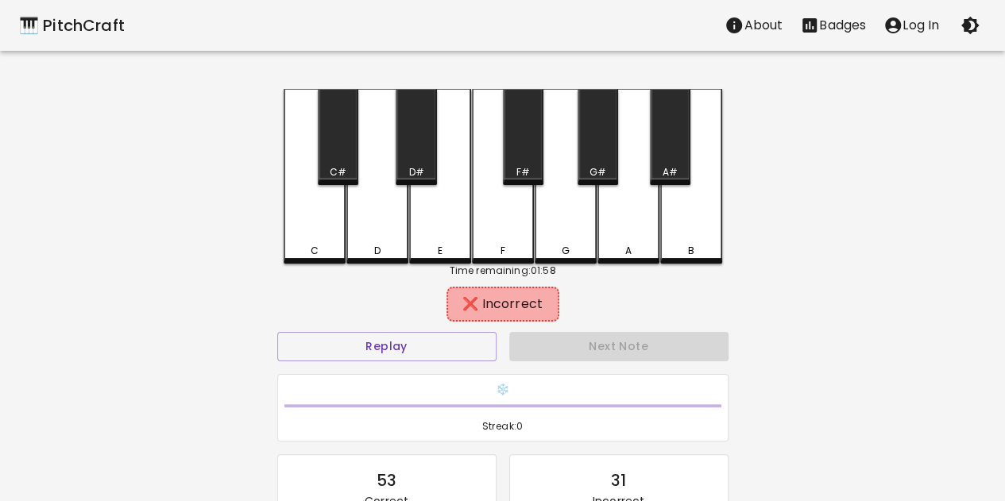
click at [558, 251] on div "G" at bounding box center [565, 251] width 59 height 14
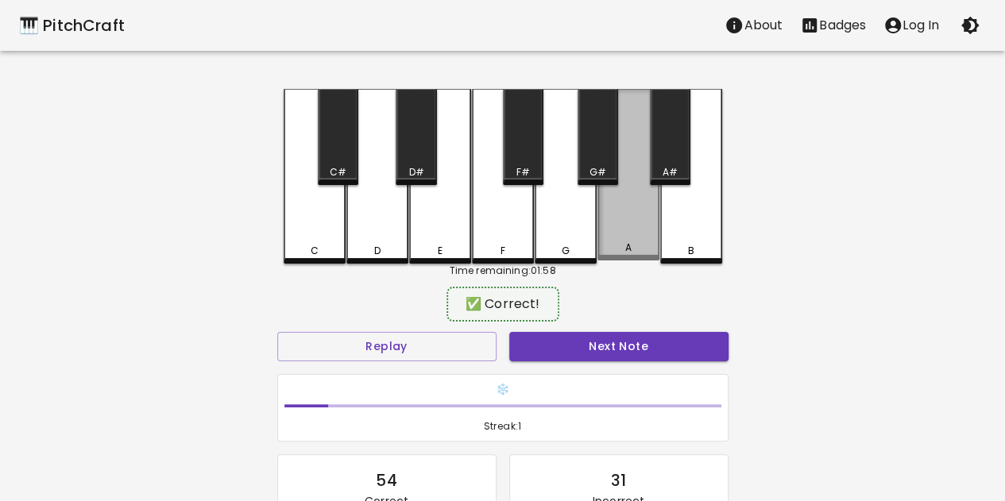
click at [618, 222] on div "A" at bounding box center [628, 175] width 62 height 172
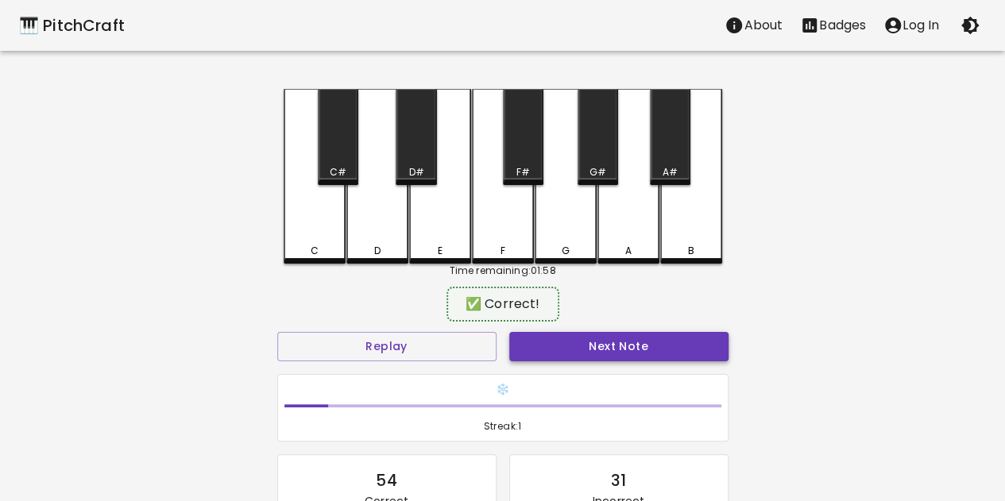
click at [626, 341] on button "Next Note" at bounding box center [618, 346] width 219 height 29
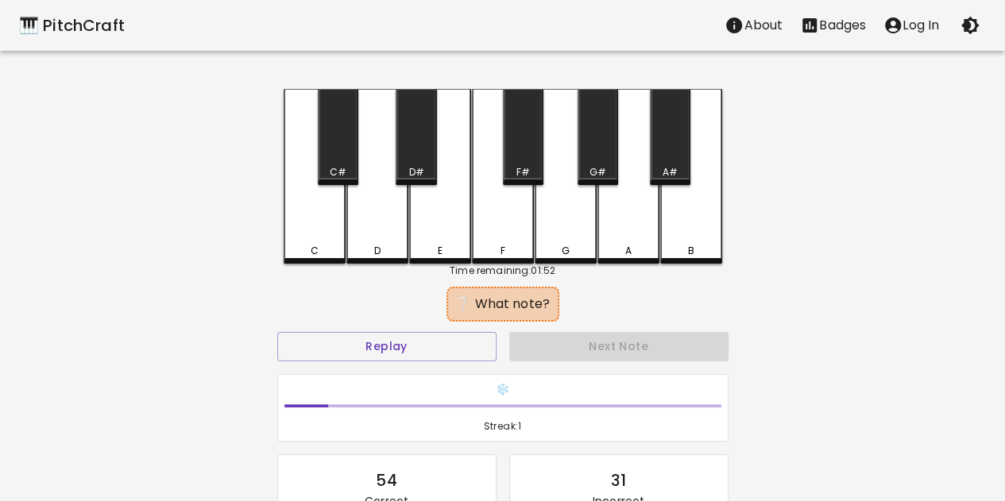
click at [494, 207] on div "F" at bounding box center [503, 176] width 62 height 175
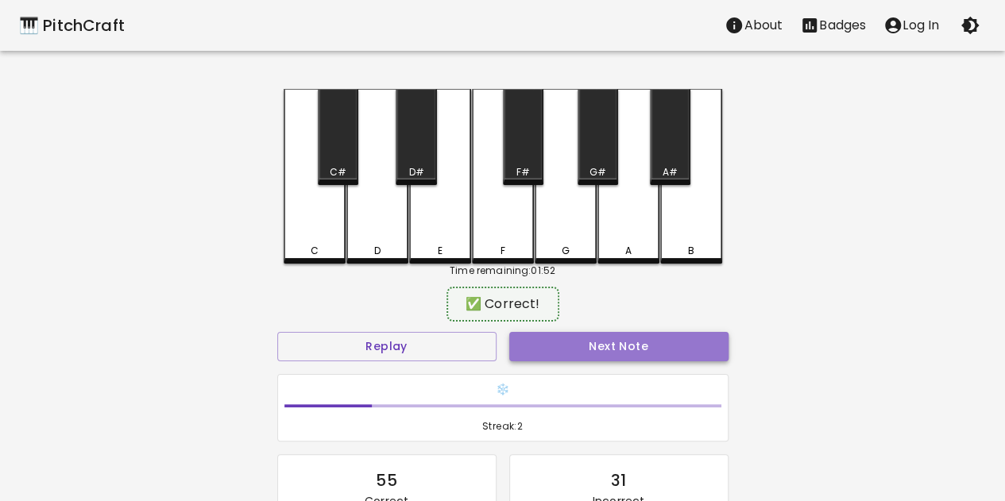
click at [556, 335] on button "Next Note" at bounding box center [618, 346] width 219 height 29
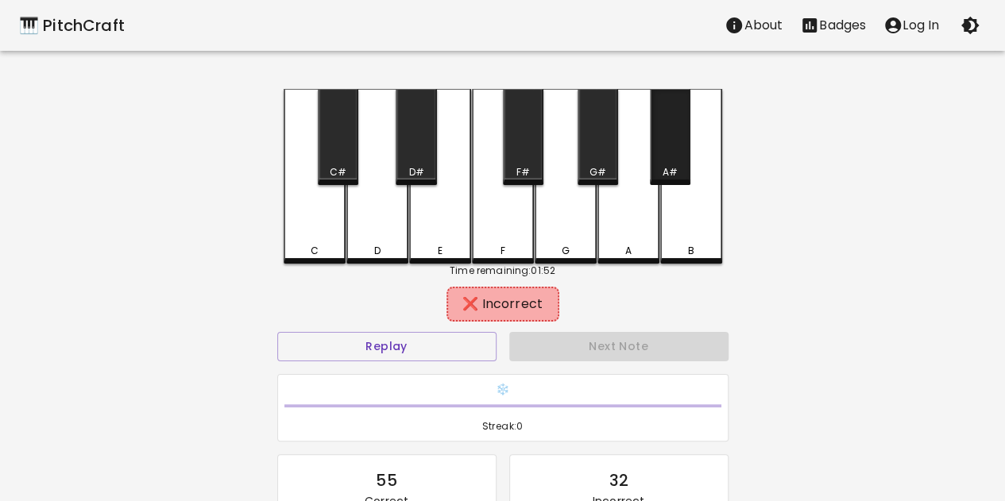
click at [669, 122] on div "A#" at bounding box center [670, 137] width 41 height 96
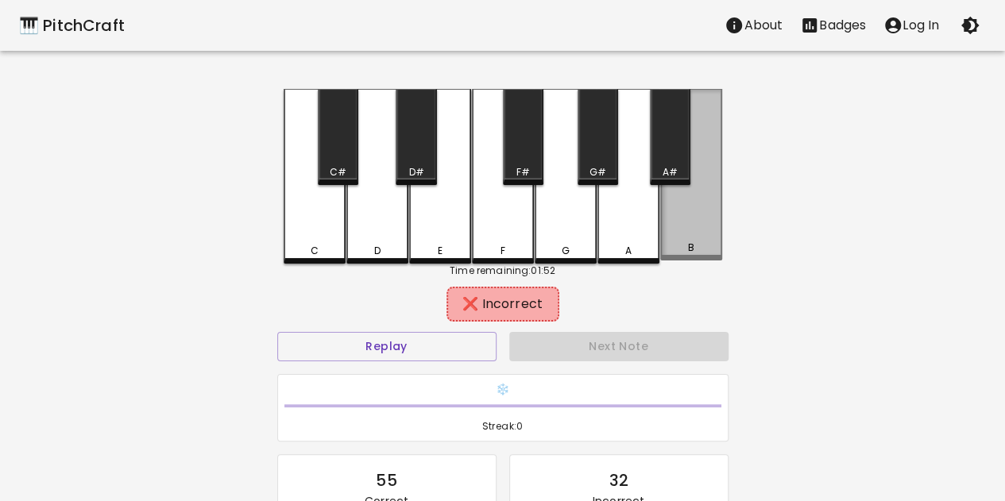
click at [705, 222] on div "B" at bounding box center [691, 175] width 62 height 172
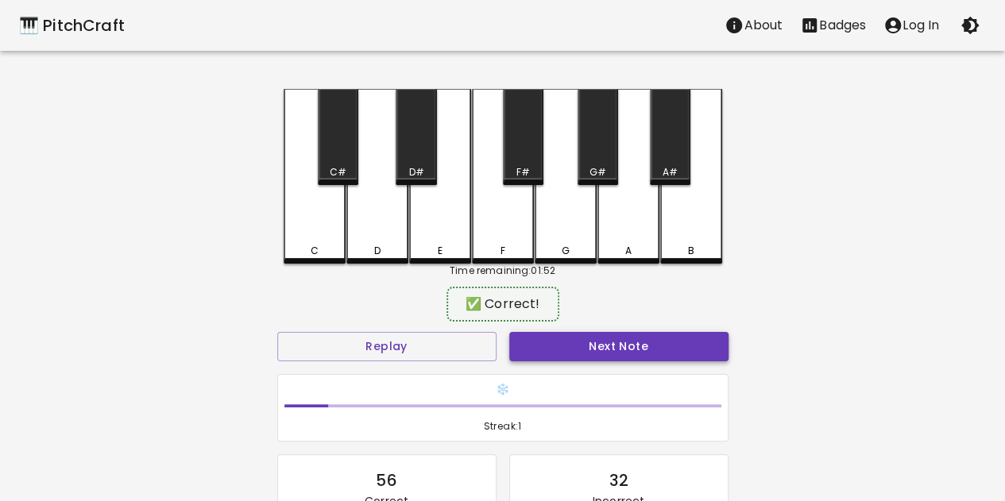
click at [655, 336] on button "Next Note" at bounding box center [618, 346] width 219 height 29
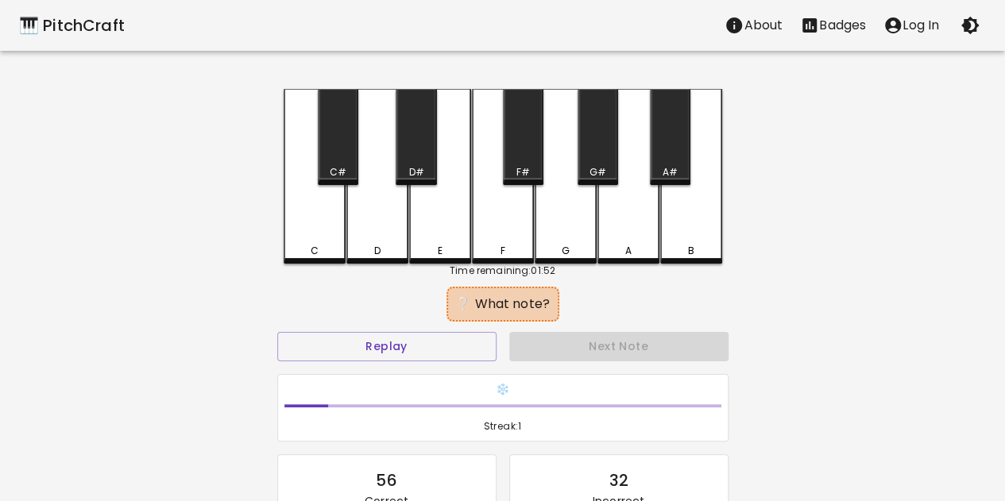
click at [490, 260] on div "F" at bounding box center [503, 176] width 62 height 175
click at [540, 142] on div "F#" at bounding box center [523, 137] width 41 height 96
click at [578, 210] on div "G" at bounding box center [566, 176] width 62 height 175
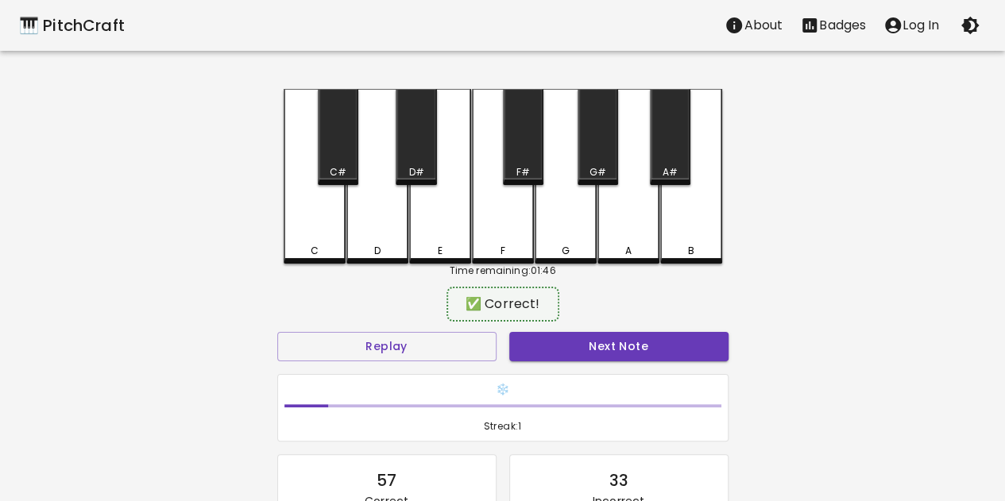
click at [568, 228] on div "G" at bounding box center [566, 176] width 62 height 175
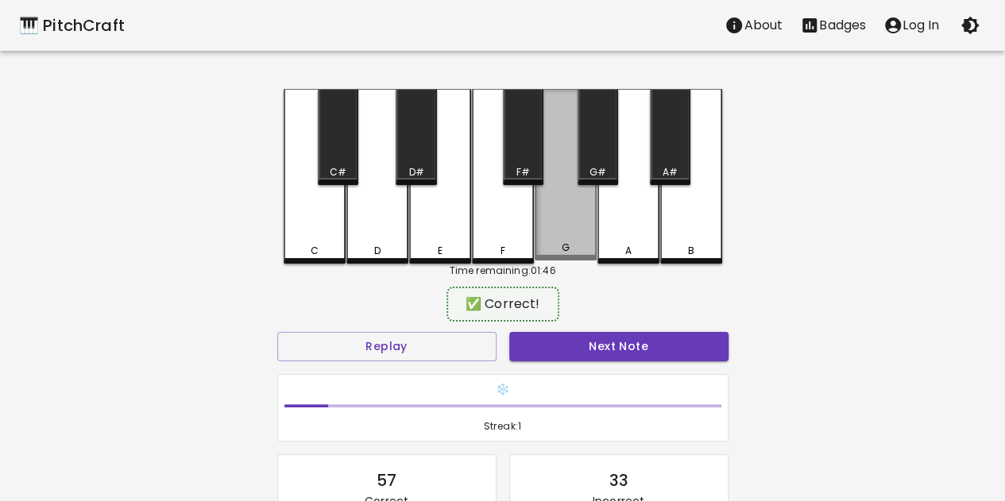
click at [568, 228] on div "G" at bounding box center [566, 175] width 62 height 172
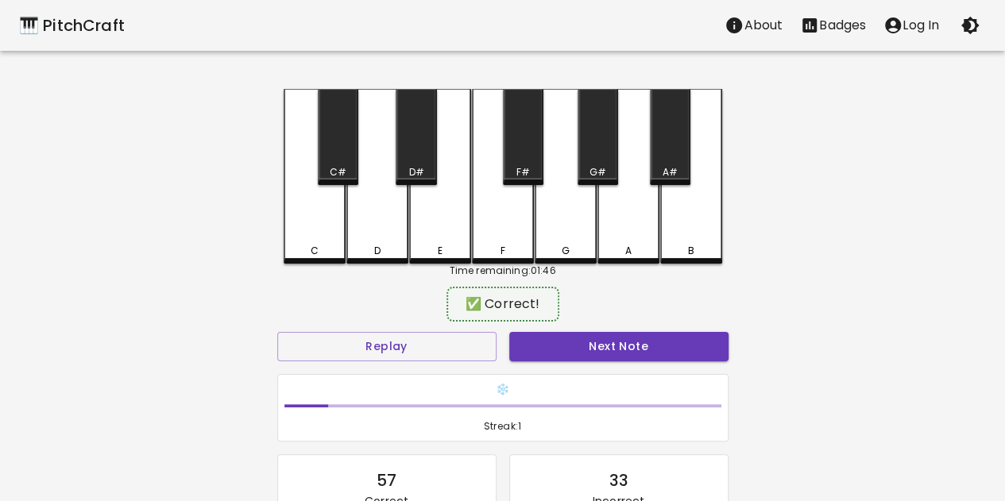
click at [568, 228] on div "G" at bounding box center [566, 176] width 62 height 175
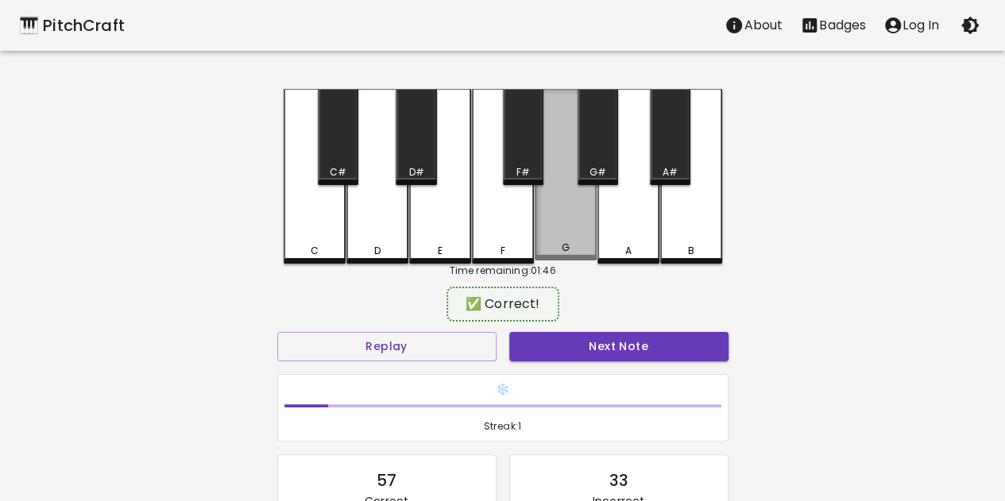
click at [568, 228] on div "G" at bounding box center [566, 175] width 62 height 172
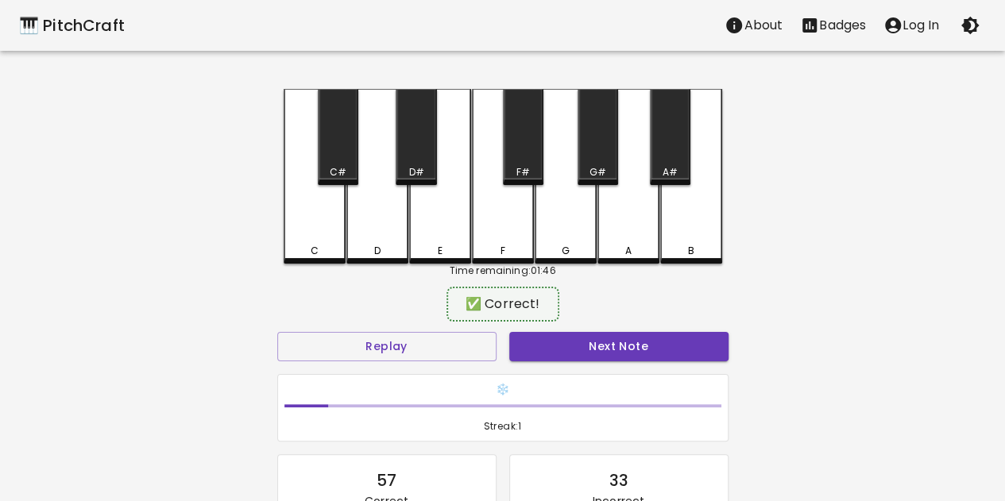
click at [591, 365] on div "Next Note" at bounding box center [619, 347] width 232 height 42
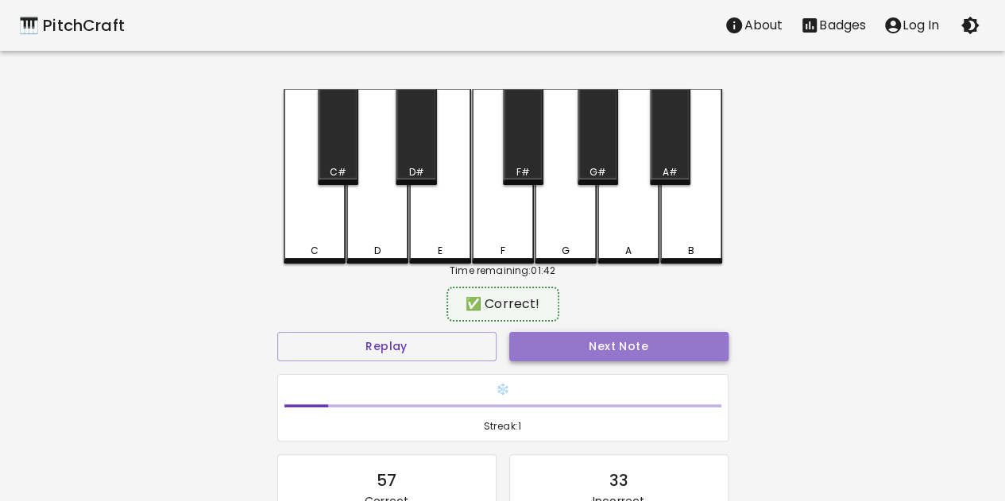
click at [598, 358] on button "Next Note" at bounding box center [618, 346] width 219 height 29
